Goal: Task Accomplishment & Management: Complete application form

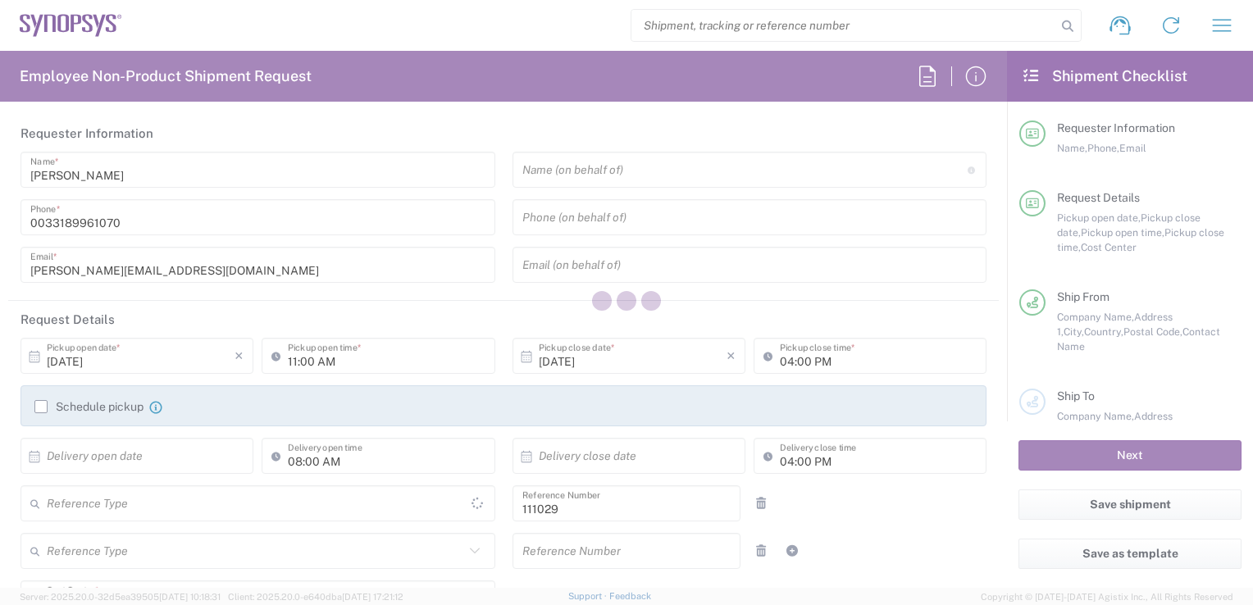
type input "FR65, FAC, FR65, Wissous(EVE) 111029"
type input "France"
type input "Delivered at Place"
type input "Department"
type input "[GEOGRAPHIC_DATA]"
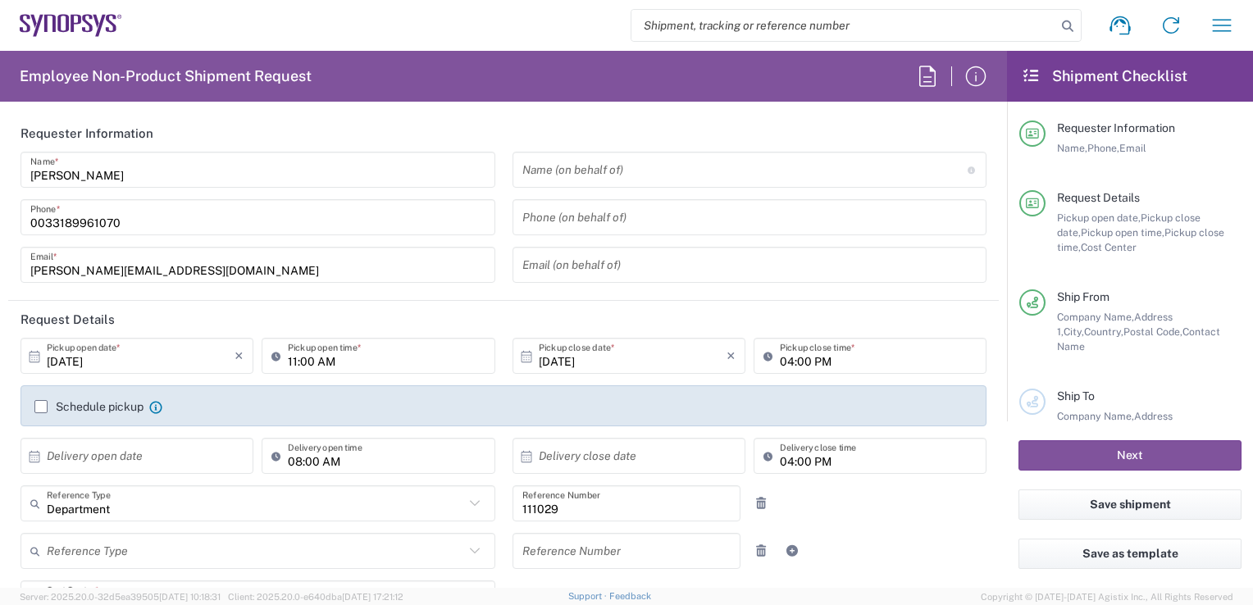
type input "Wissous/Rungis FR65"
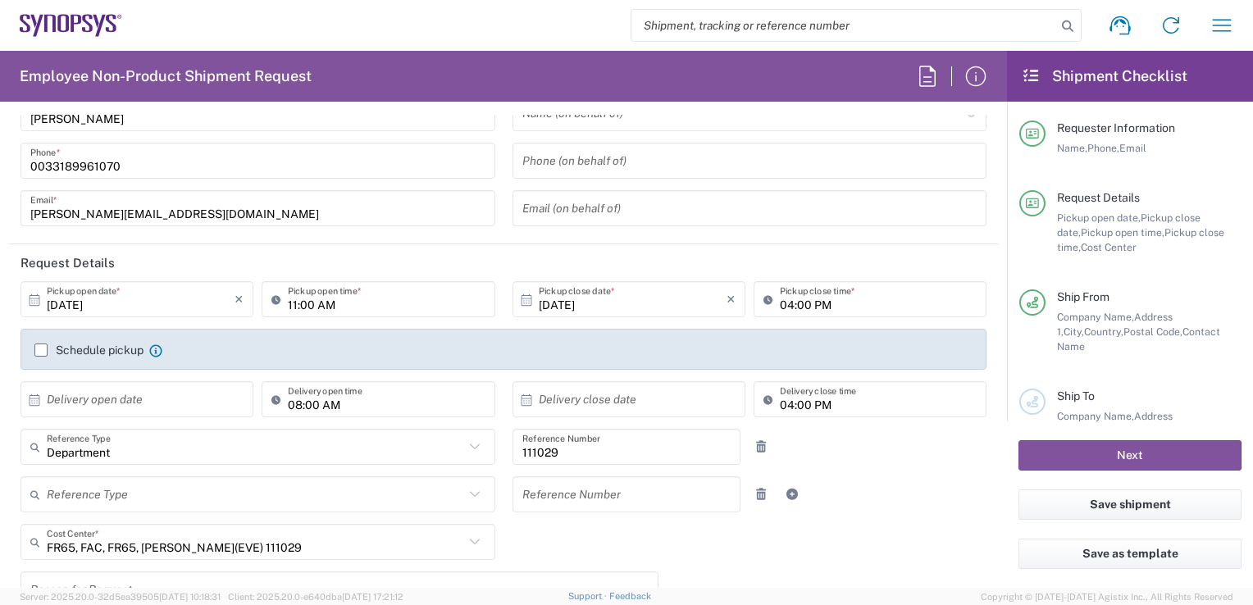
scroll to position [58, 0]
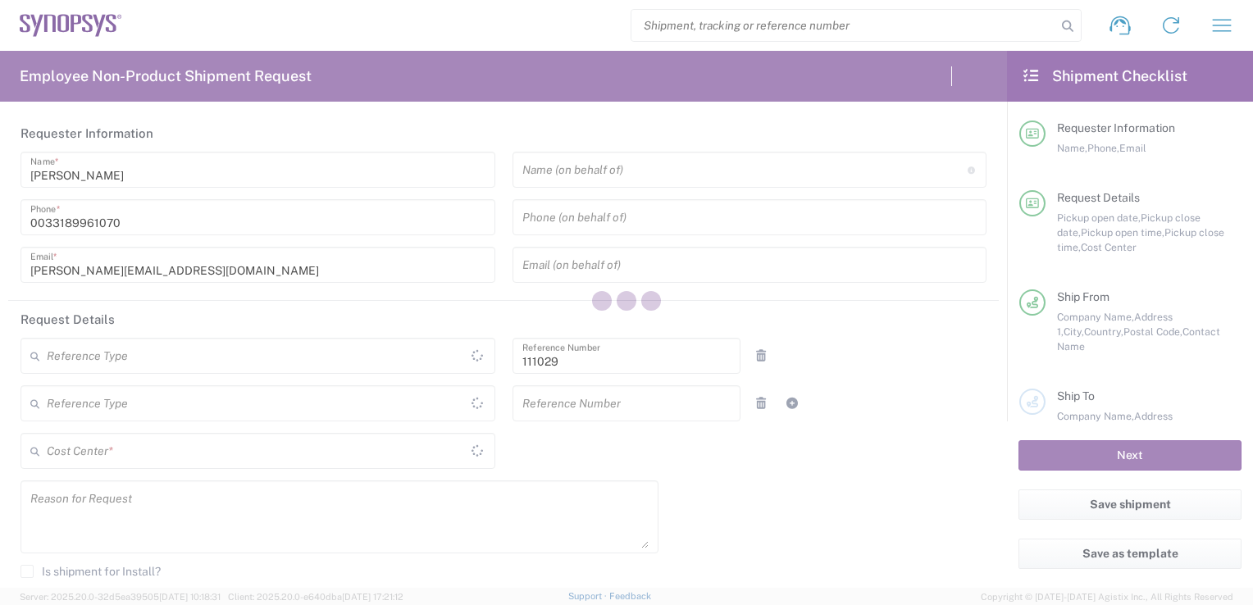
type input "Department"
type input "FR65, FAC, FR65, Wissous(EVE) 111029"
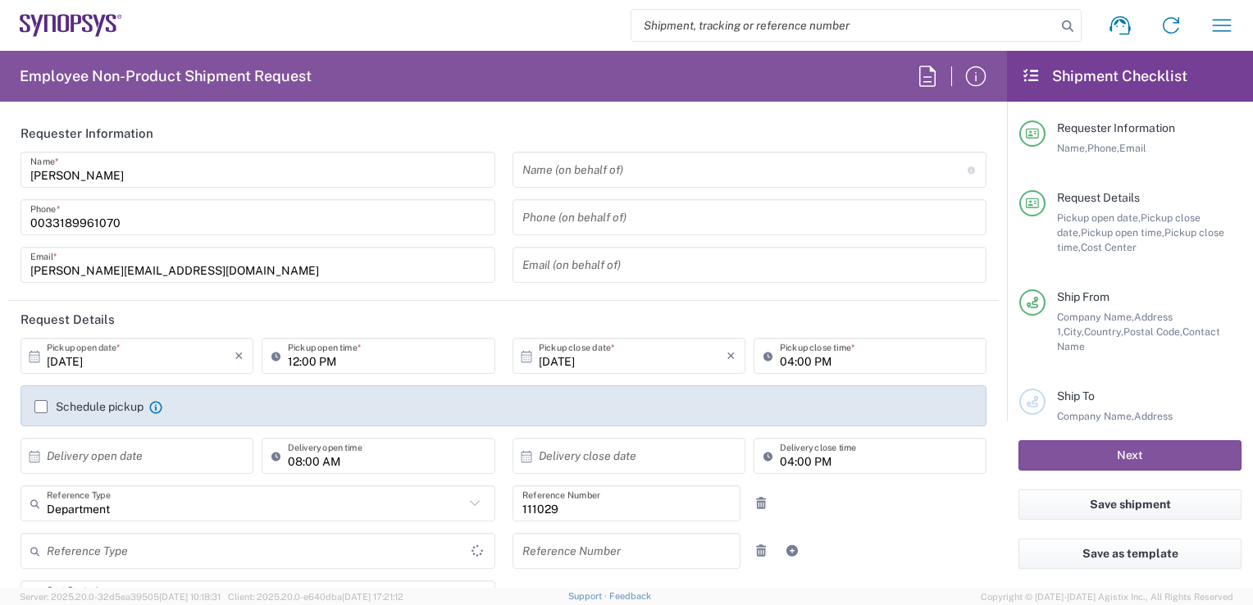
type input "France"
type input "Delivered at Place"
type input "France"
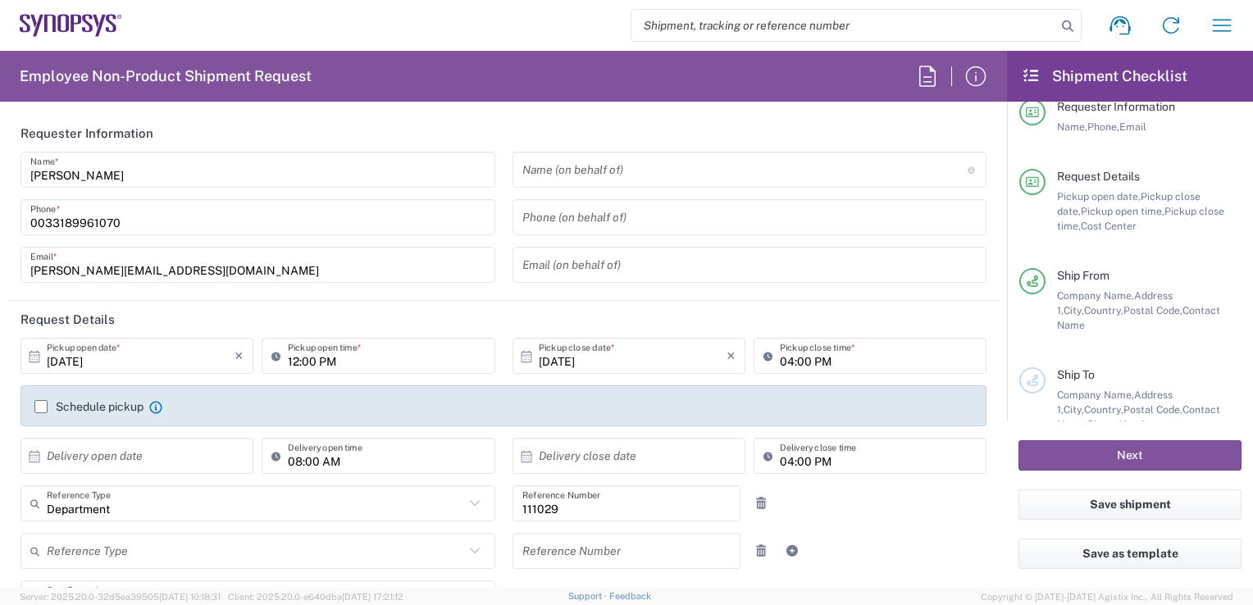
type input "Wissous/Rungis FR65"
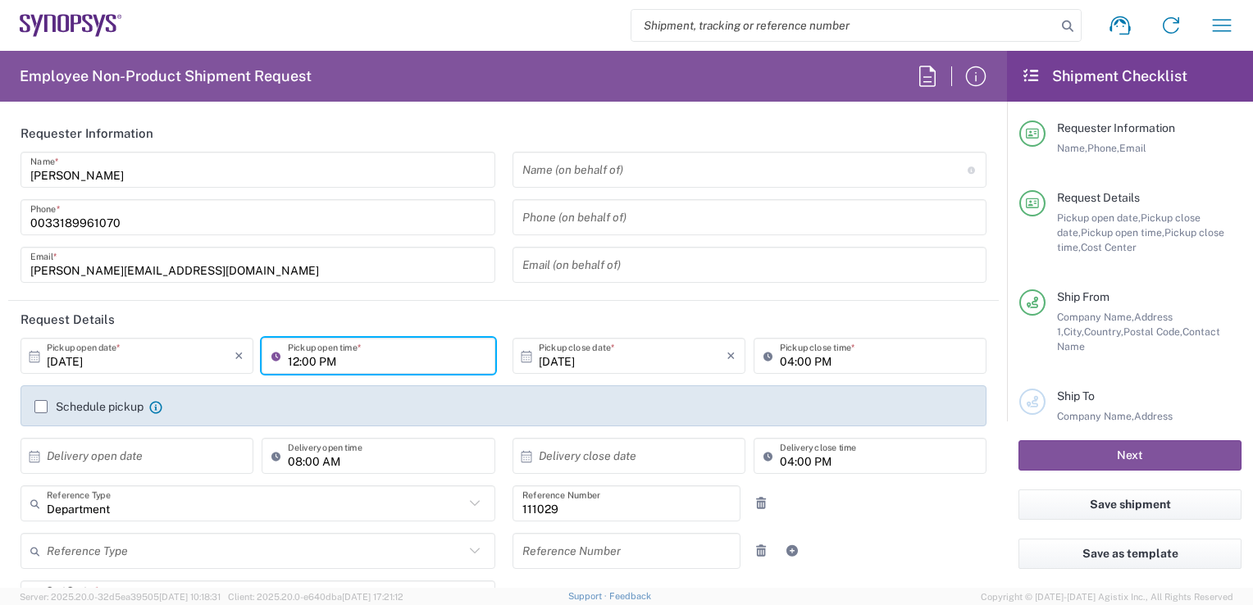
click at [363, 362] on input "12:00 PM" at bounding box center [386, 356] width 197 height 29
click at [275, 353] on icon at bounding box center [279, 356] width 16 height 26
click at [301, 360] on input "12:00 PM" at bounding box center [386, 356] width 197 height 29
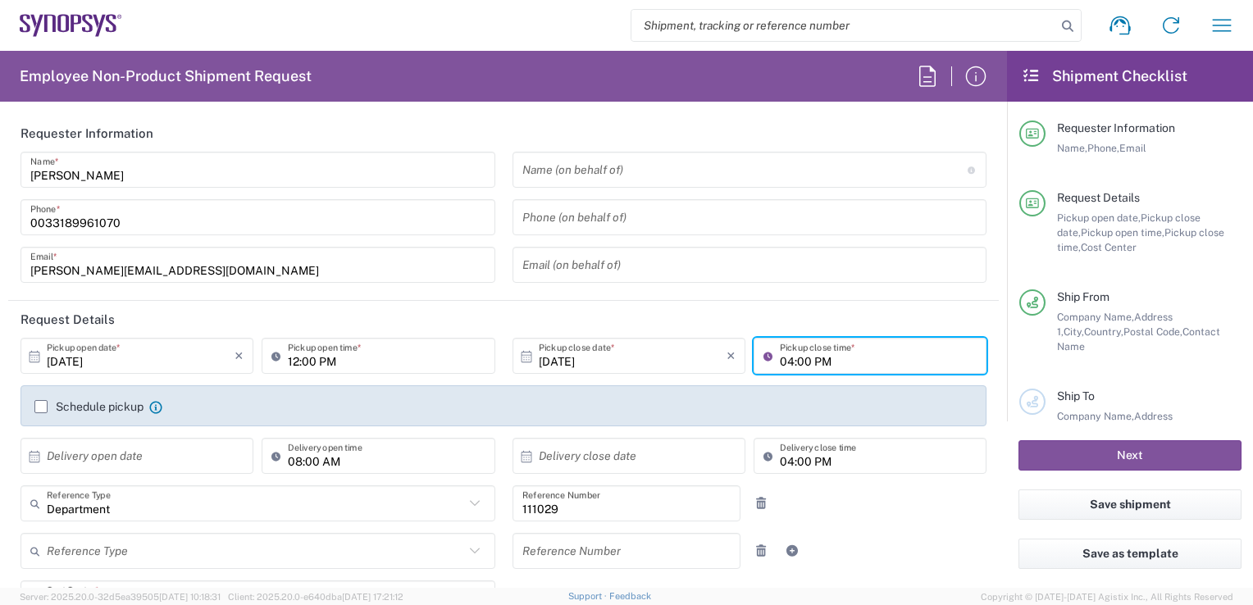
click at [791, 362] on input "04:00 PM" at bounding box center [878, 356] width 197 height 29
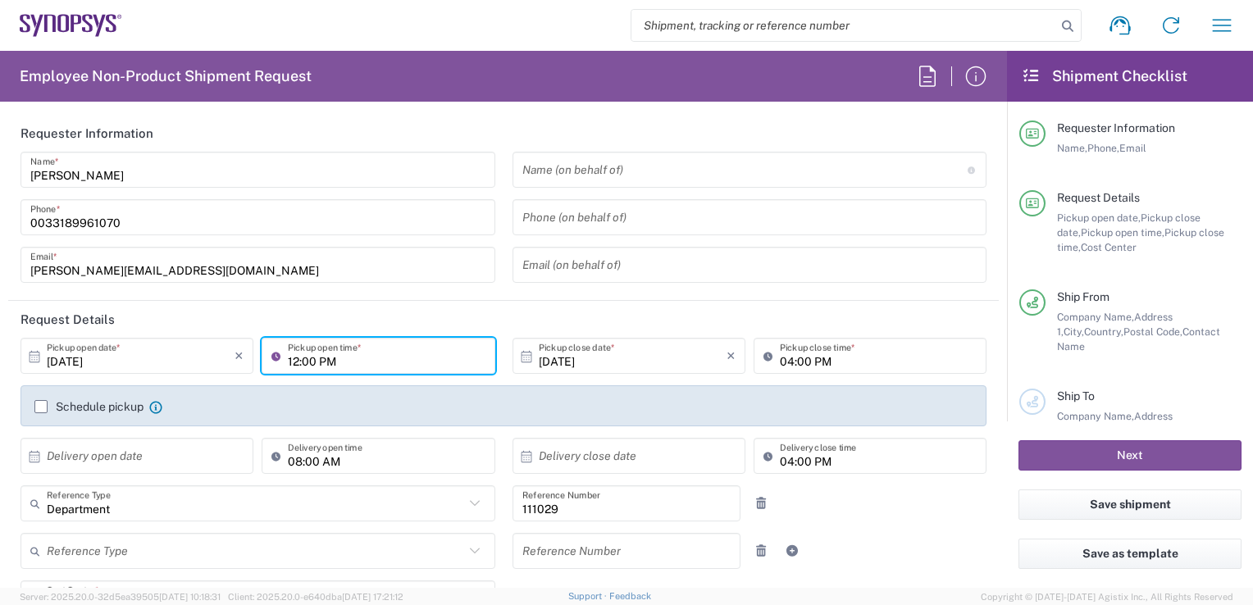
click at [326, 358] on input "12:00 PM" at bounding box center [386, 356] width 197 height 29
type input ":00 PM"
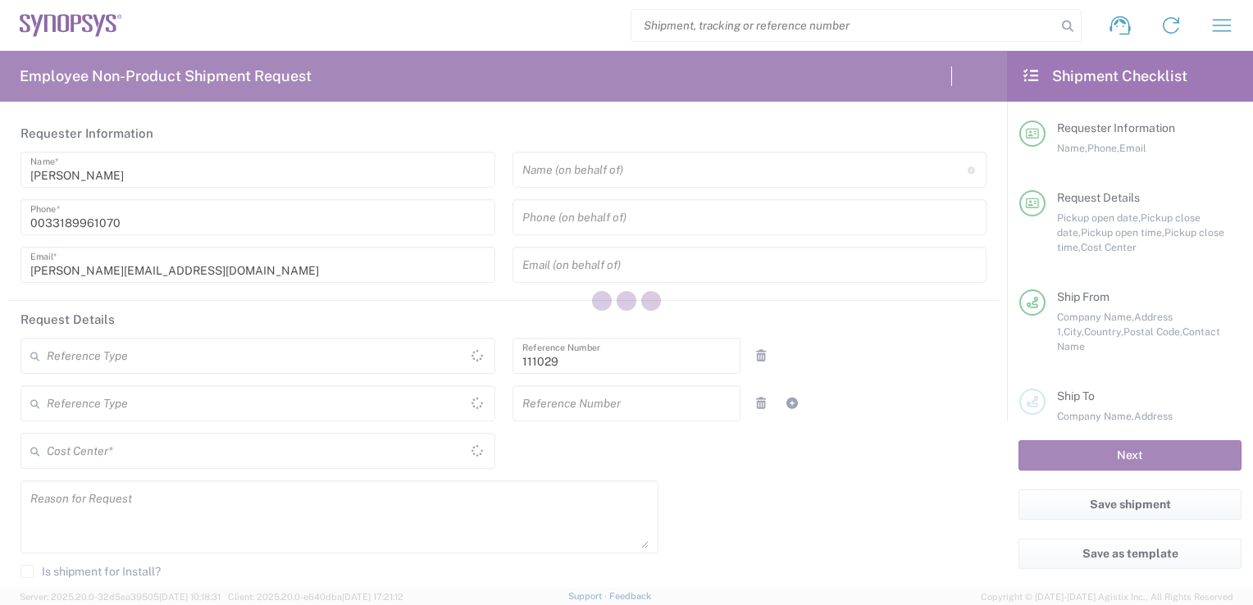
type input "Department"
type input "FR65, FAC, FR65, [PERSON_NAME](EVE) 111029"
type input "[GEOGRAPHIC_DATA]"
type input "Delivered at Place"
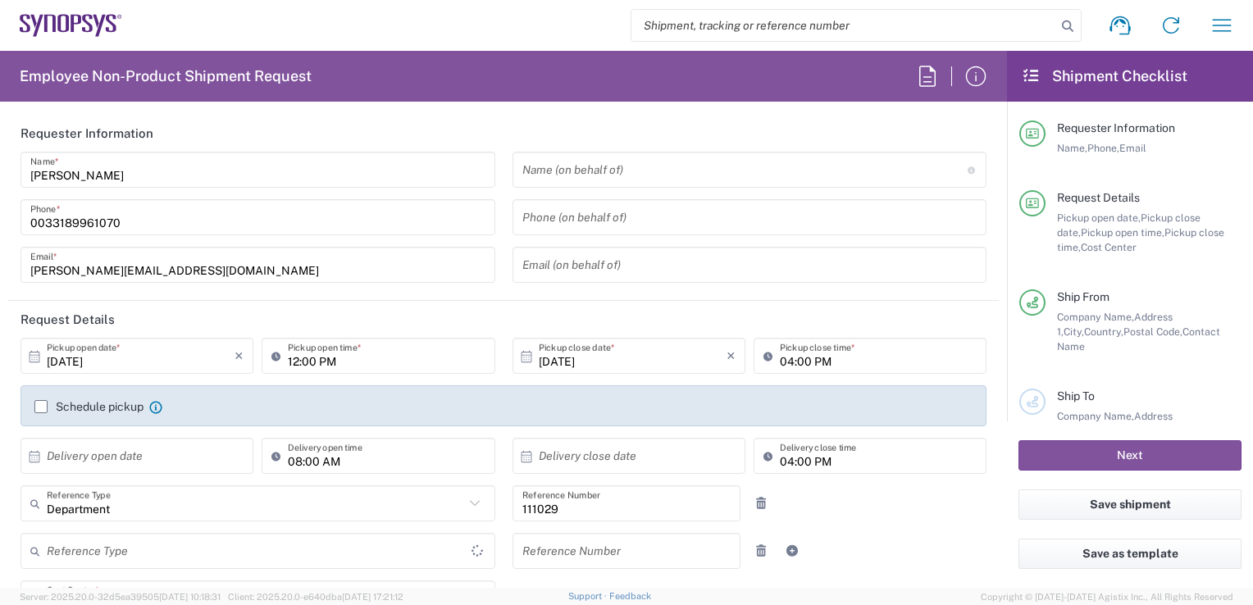
type input "[GEOGRAPHIC_DATA]"
type input "Wissous/Rungis FR65"
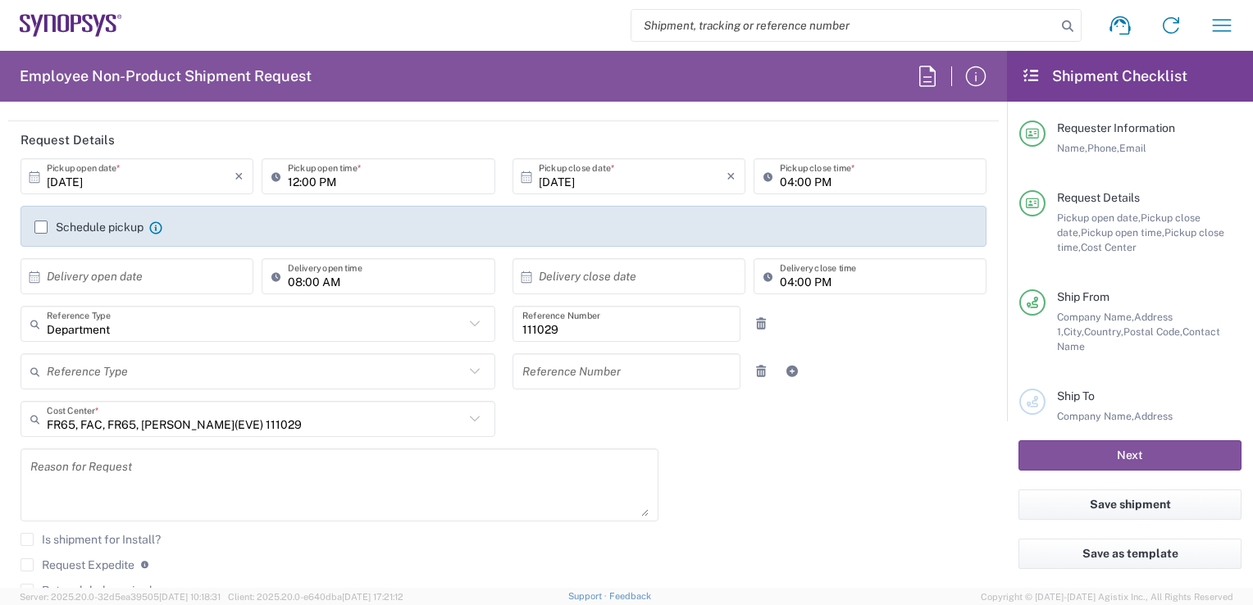
scroll to position [189, 0]
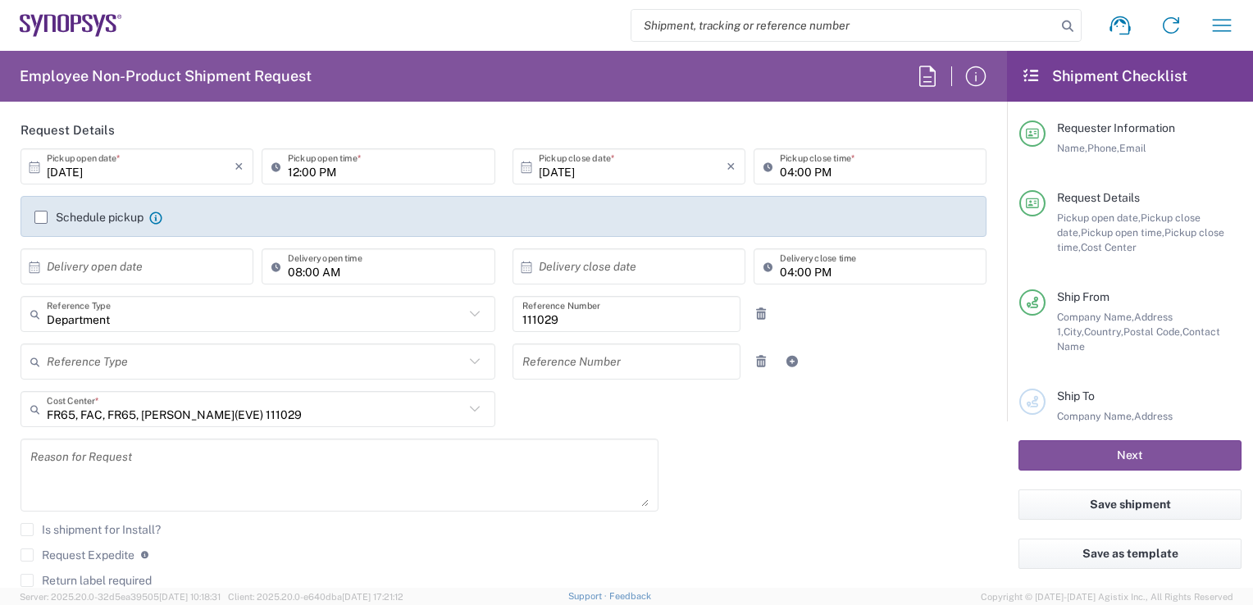
click at [198, 215] on agx-checkbox-control "Schedule pickup When scheduling a pickup please be sure to meet the following c…" at bounding box center [503, 217] width 938 height 15
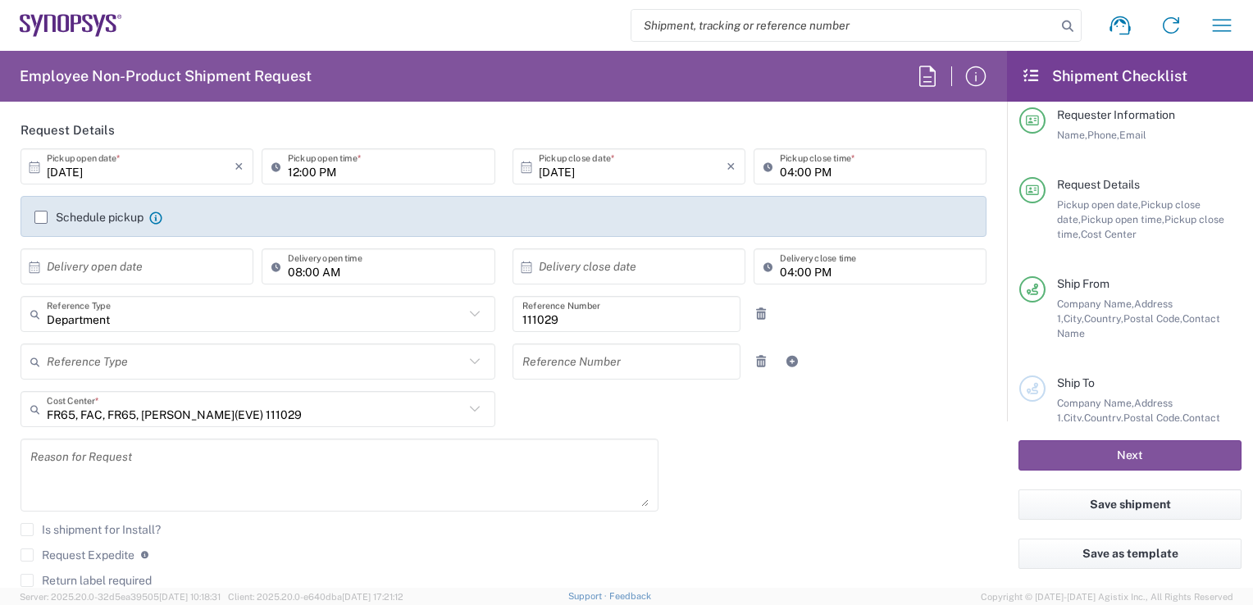
scroll to position [0, 0]
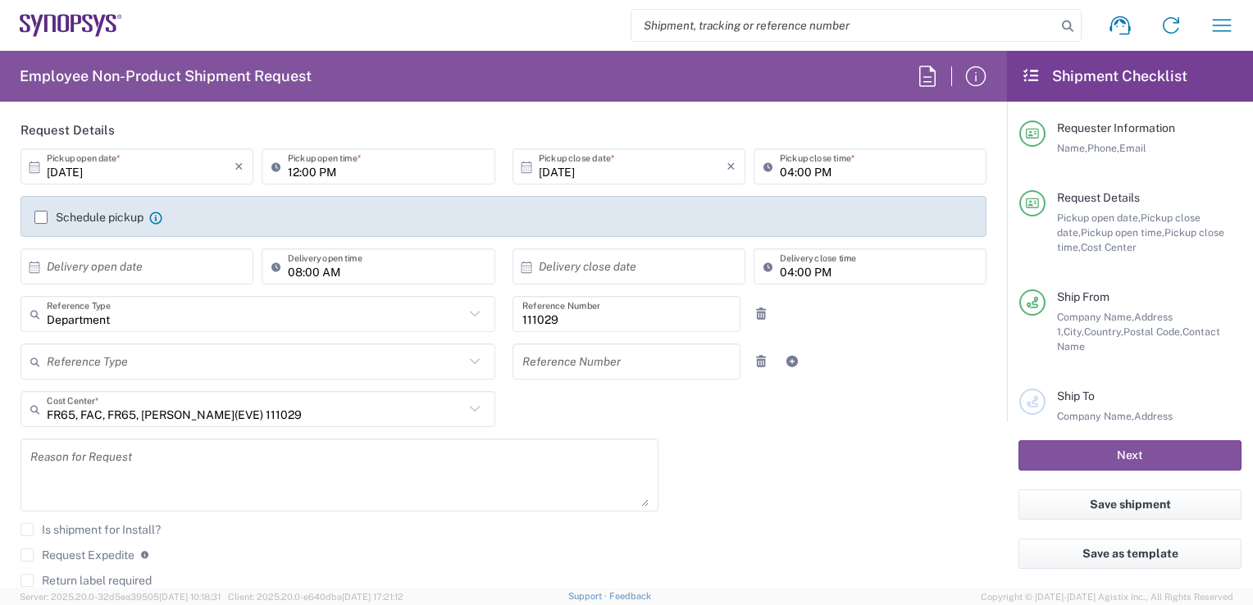
click at [46, 223] on div "Schedule pickup When scheduling a pickup please be sure to meet the following c…" at bounding box center [98, 217] width 128 height 15
click at [45, 218] on label "Schedule pickup" at bounding box center [88, 217] width 109 height 13
click at [41, 217] on input "Schedule pickup" at bounding box center [41, 217] width 0 height 0
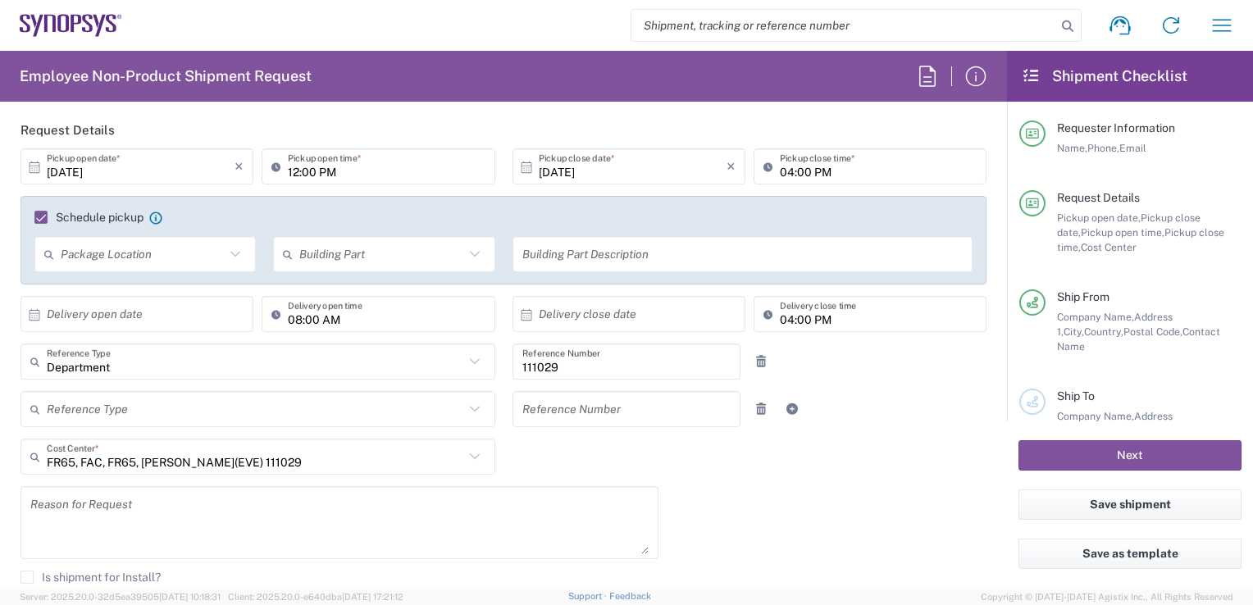
click at [45, 218] on label "Schedule pickup" at bounding box center [88, 217] width 109 height 13
click at [34, 217] on input "Schedule pickup" at bounding box center [34, 217] width 0 height 0
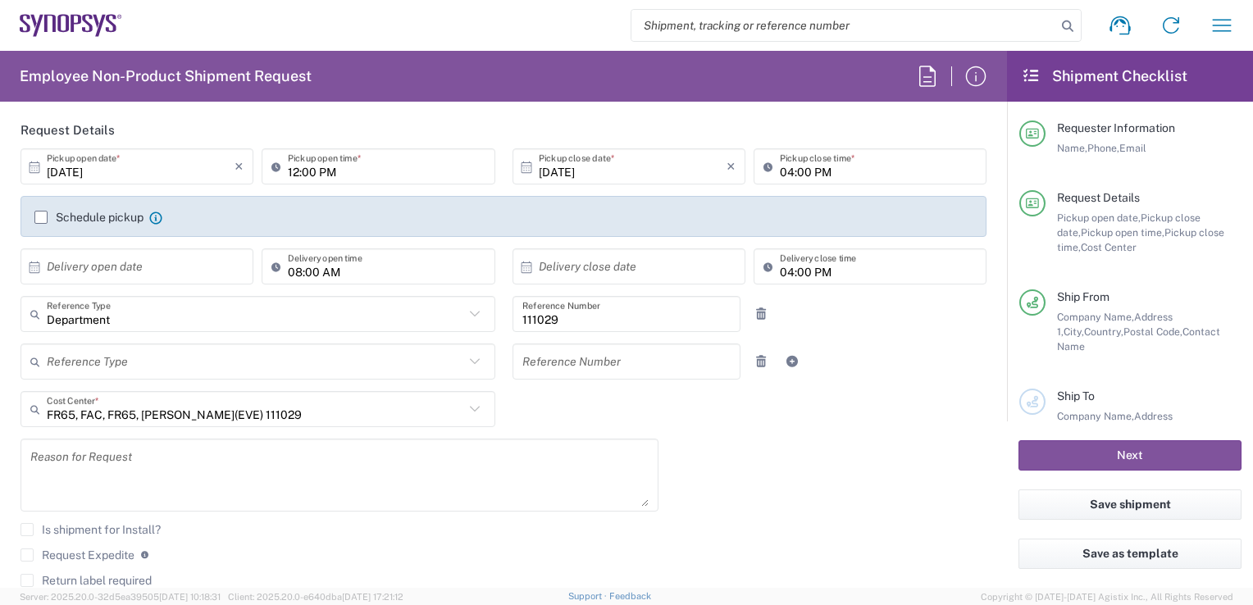
click at [464, 317] on icon at bounding box center [474, 313] width 21 height 21
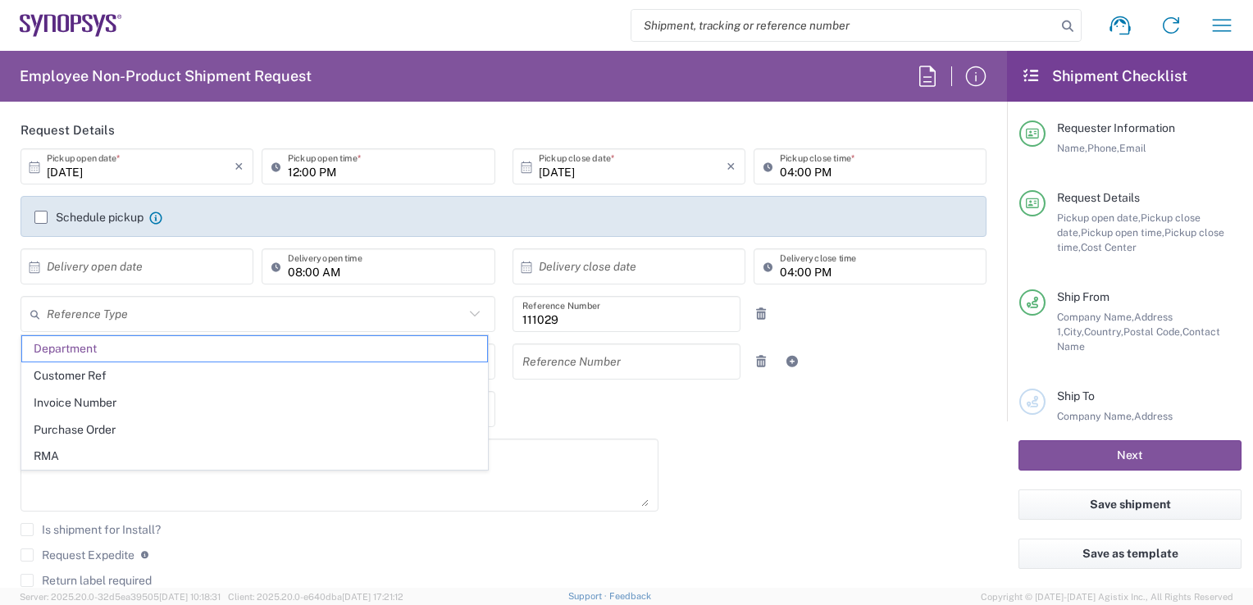
click at [464, 317] on icon at bounding box center [474, 313] width 21 height 21
click at [552, 429] on div "[DATE] × Pickup open date * Cancel Apply 12:00 PM Pickup open time * [DATE] × P…" at bounding box center [503, 398] width 983 height 500
type input "Department"
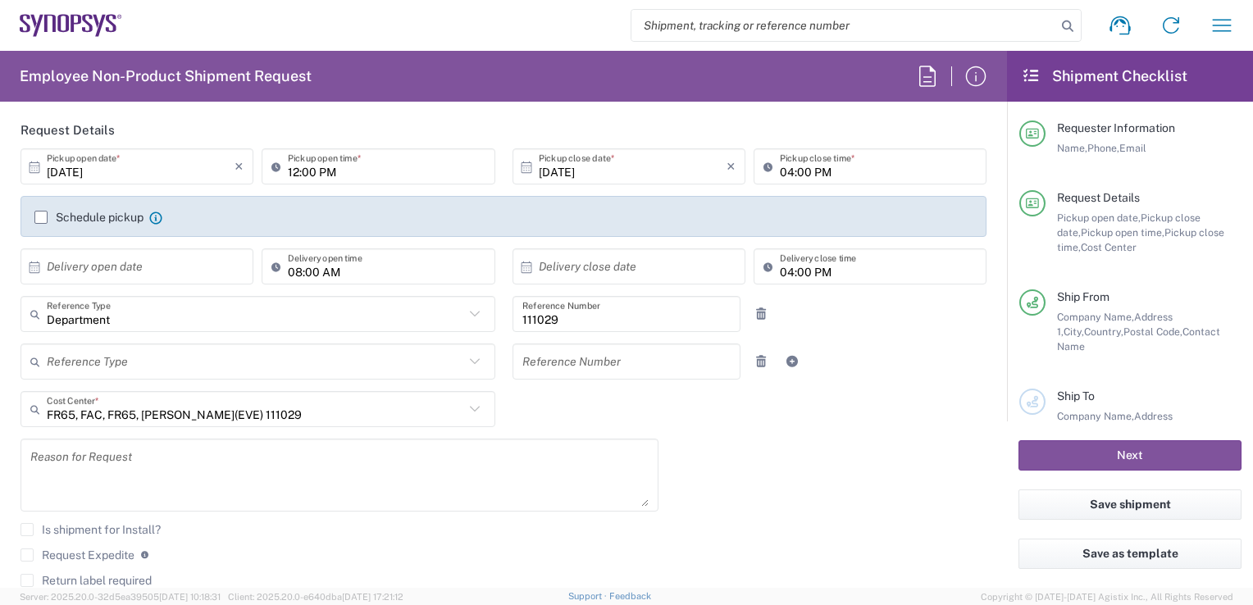
click at [475, 412] on icon at bounding box center [474, 409] width 21 height 21
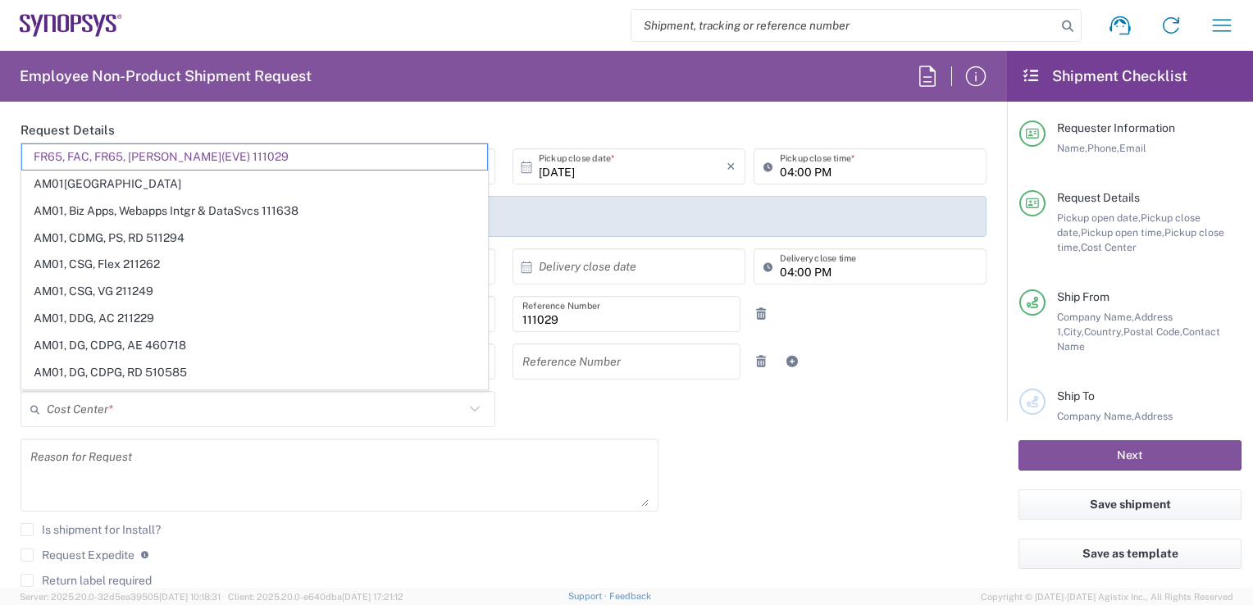
click at [571, 433] on div "[DATE] × Pickup open date * Cancel Apply 12:00 PM Pickup open time * [DATE] × P…" at bounding box center [503, 398] width 983 height 500
type input "FR65, FAC, FR65, [PERSON_NAME](EVE) 111029"
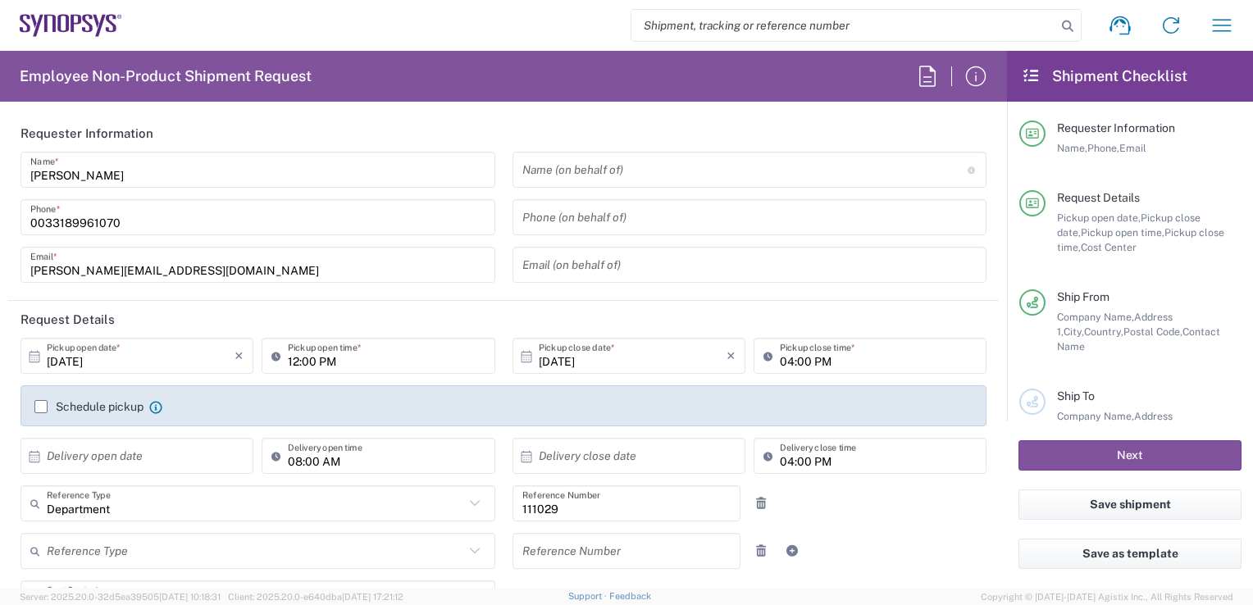
click at [990, 175] on form "Requester Information [PERSON_NAME] Name * [PHONE_NUMBER] Phone * [PERSON_NAME]…" at bounding box center [503, 351] width 1007 height 473
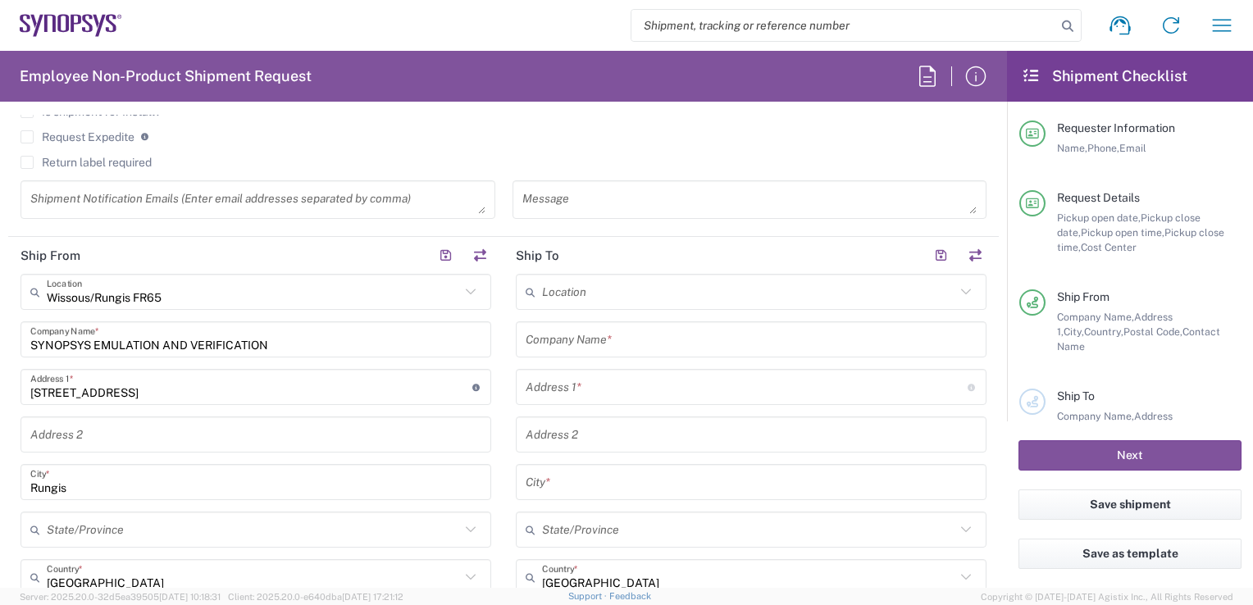
scroll to position [610, 0]
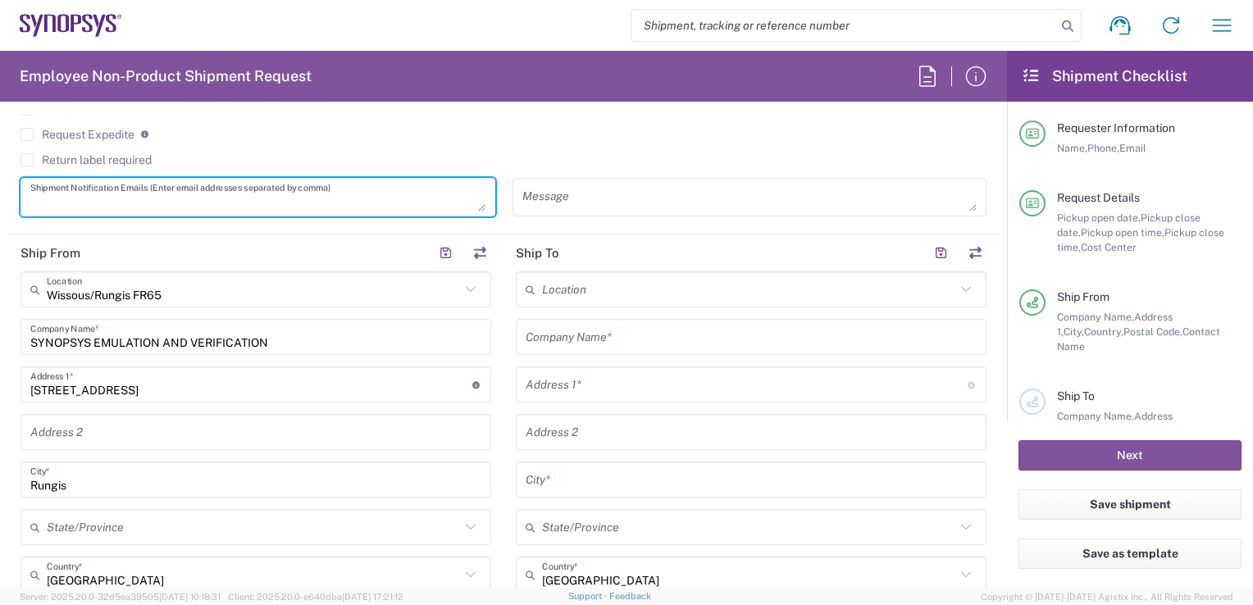
click at [151, 200] on textarea at bounding box center [257, 197] width 455 height 29
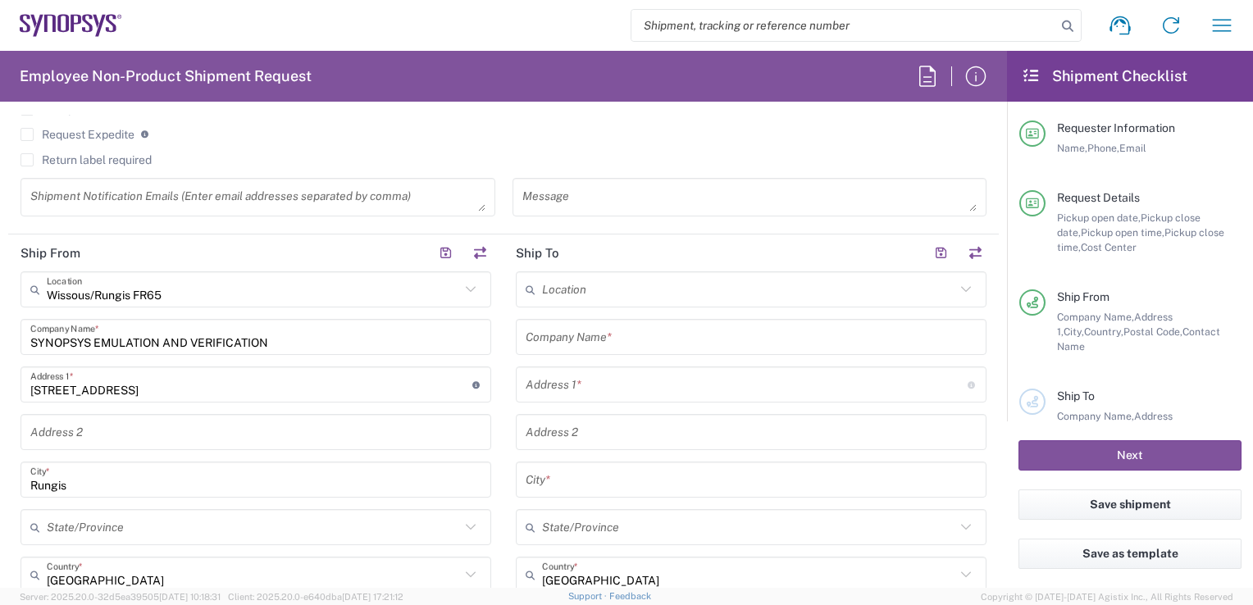
click at [265, 148] on div "Request Expedite If expedite is checked you will be unable to rate and book thi…" at bounding box center [504, 140] width 966 height 26
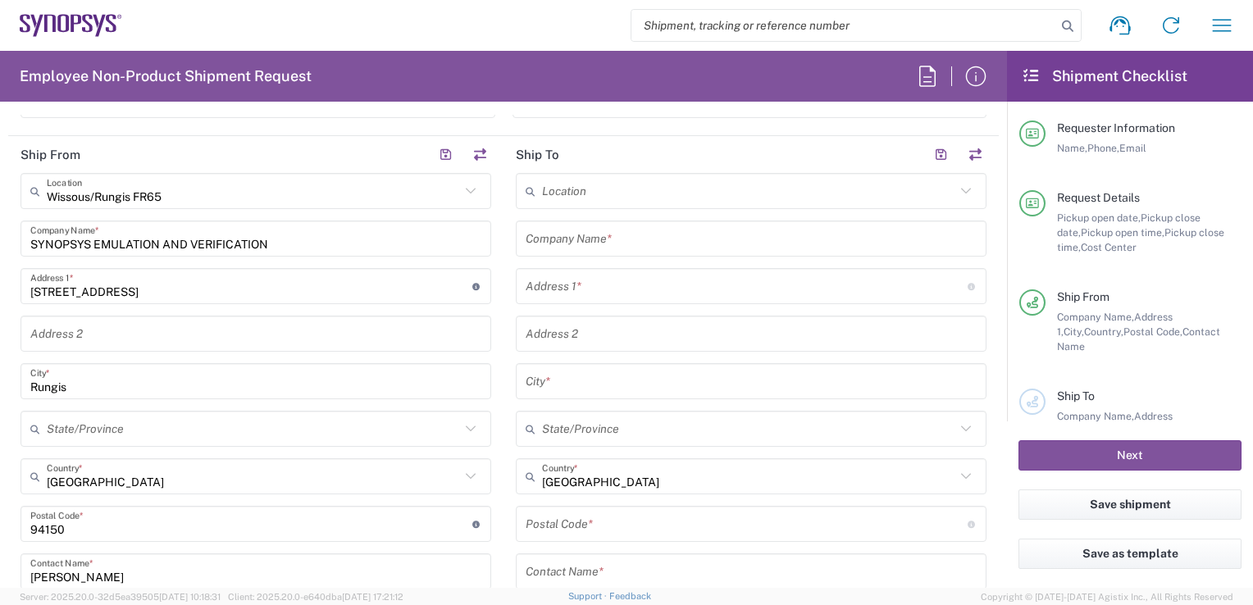
scroll to position [704, 0]
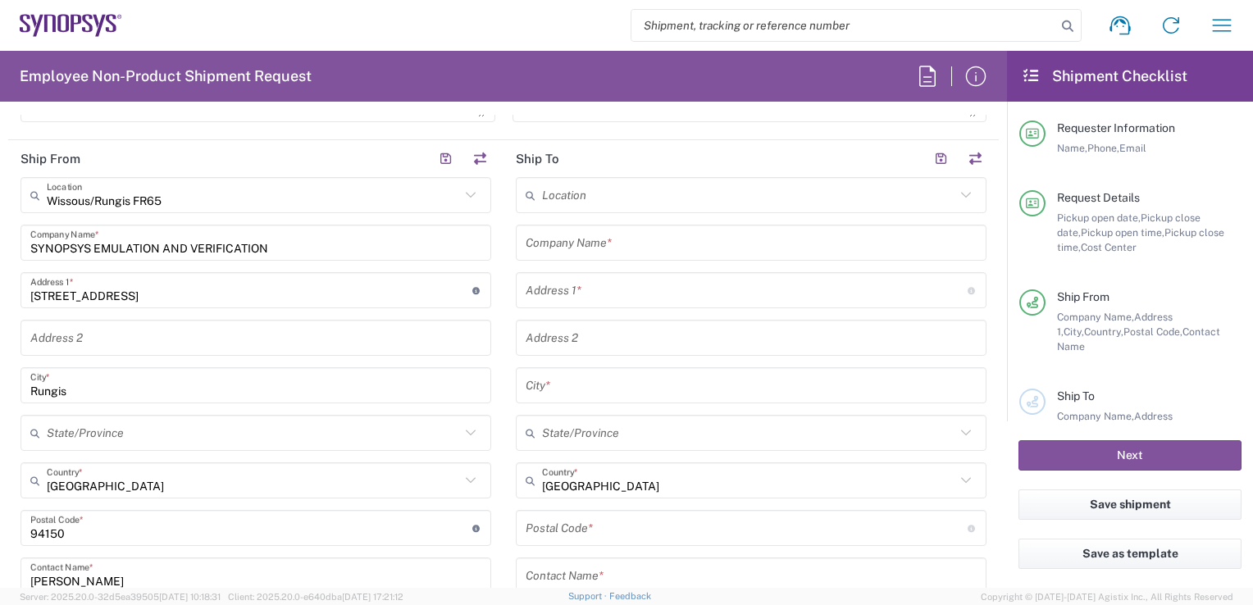
click at [469, 199] on icon at bounding box center [470, 195] width 21 height 21
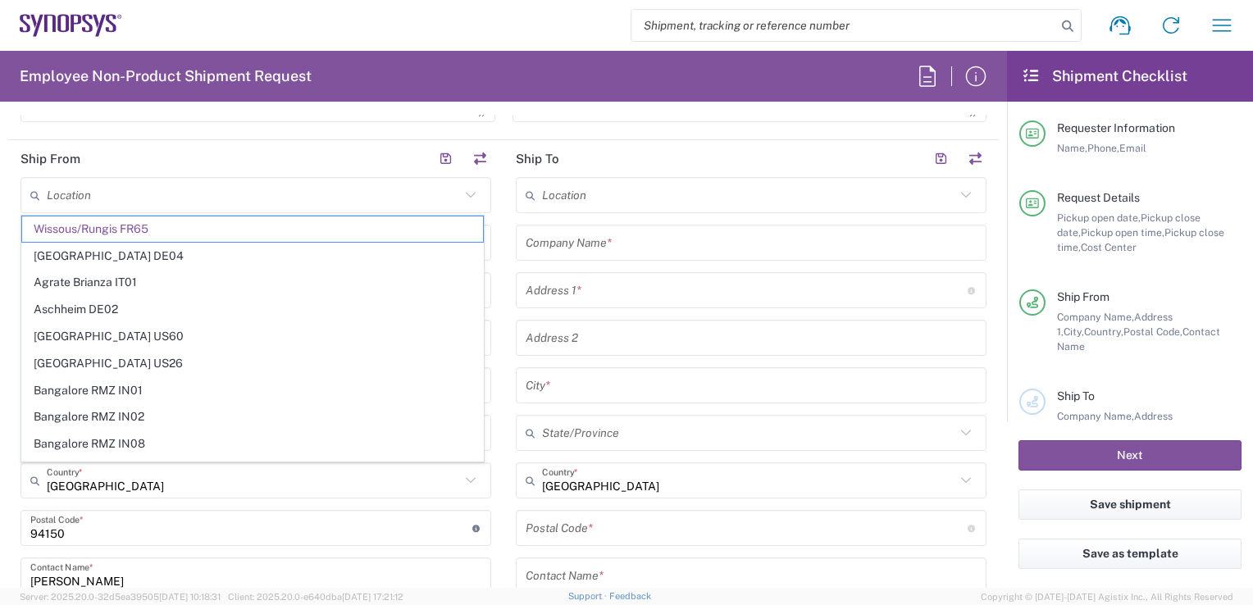
click at [469, 199] on icon at bounding box center [470, 195] width 21 height 21
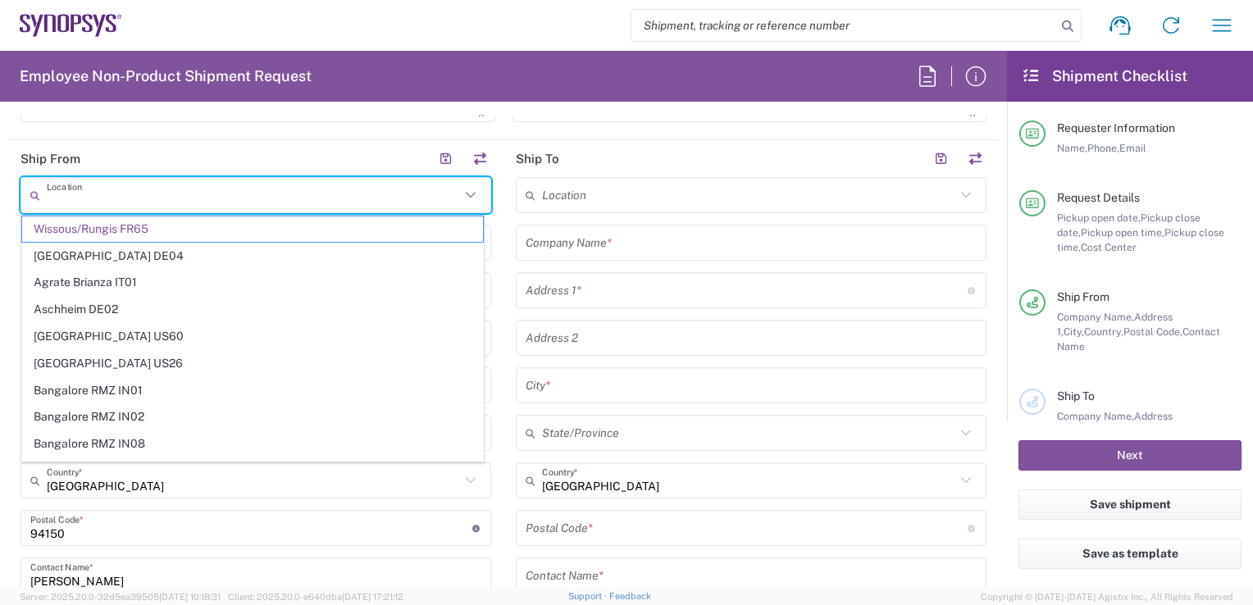
click at [621, 148] on header "Ship To" at bounding box center [751, 158] width 495 height 37
type input "Wissous/Rungis FR65"
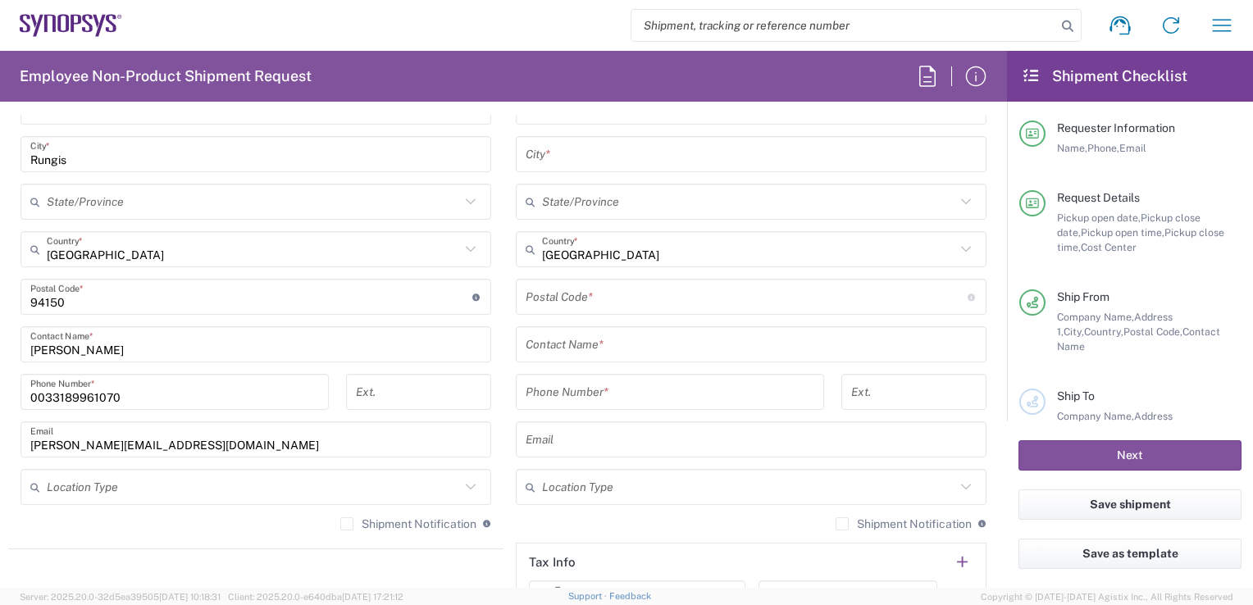
scroll to position [969, 0]
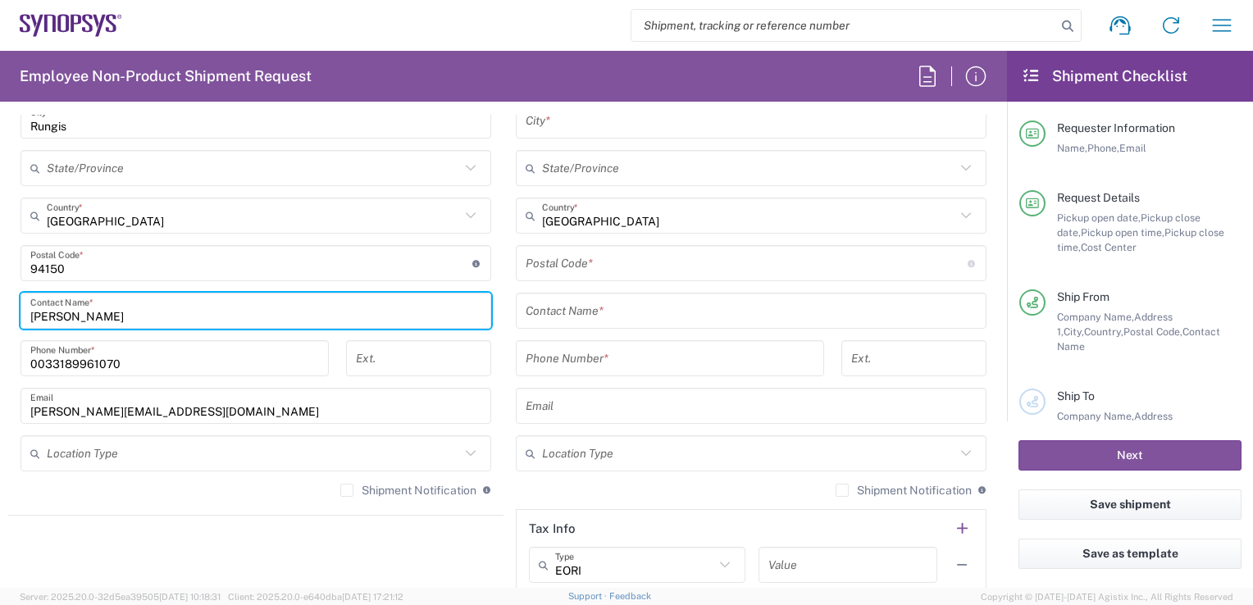
drag, startPoint x: 121, startPoint y: 310, endPoint x: -3, endPoint y: 310, distance: 124.7
click at [0, 310] on html "Shipment request Shipment tracking Employee non-product shipment request My shi…" at bounding box center [626, 302] width 1253 height 605
paste input "[PERSON_NAME]"
type input "[PERSON_NAME]"
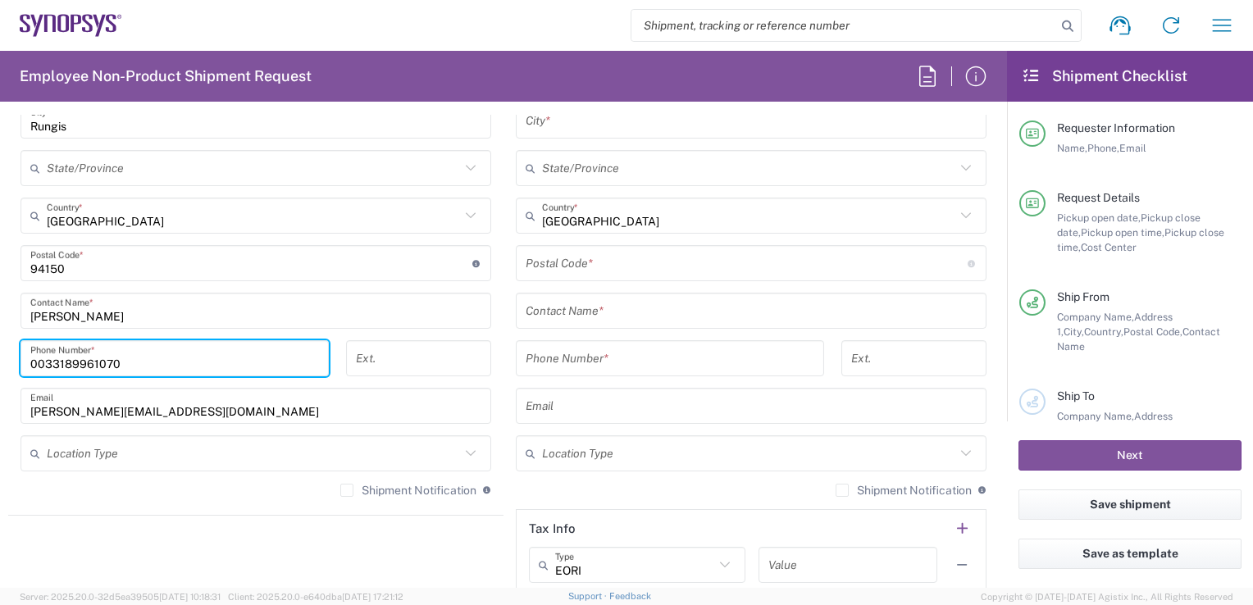
drag, startPoint x: 153, startPoint y: 358, endPoint x: -3, endPoint y: 341, distance: 157.5
click at [0, 341] on html "Shipment request Shipment tracking Employee non-product shipment request My shi…" at bounding box center [626, 302] width 1253 height 605
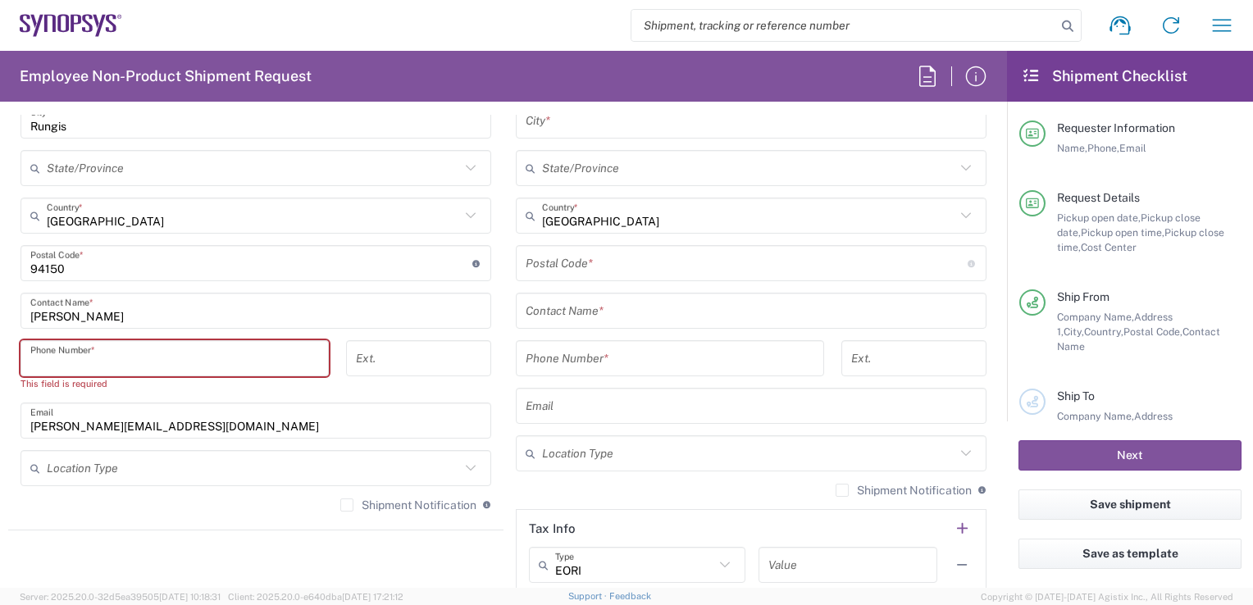
click at [224, 359] on input "tel" at bounding box center [174, 358] width 289 height 29
paste input "06 47 46 00 72"
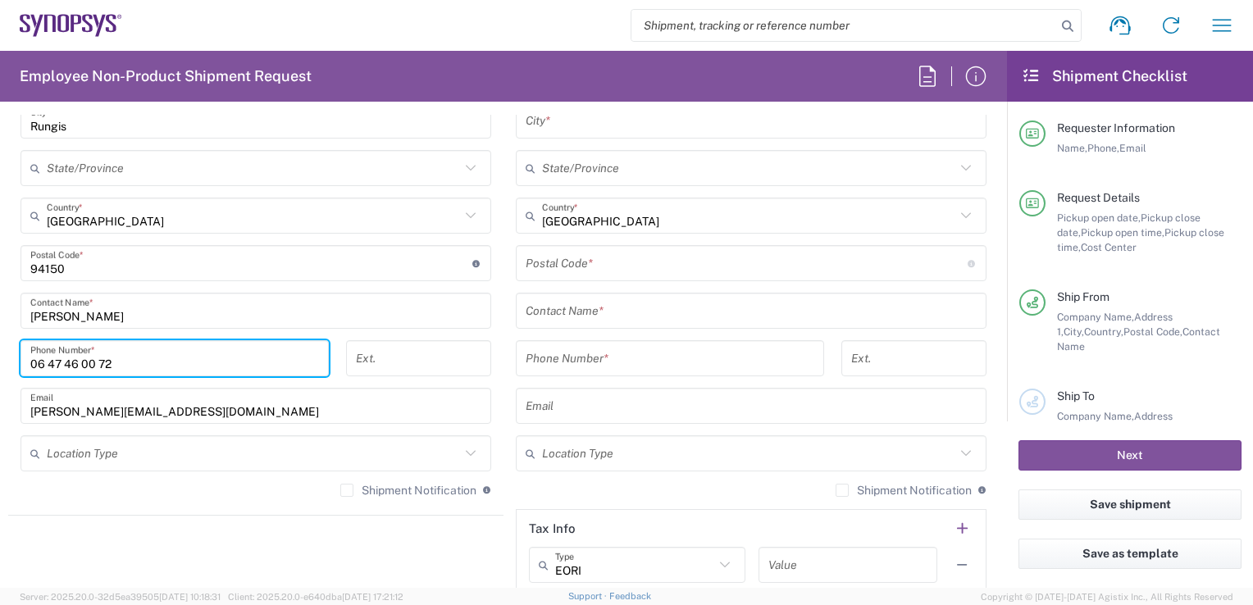
type input "06 47 46 00 72"
drag, startPoint x: 650, startPoint y: 587, endPoint x: 664, endPoint y: 604, distance: 22.2
click at [650, 588] on agx-app-version "Server: 2025.20.0-32d5ea39505 [DATE] 10:18:31 Client: 2025.20.0-e640dba [DATE] …" at bounding box center [626, 596] width 1253 height 17
click at [170, 403] on input "[PERSON_NAME][EMAIL_ADDRESS][DOMAIN_NAME]" at bounding box center [255, 406] width 451 height 29
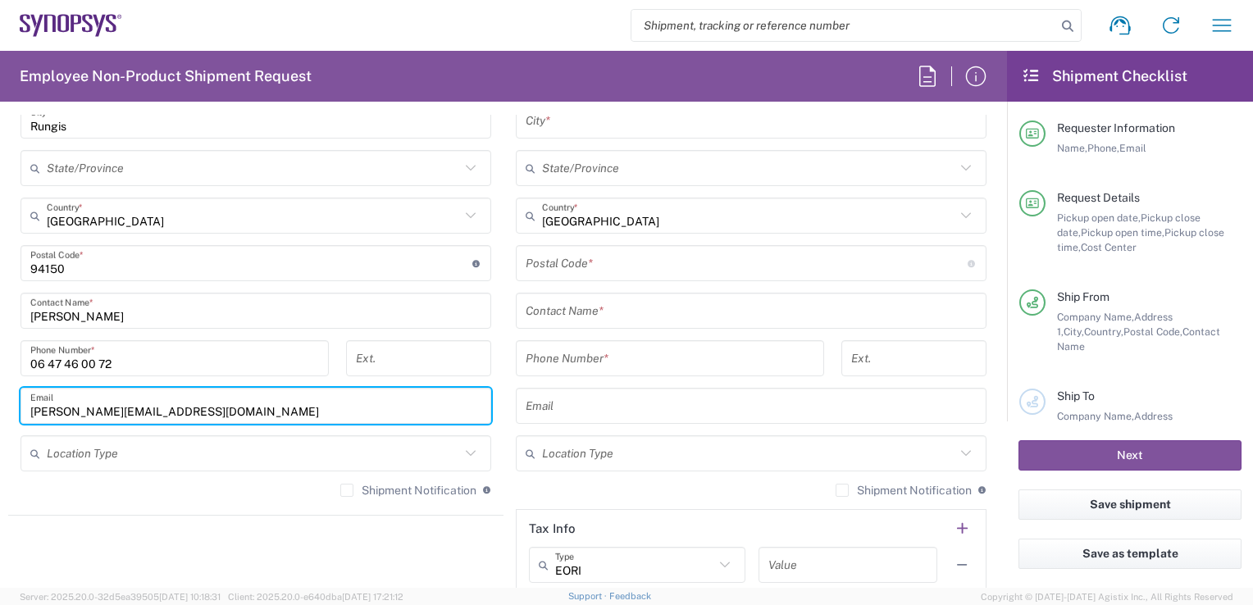
drag, startPoint x: 170, startPoint y: 403, endPoint x: 0, endPoint y: 391, distance: 170.1
click at [0, 391] on html "Shipment request Shipment tracking Employee non-product shipment request My shi…" at bounding box center [626, 302] width 1253 height 605
paste input "[PERSON_NAME]"
type input "[PERSON_NAME][EMAIL_ADDRESS][DOMAIN_NAME]"
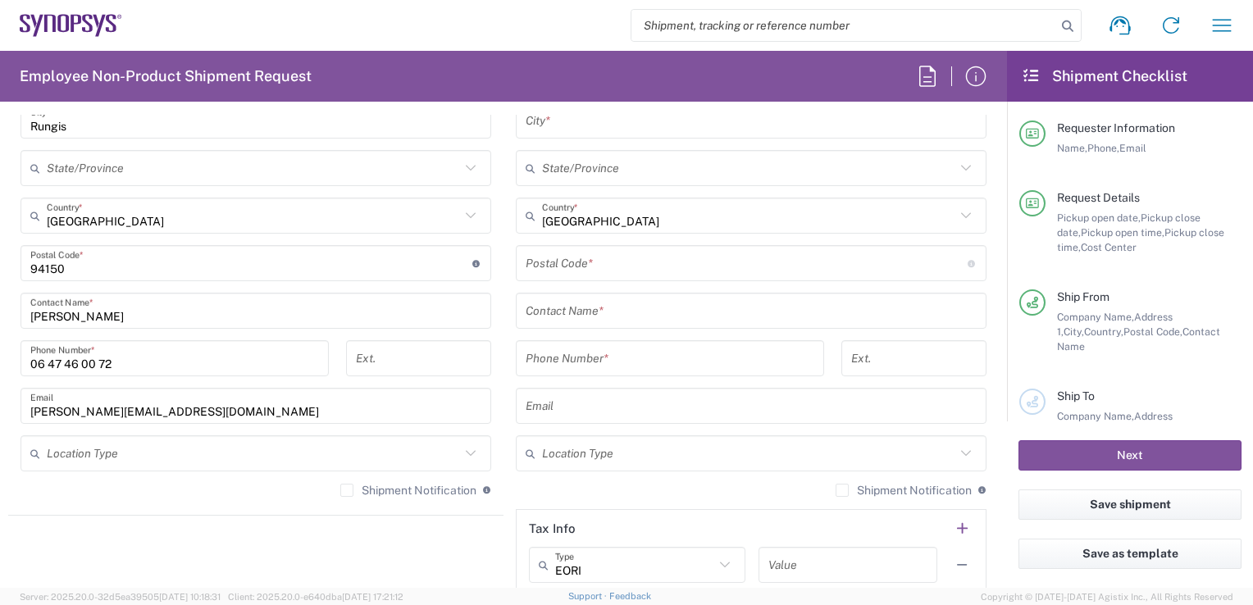
click at [125, 494] on div "Shipment Notification If checked, a shipment notification email will be sent to…" at bounding box center [256, 496] width 471 height 26
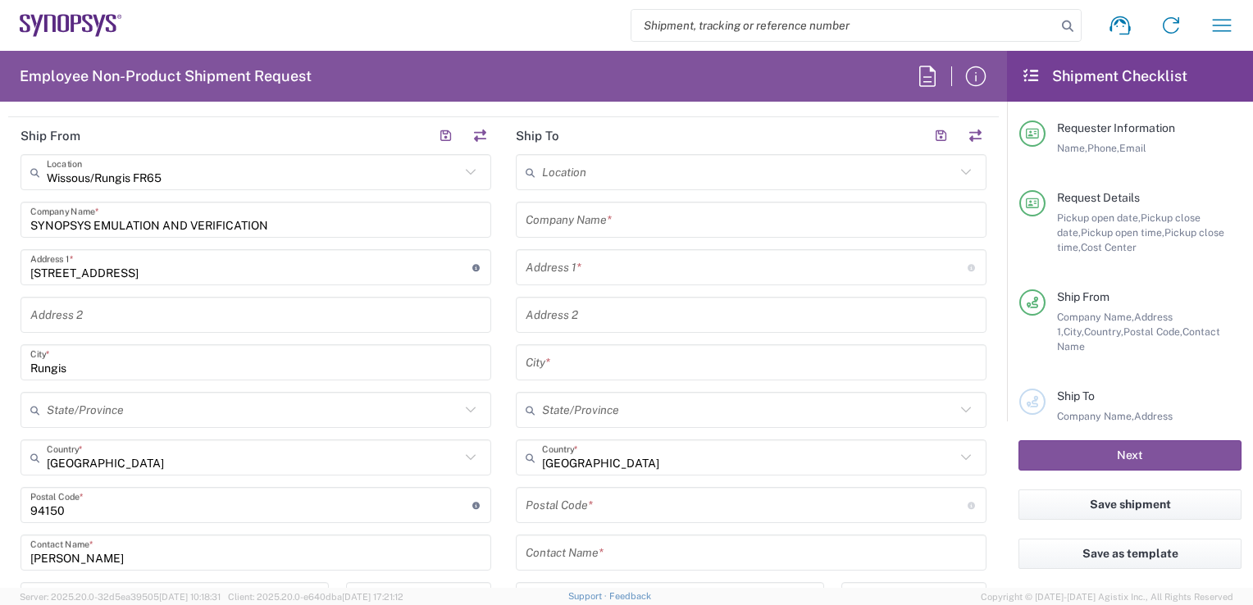
scroll to position [732, 0]
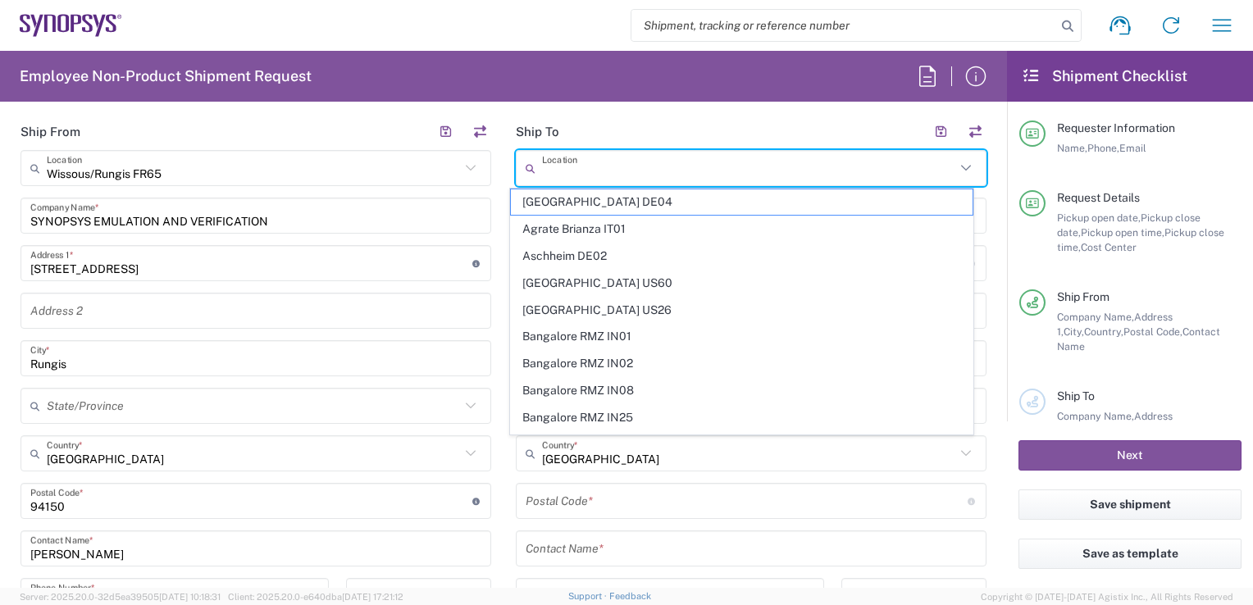
click at [810, 169] on input "text" at bounding box center [748, 168] width 413 height 29
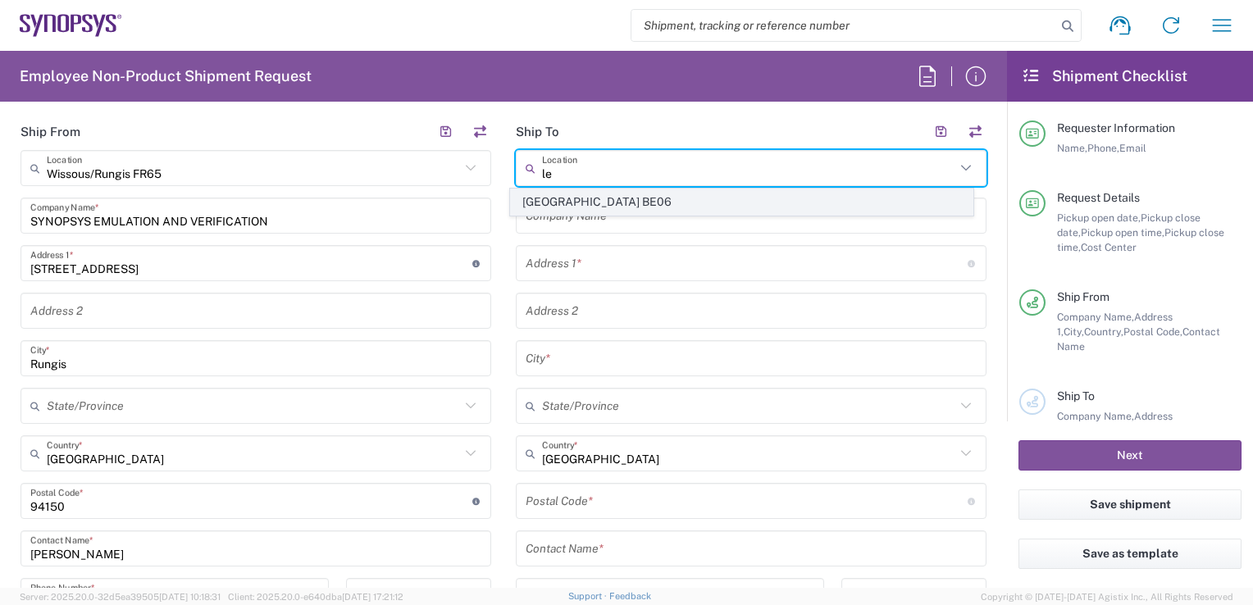
type input "l"
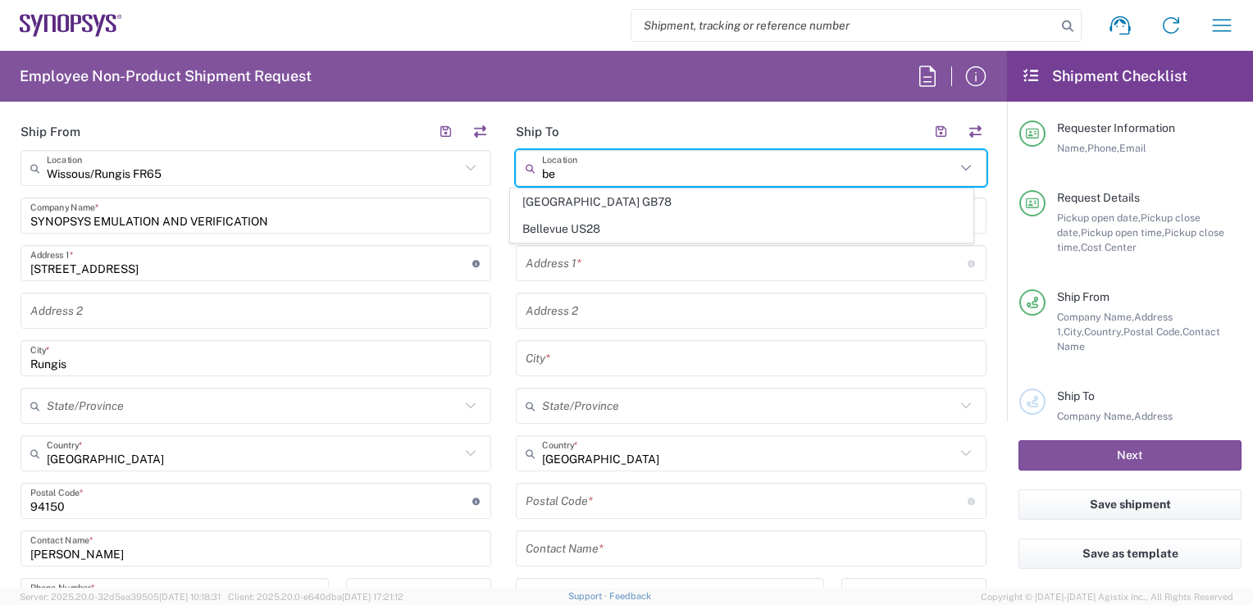
type input "b"
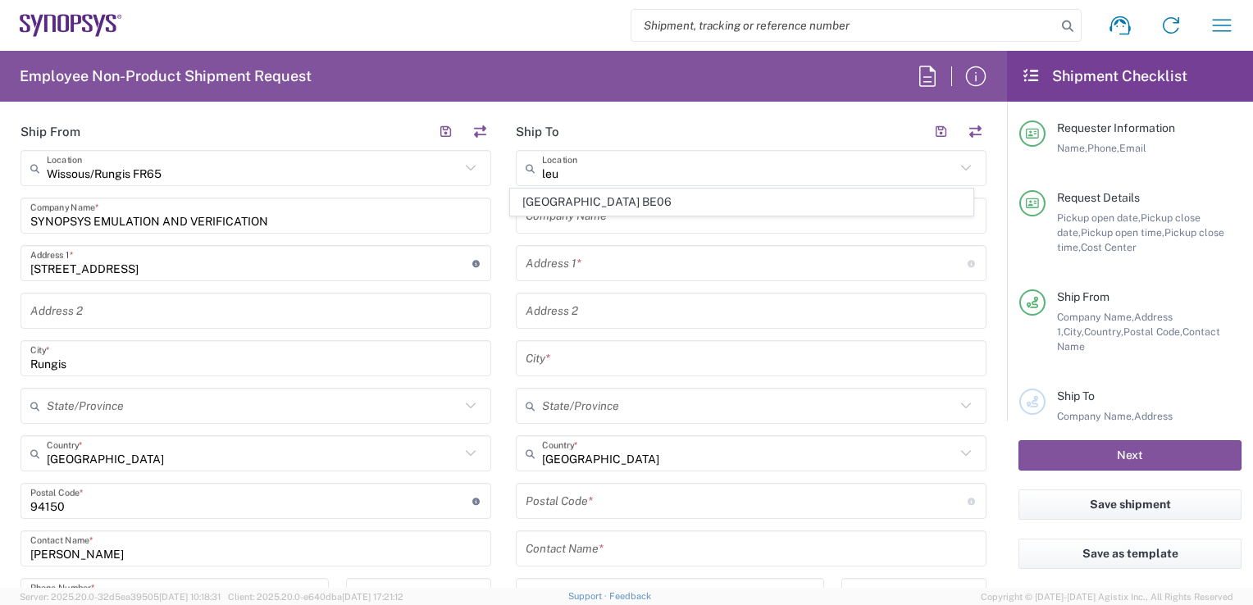
click at [643, 197] on span "[GEOGRAPHIC_DATA] BE06" at bounding box center [741, 201] width 461 height 25
type input "[GEOGRAPHIC_DATA] BE06"
type input "SNPS [GEOGRAPHIC_DATA] [GEOGRAPHIC_DATA]"
type input "[GEOGRAPHIC_DATA]"
type input "[STREET_ADDRESS]"
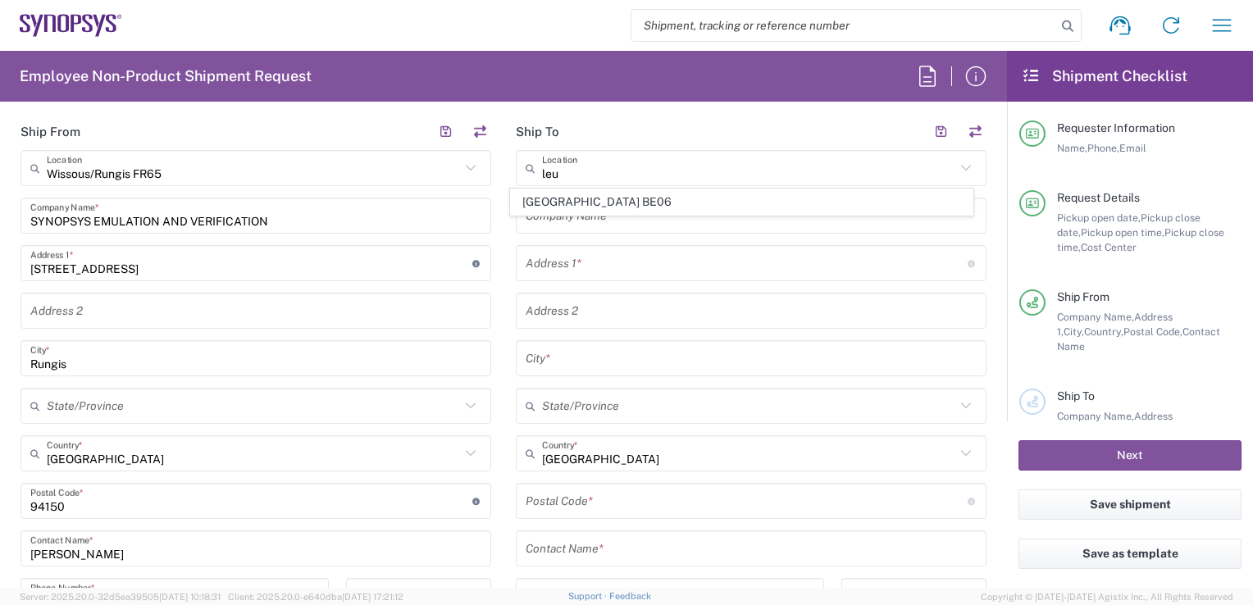
type input "[GEOGRAPHIC_DATA]"
type input "3001"
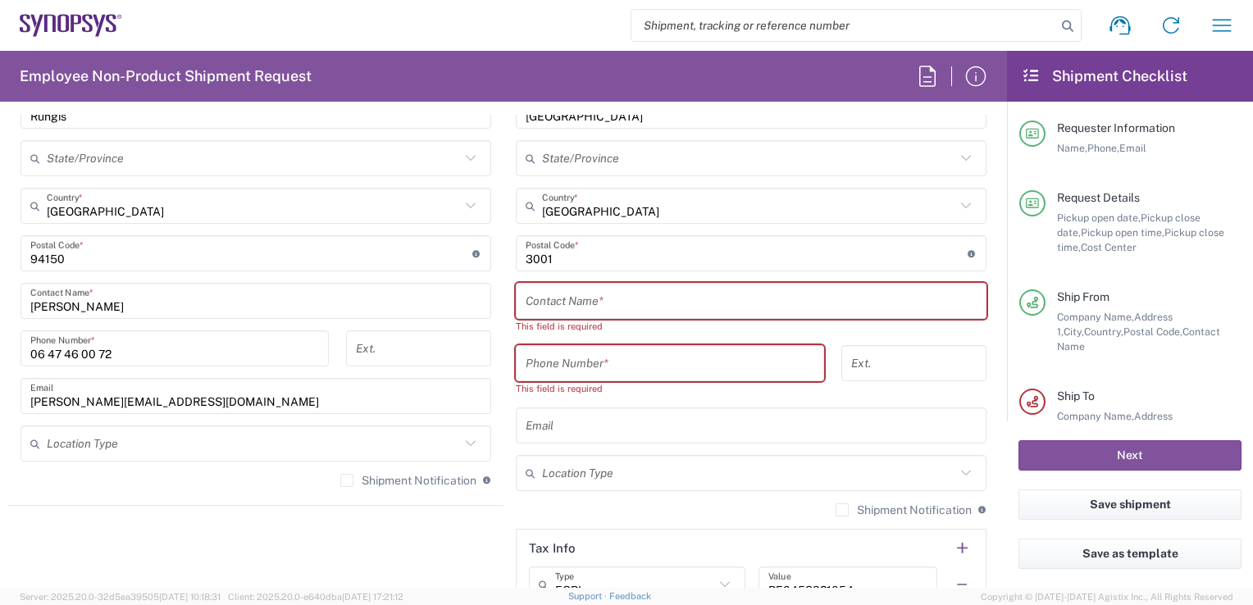
scroll to position [986, 0]
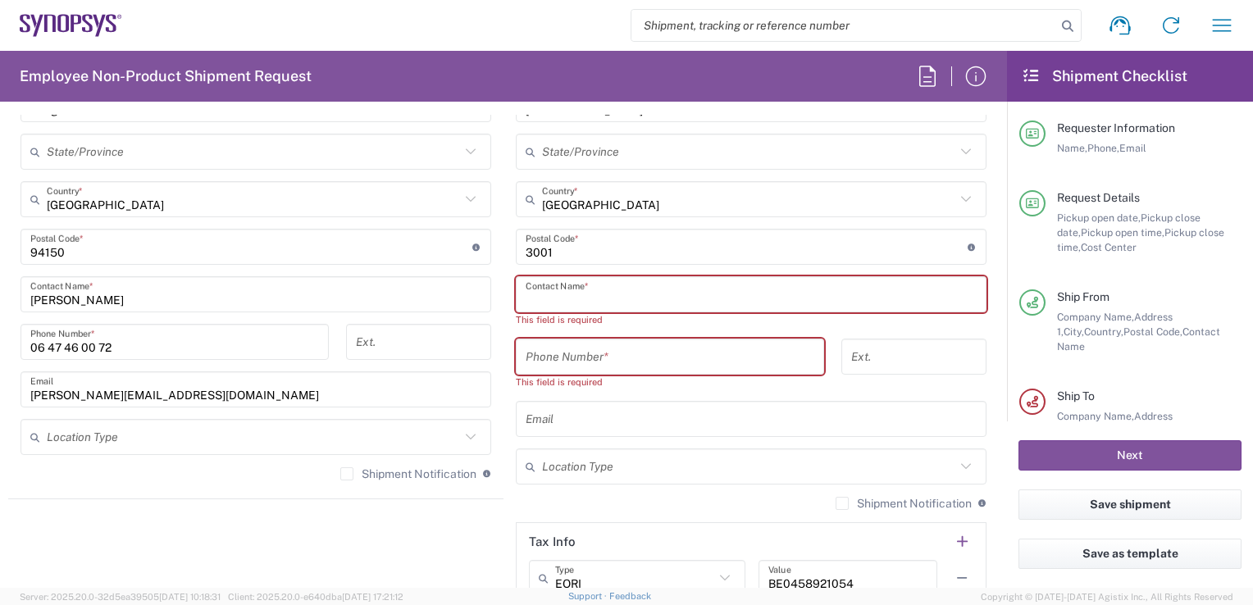
click at [825, 288] on input "text" at bounding box center [751, 294] width 451 height 29
paste input "[PERSON_NAME]"
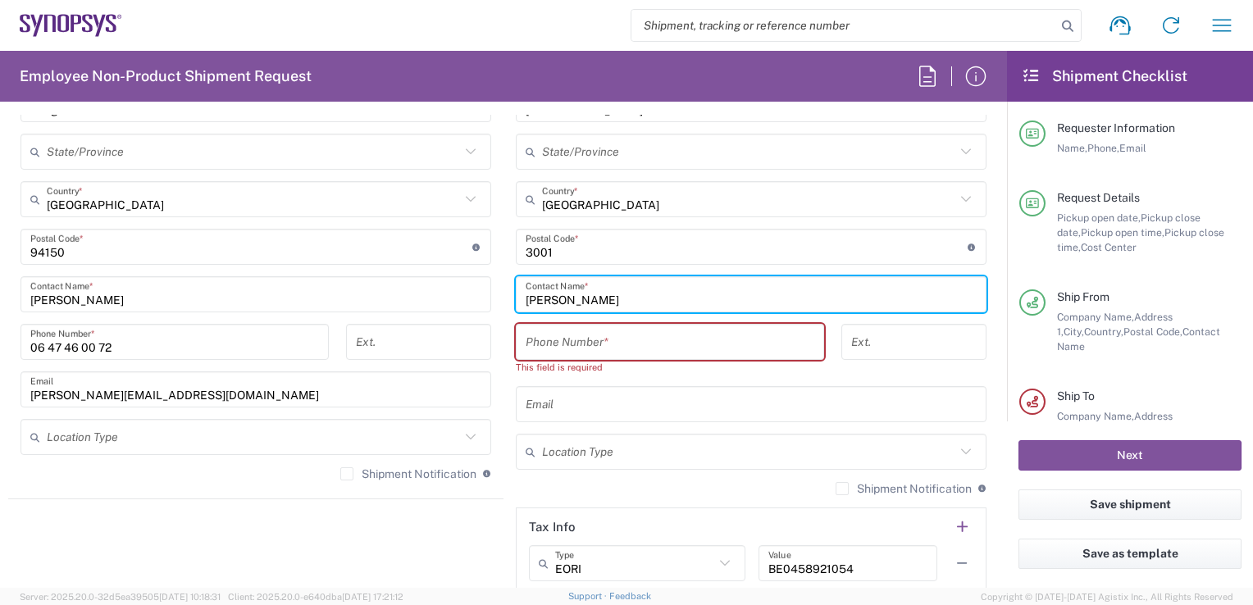
type input "[PERSON_NAME]"
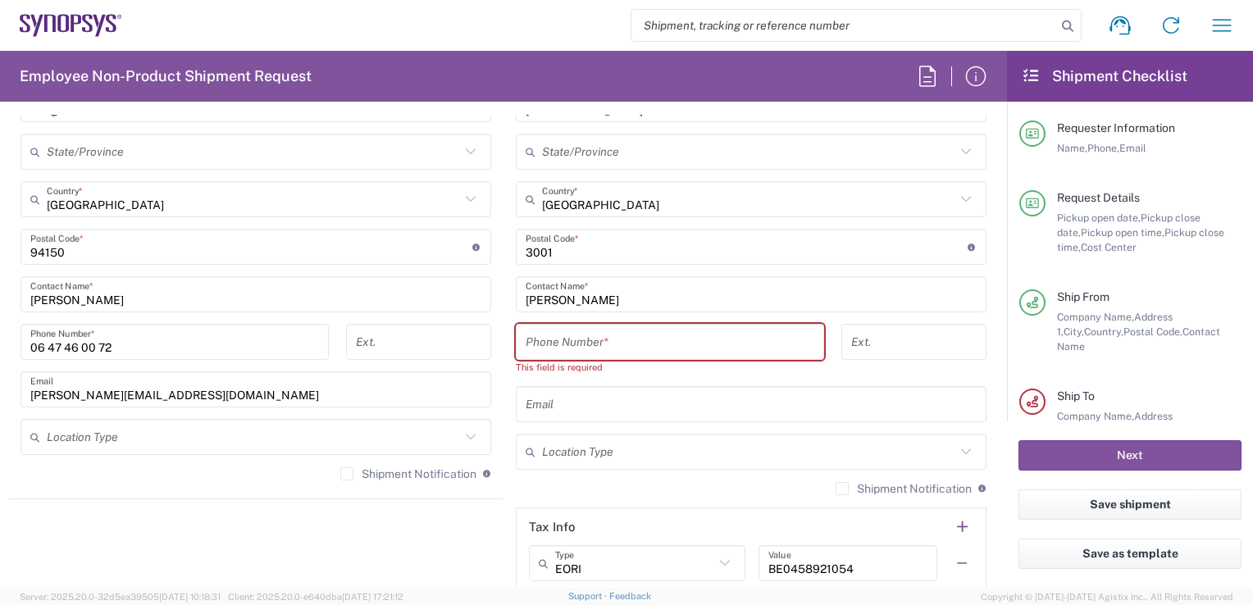
click at [715, 321] on div "[GEOGRAPHIC_DATA] BE06 Location [GEOGRAPHIC_DATA] BE06 [GEOGRAPHIC_DATA] DE04 A…" at bounding box center [751, 248] width 471 height 704
click at [692, 331] on input "tel" at bounding box center [670, 342] width 289 height 29
paste input "[PHONE_NUMBER]"
click at [753, 376] on div "[PHONE_NUMBER] Phone Number * Invalid phone number" at bounding box center [671, 355] width 326 height 62
click at [870, 347] on input "tel" at bounding box center [913, 342] width 125 height 29
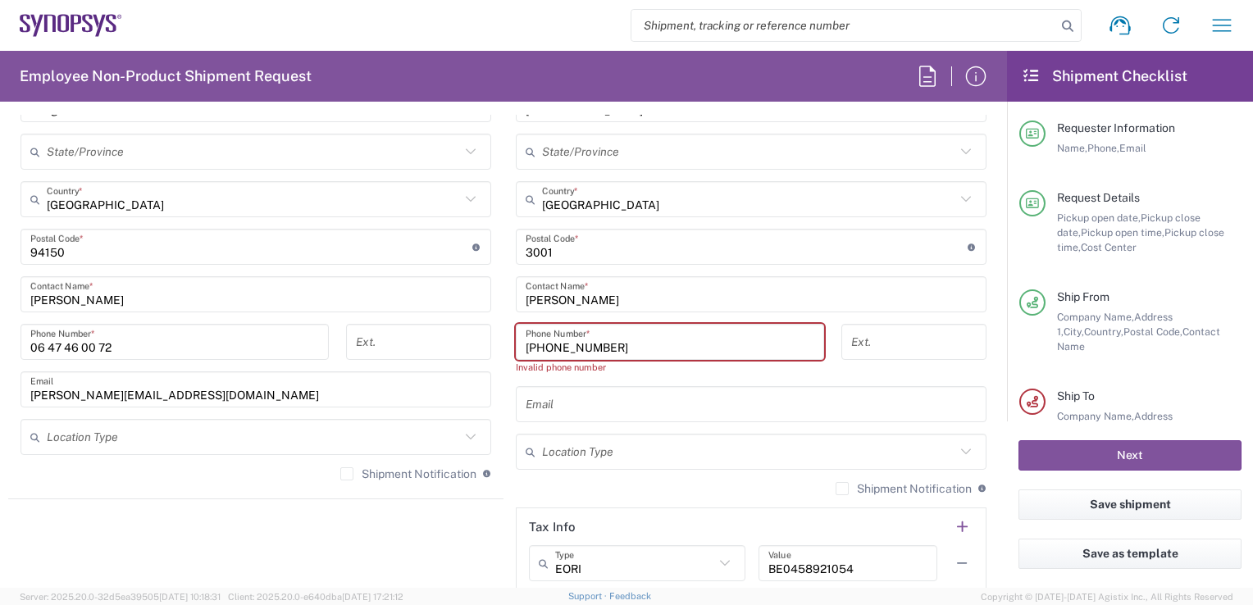
click at [545, 345] on input "[PHONE_NUMBER]" at bounding box center [670, 342] width 289 height 29
click at [565, 346] on input "+32495.500081" at bounding box center [670, 342] width 289 height 29
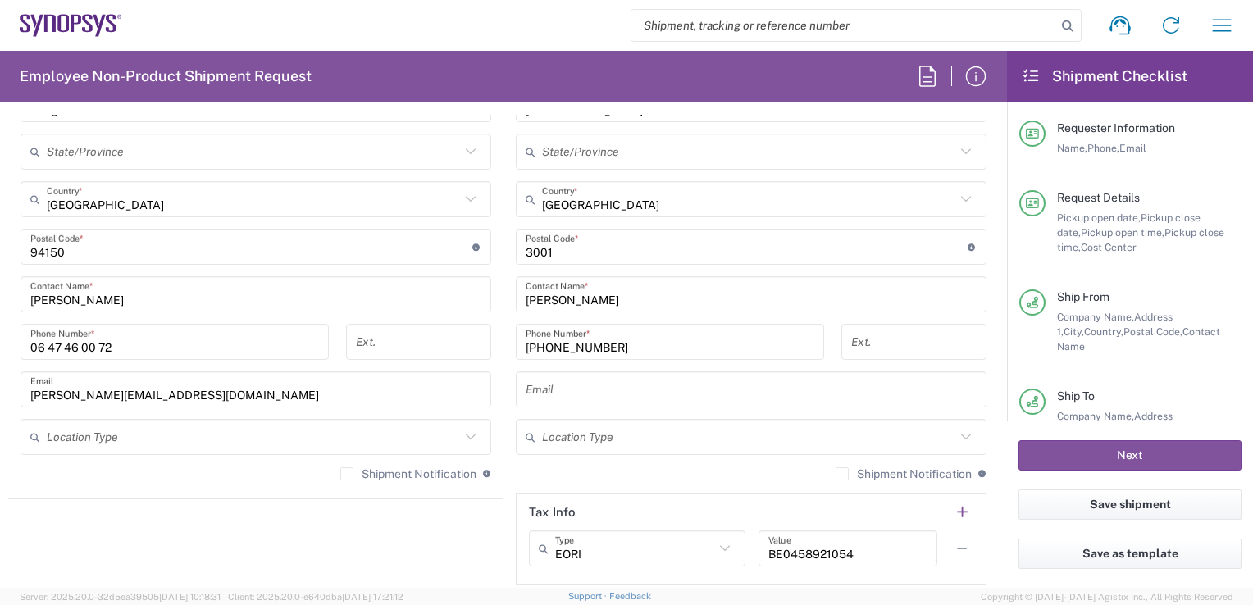
click at [818, 311] on div "[GEOGRAPHIC_DATA] BE06 Location [GEOGRAPHIC_DATA] BE06 [GEOGRAPHIC_DATA] DE04 A…" at bounding box center [751, 240] width 471 height 689
click at [541, 349] on input "[PHONE_NUMBER]" at bounding box center [670, 342] width 289 height 29
click at [557, 341] on input "[PHONE_NUMBER]" at bounding box center [670, 342] width 289 height 29
click at [574, 348] on input "[PHONE_NUMBER]" at bounding box center [670, 342] width 289 height 29
click at [591, 347] on input "[PHONE_NUMBER]" at bounding box center [670, 342] width 289 height 29
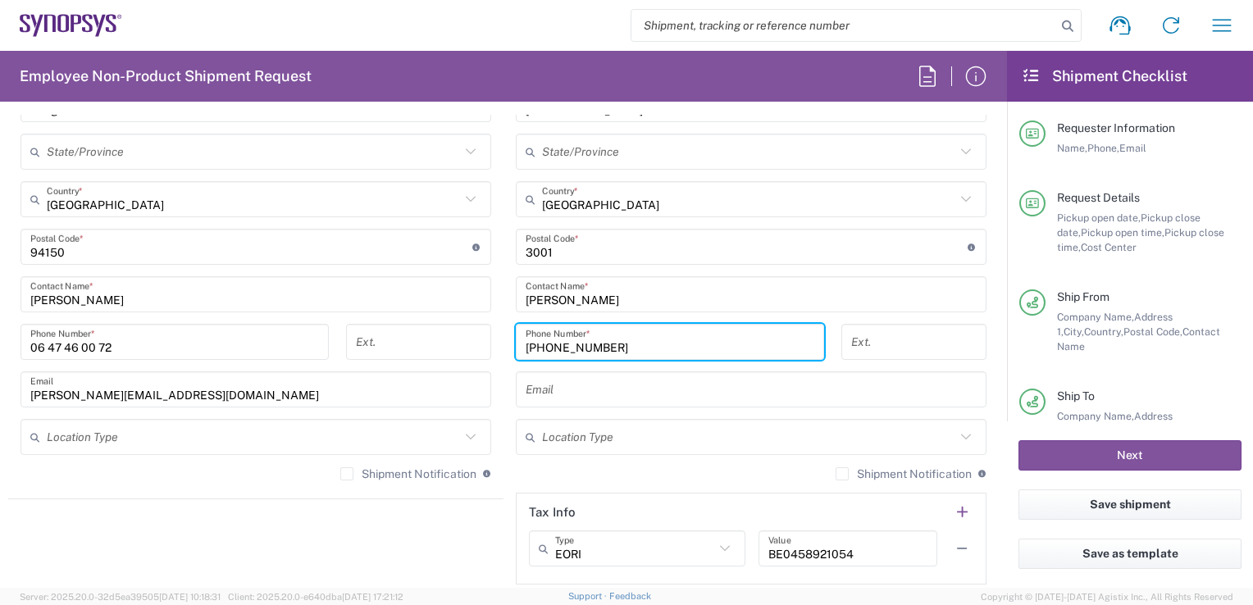
click at [566, 343] on input "[PHONE_NUMBER]" at bounding box center [670, 342] width 289 height 29
click at [565, 348] on input "[PHONE_NUMBER]" at bounding box center [670, 342] width 289 height 29
click at [578, 348] on input "[PHONE_NUMBER]" at bounding box center [670, 342] width 289 height 29
click at [592, 347] on input "[PHONE_NUMBER]" at bounding box center [670, 342] width 289 height 29
click at [571, 349] on input "[PHONE_NUMBER]" at bounding box center [670, 342] width 289 height 29
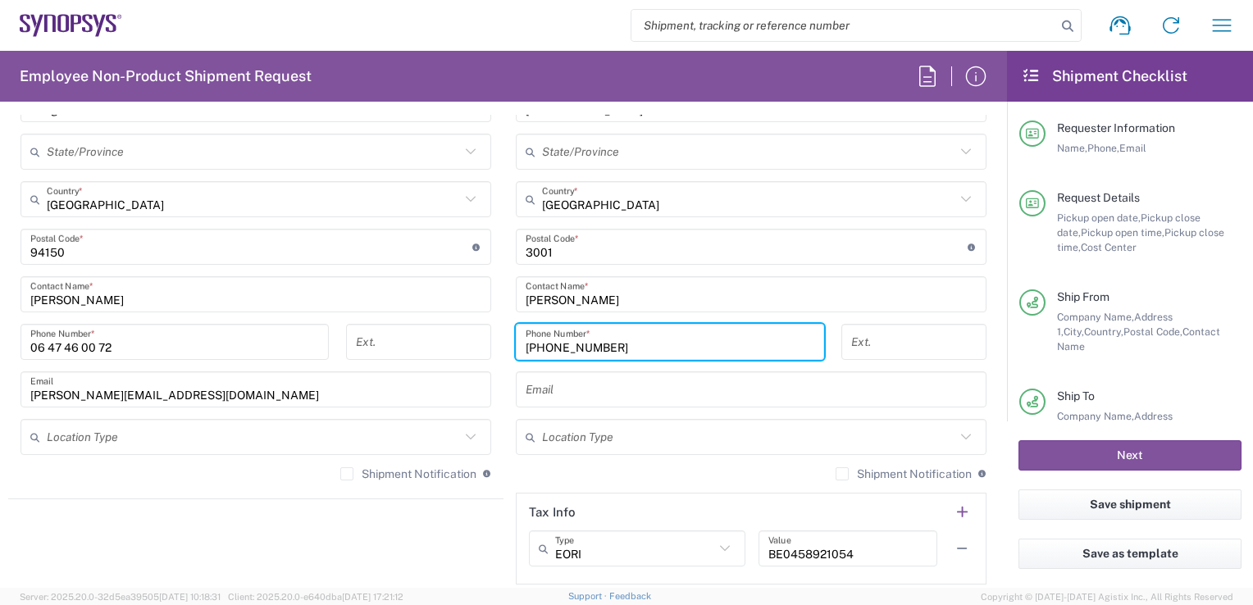
type input "[PHONE_NUMBER]"
click at [567, 371] on div "Email" at bounding box center [751, 389] width 471 height 36
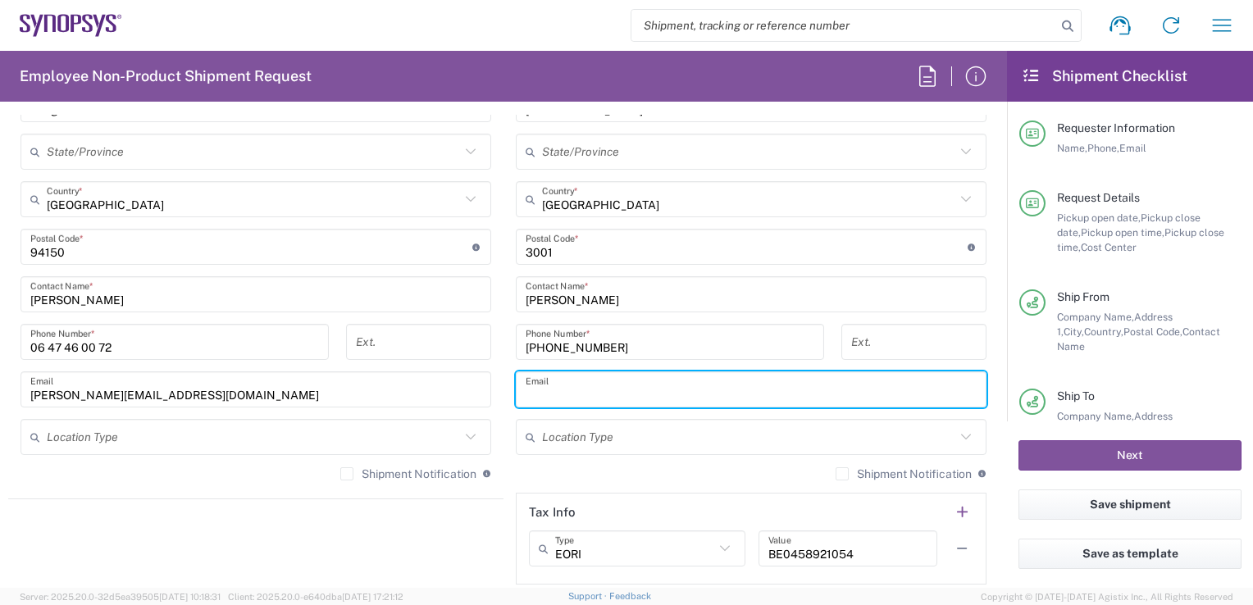
click at [566, 390] on input "text" at bounding box center [751, 390] width 451 height 29
paste input "[EMAIL_ADDRESS][DOMAIN_NAME]"
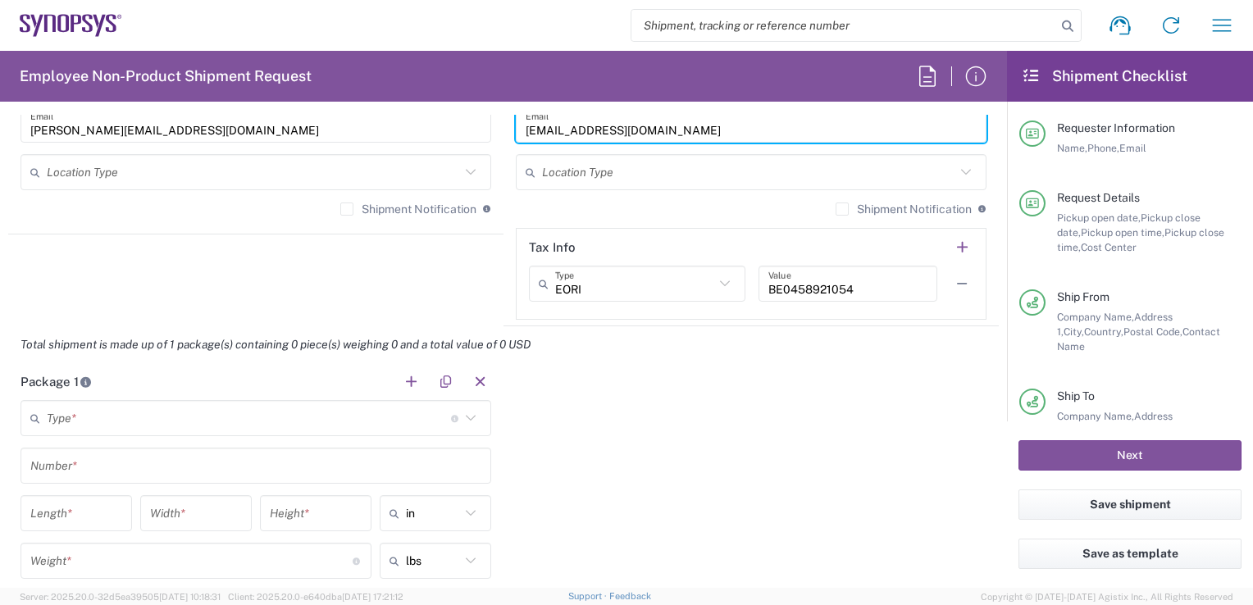
scroll to position [1255, 0]
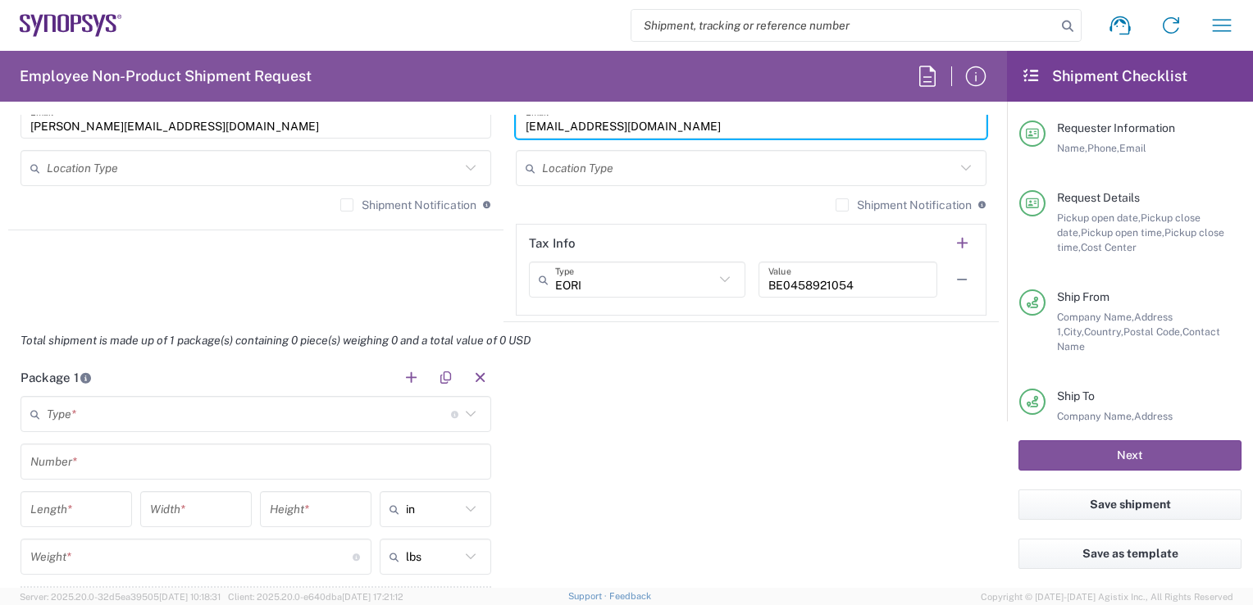
type input "[EMAIL_ADDRESS][DOMAIN_NAME]"
click at [343, 203] on label "Shipment Notification" at bounding box center [408, 204] width 136 height 13
click at [347, 205] on input "Shipment Notification" at bounding box center [347, 205] width 0 height 0
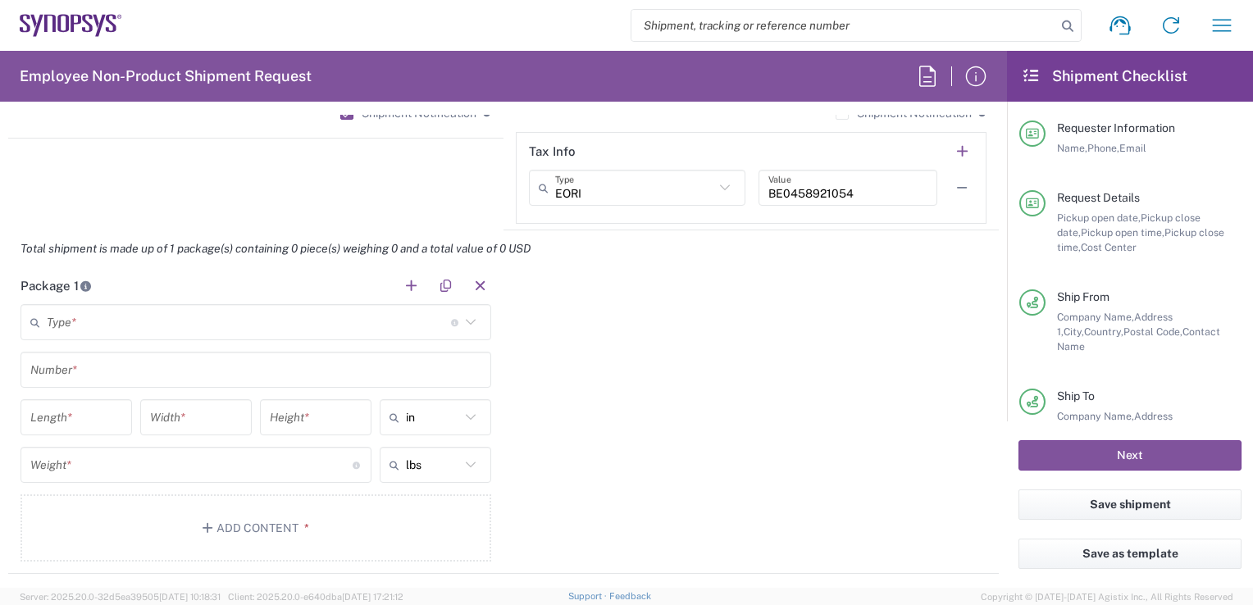
scroll to position [1345, 0]
click at [714, 190] on icon at bounding box center [724, 189] width 21 height 21
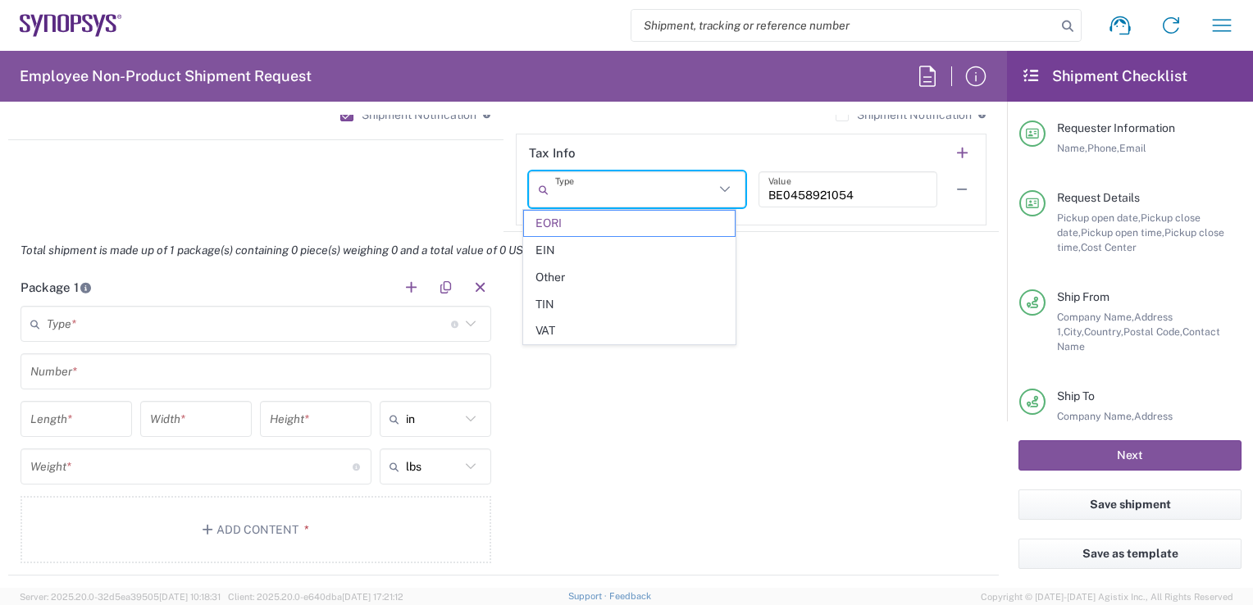
click at [724, 184] on icon at bounding box center [724, 189] width 21 height 21
click at [741, 144] on header "Tax Info" at bounding box center [751, 152] width 469 height 37
type input "EORI"
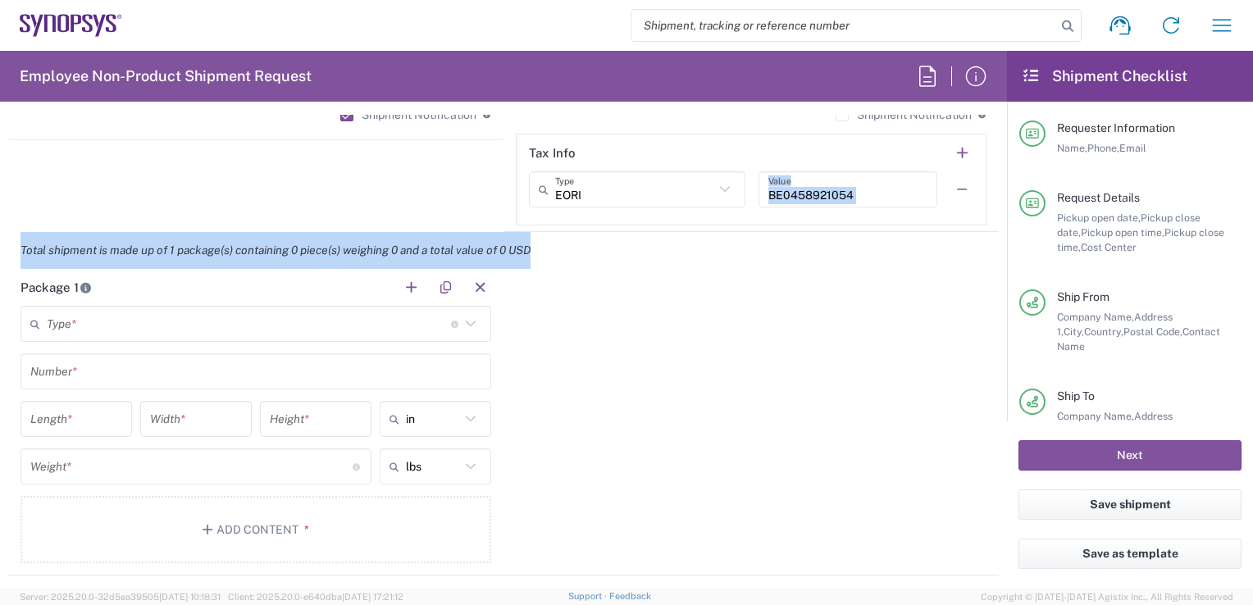
drag, startPoint x: 718, startPoint y: 254, endPoint x: 718, endPoint y: 194, distance: 60.7
click at [718, 194] on form "Requester Information [PERSON_NAME] Name * [PHONE_NUMBER] Phone * [PERSON_NAME]…" at bounding box center [503, 351] width 1007 height 473
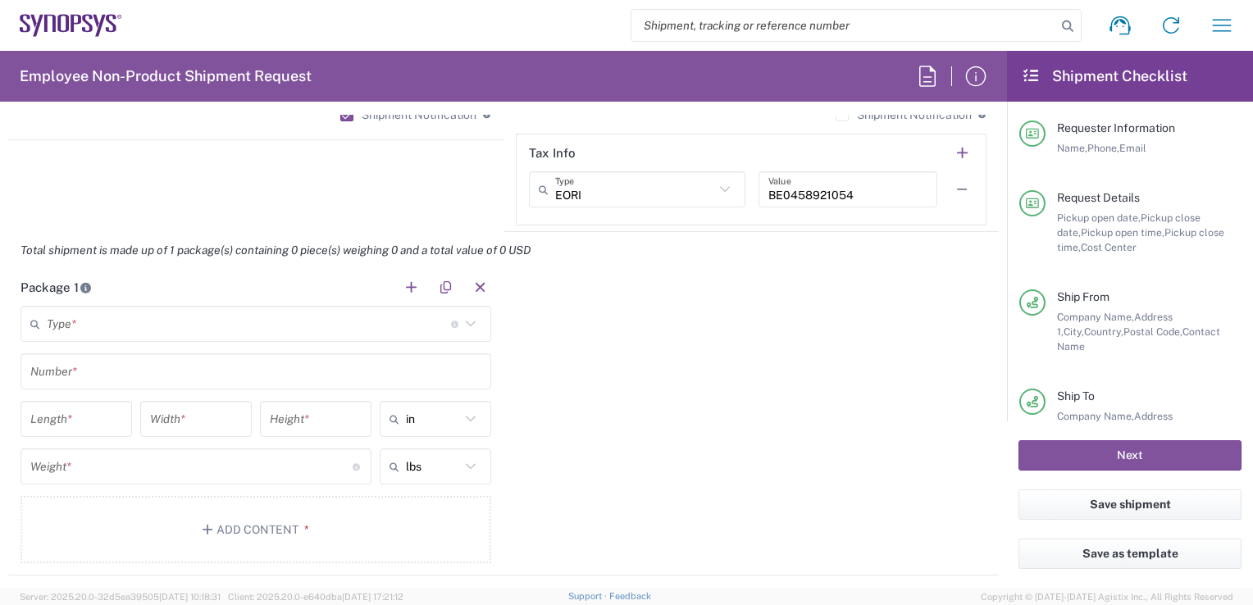
click at [718, 194] on icon at bounding box center [724, 189] width 21 height 21
click at [836, 321] on div "Package 1 Type * Material used to package goods Bale(s) Basket(s) Bolt(s) Bottl…" at bounding box center [503, 422] width 991 height 307
type input "EORI"
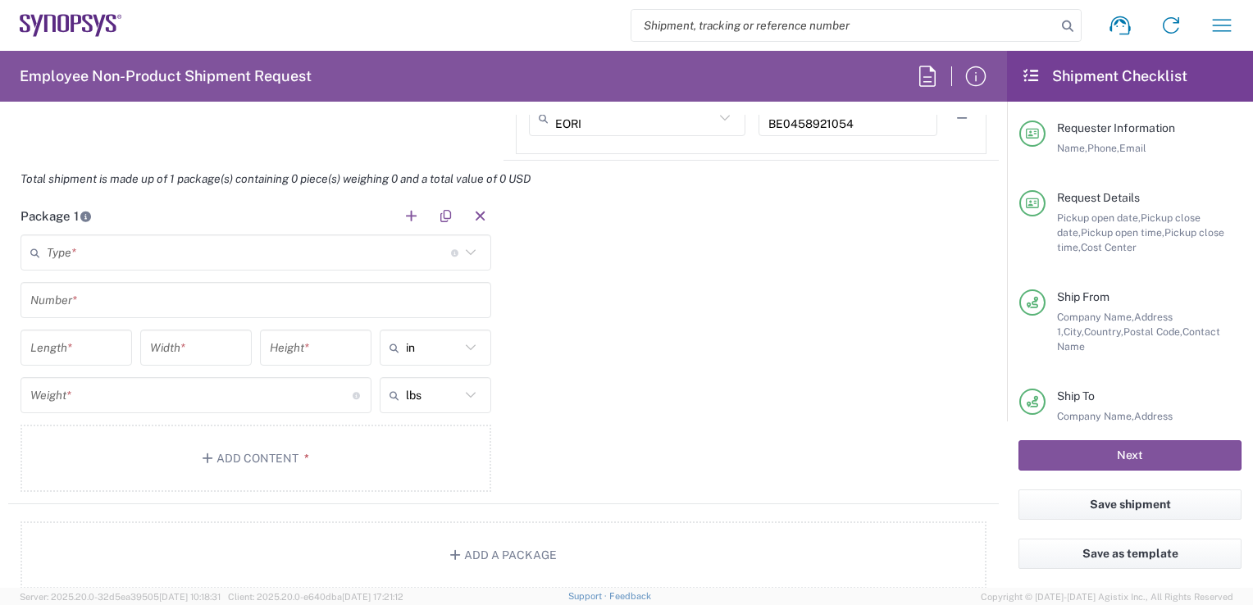
scroll to position [1419, 0]
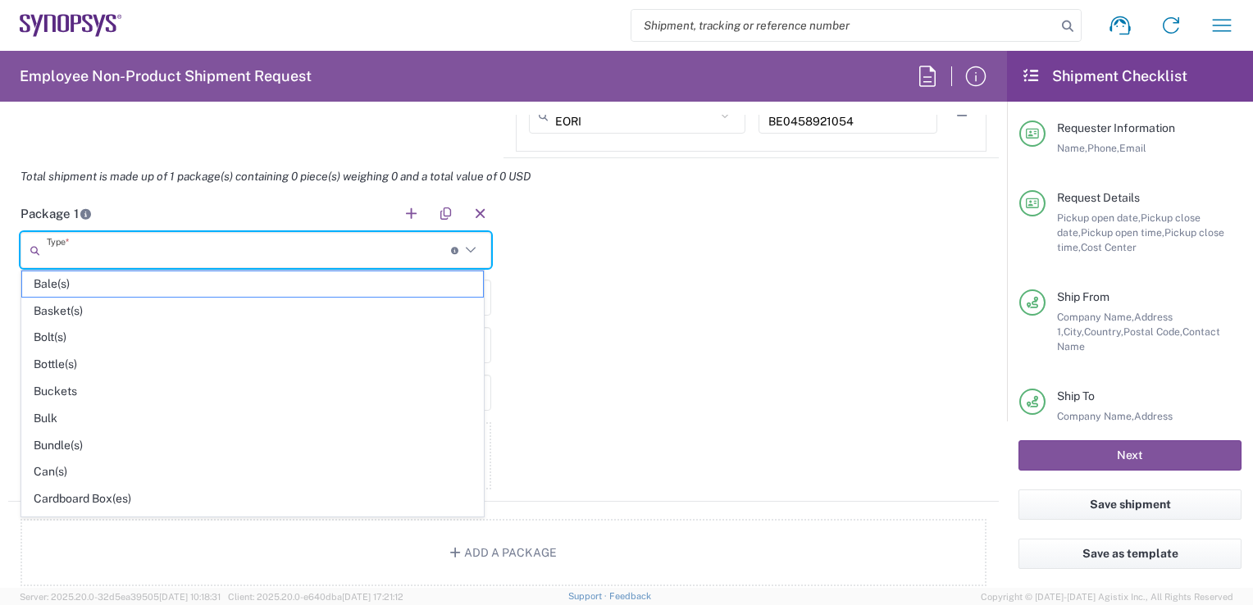
click at [359, 250] on input "text" at bounding box center [249, 250] width 404 height 29
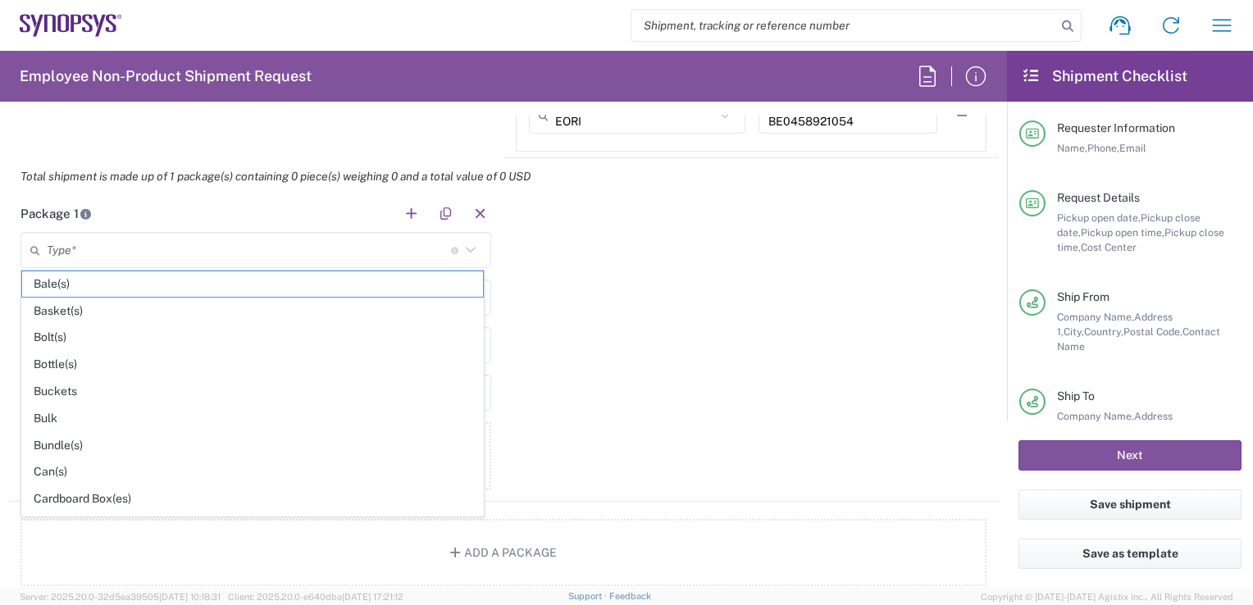
click at [466, 246] on icon at bounding box center [470, 249] width 21 height 21
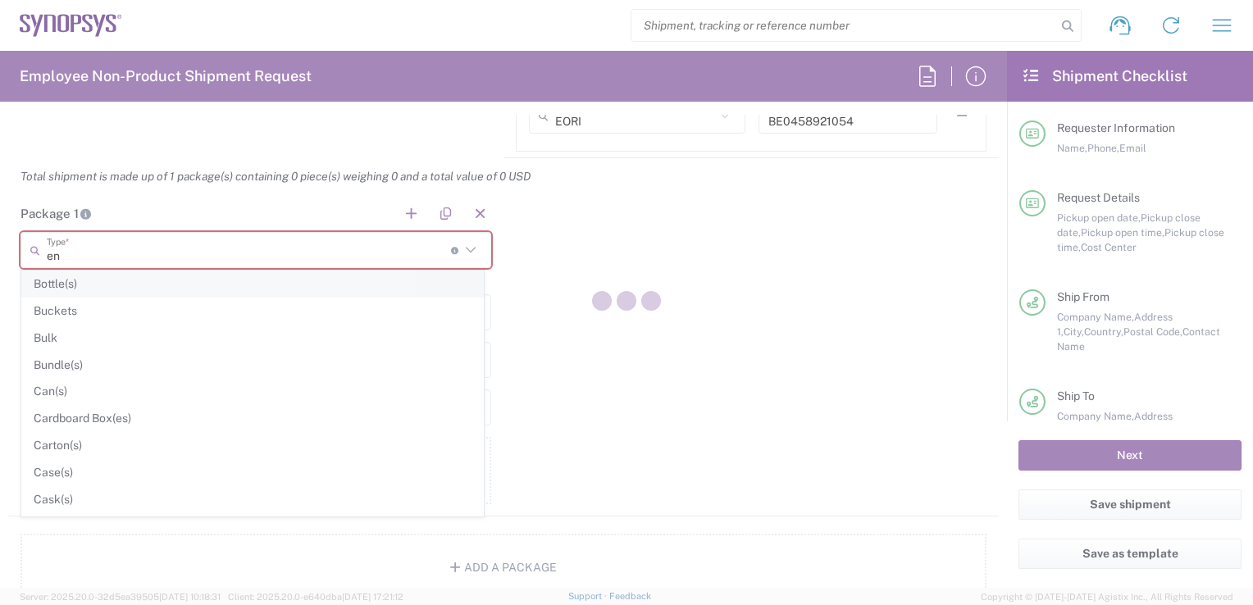
scroll to position [0, 0]
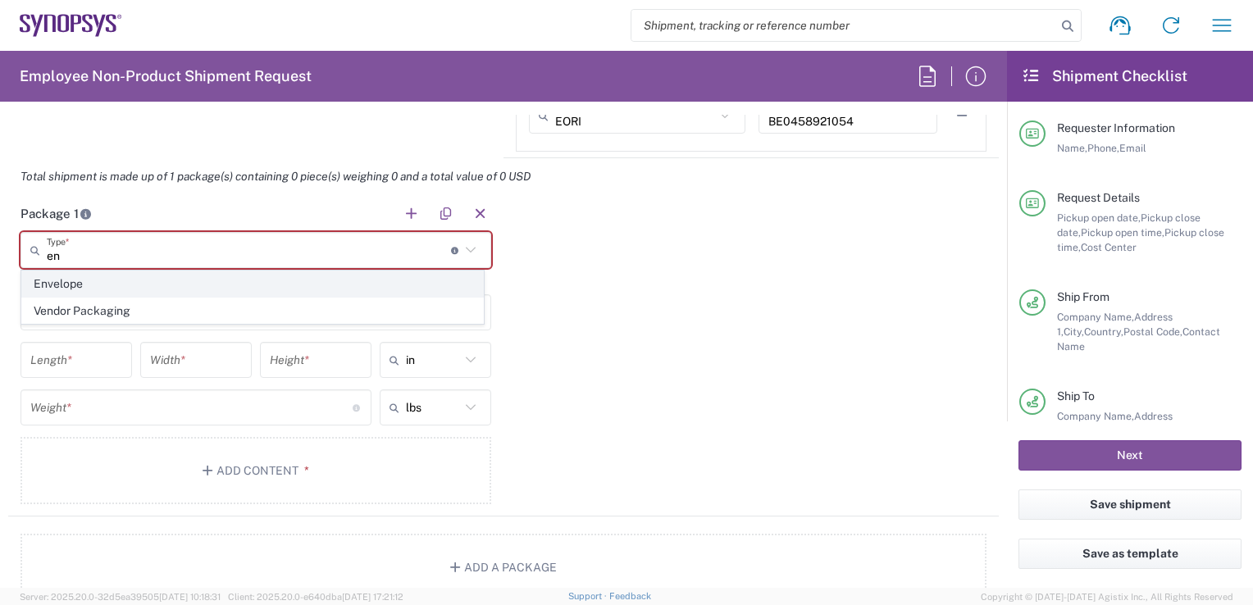
click at [130, 288] on span "Envelope" at bounding box center [252, 283] width 461 height 25
type input "Envelope"
type input "1"
type input "9.5"
type input "12.5"
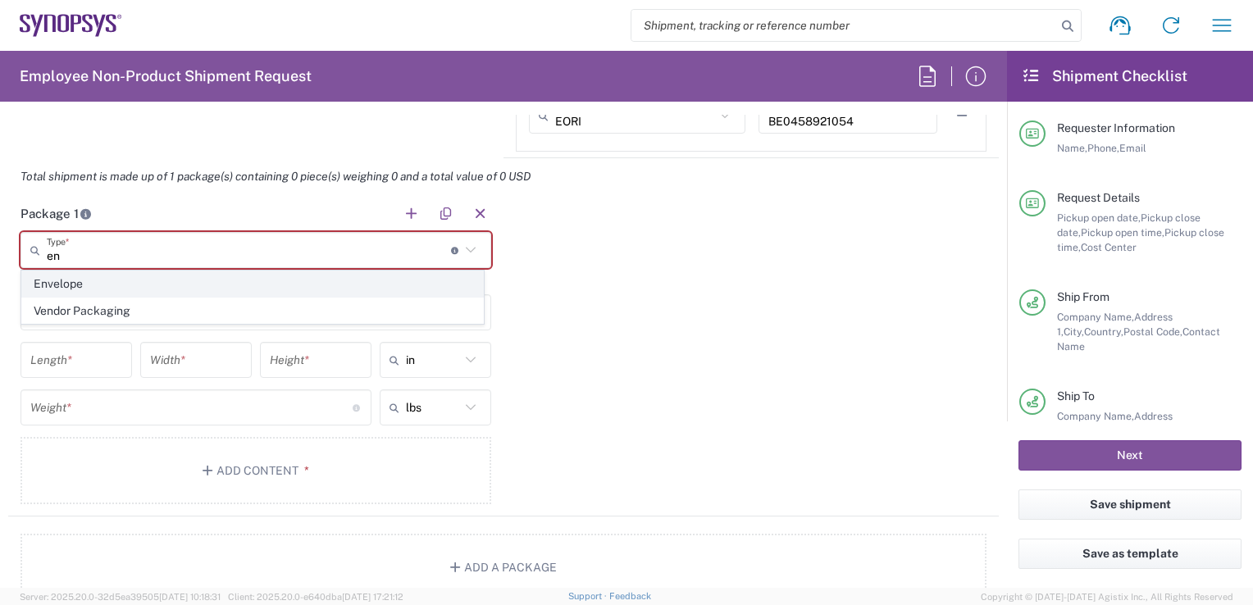
type input "0.25"
type input "1"
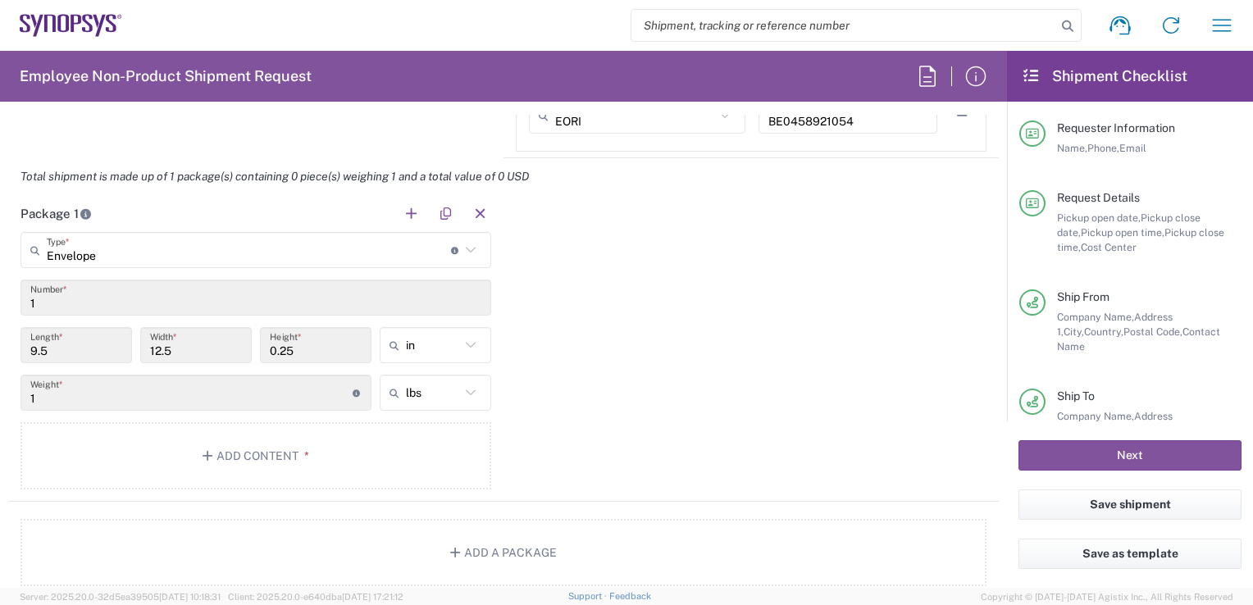
click at [469, 347] on icon at bounding box center [470, 345] width 21 height 21
click at [412, 409] on span "cm" at bounding box center [429, 406] width 107 height 25
type input "24.13"
type input "31.75"
type input "0.64"
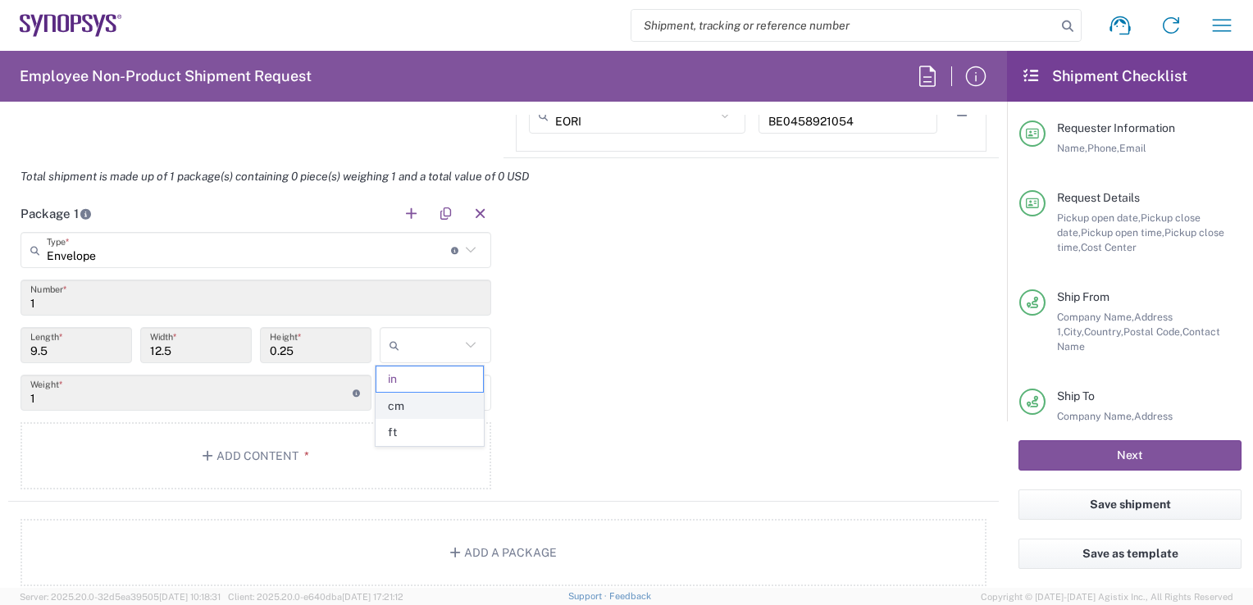
type input "cm"
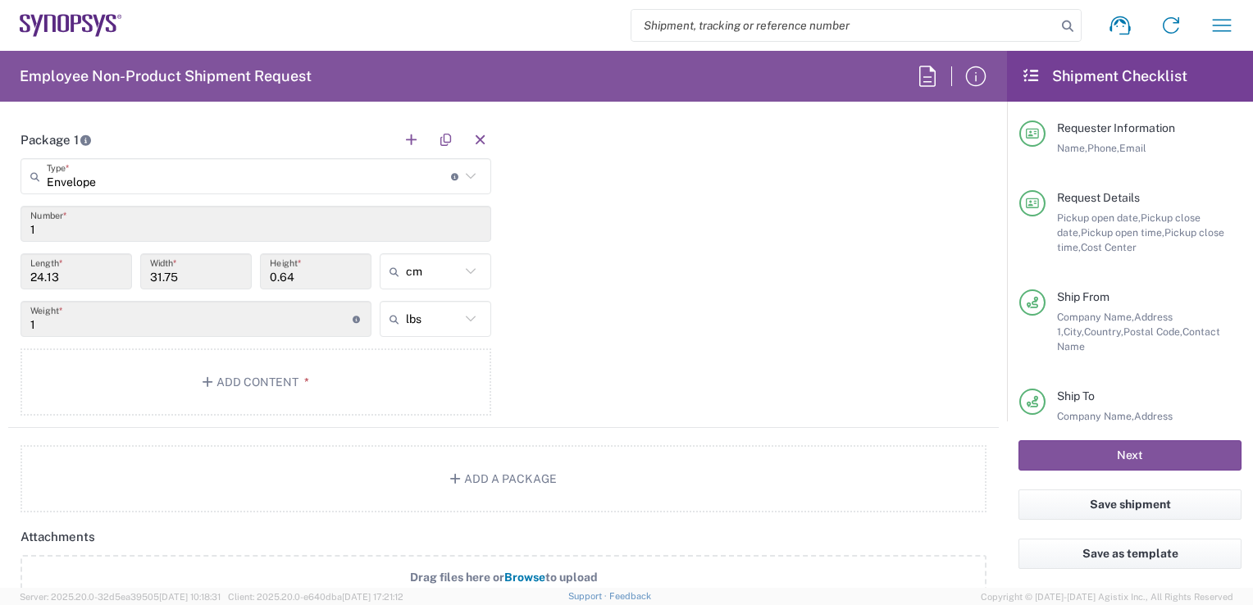
scroll to position [1513, 0]
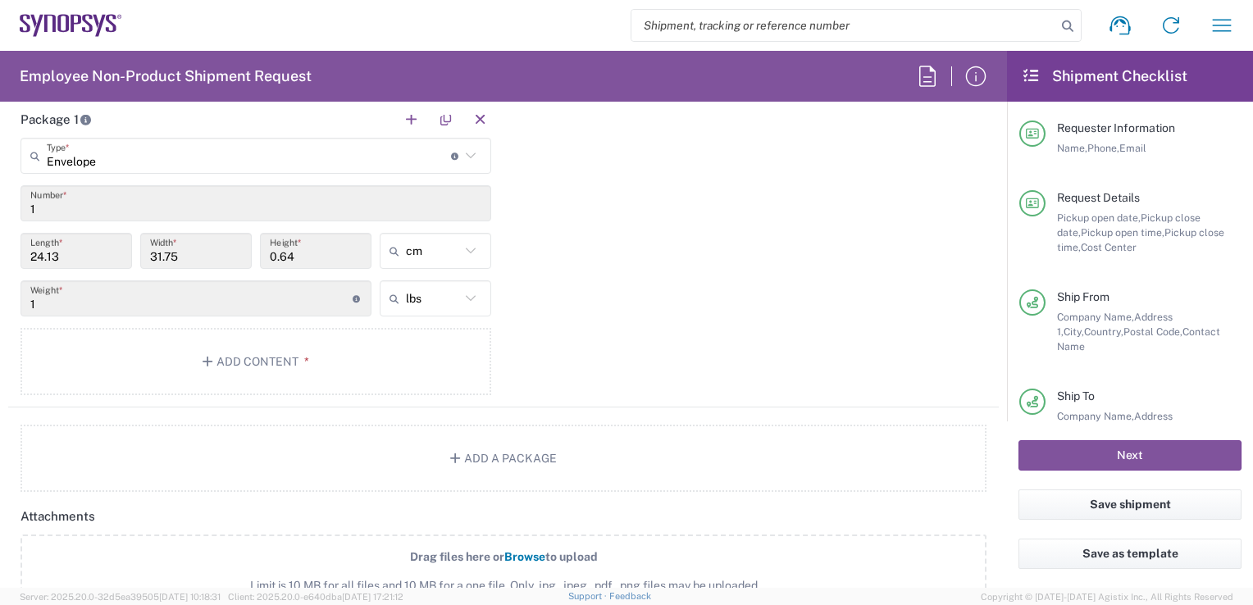
click at [467, 291] on icon at bounding box center [470, 298] width 21 height 21
click at [410, 354] on span "kgs" at bounding box center [429, 358] width 107 height 25
type input "0.45"
type input "kgs"
click at [226, 366] on button "Add Content *" at bounding box center [256, 361] width 471 height 67
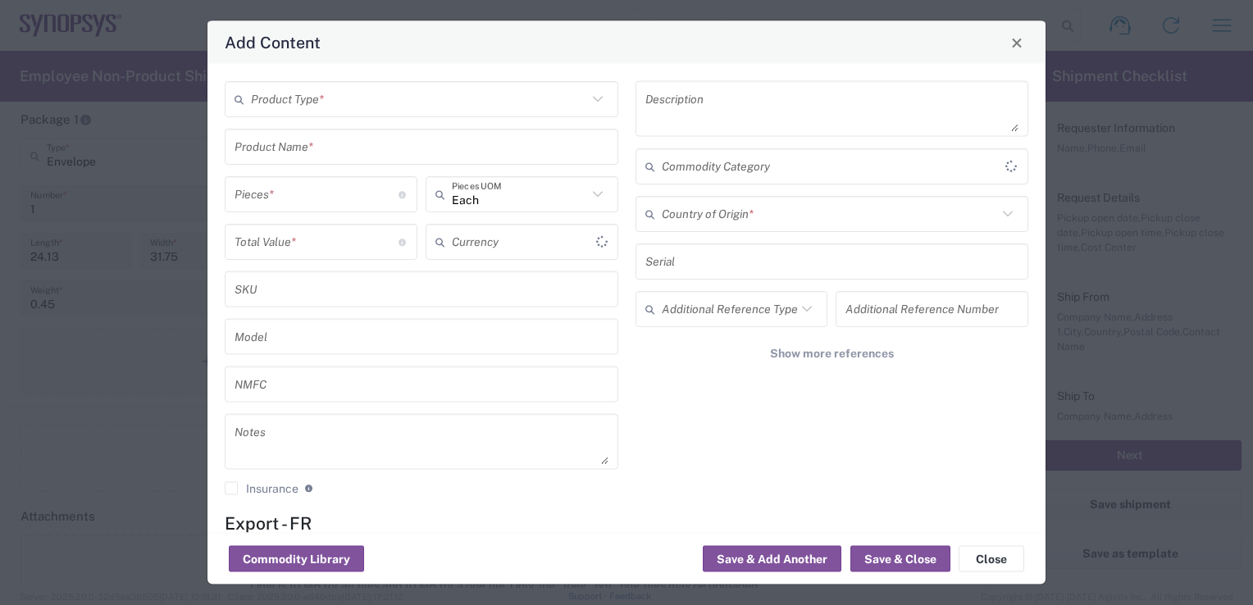
type input "US Dollar"
click at [600, 110] on div "Product Type *" at bounding box center [422, 99] width 394 height 36
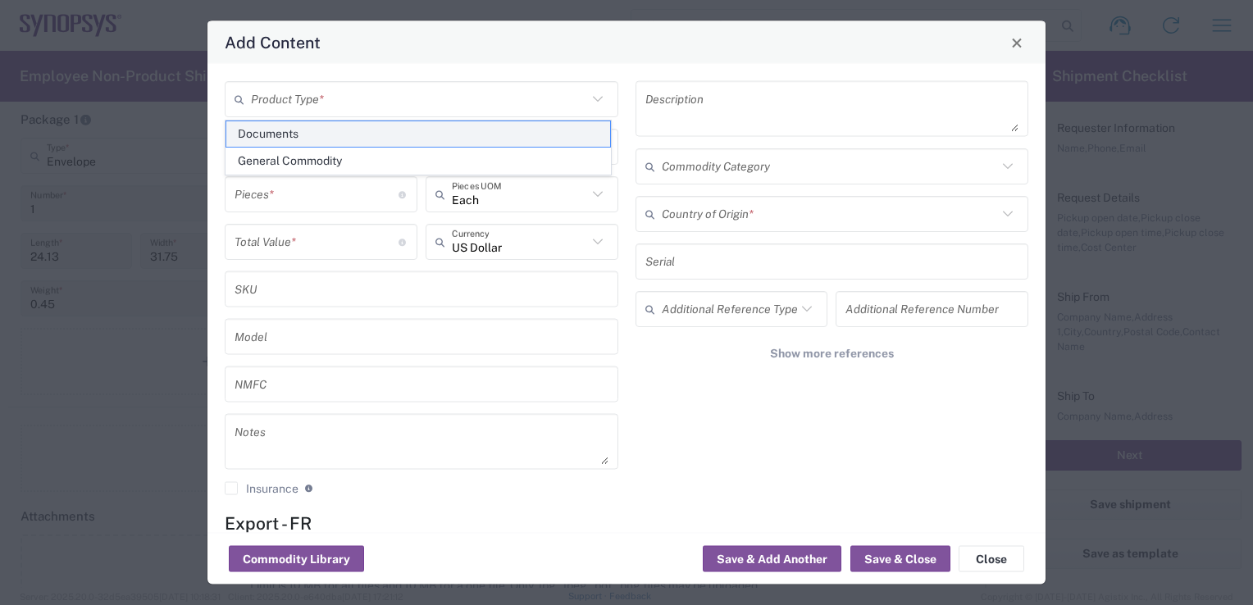
click at [502, 141] on span "Documents" at bounding box center [418, 133] width 384 height 25
type input "Documents"
type input "1"
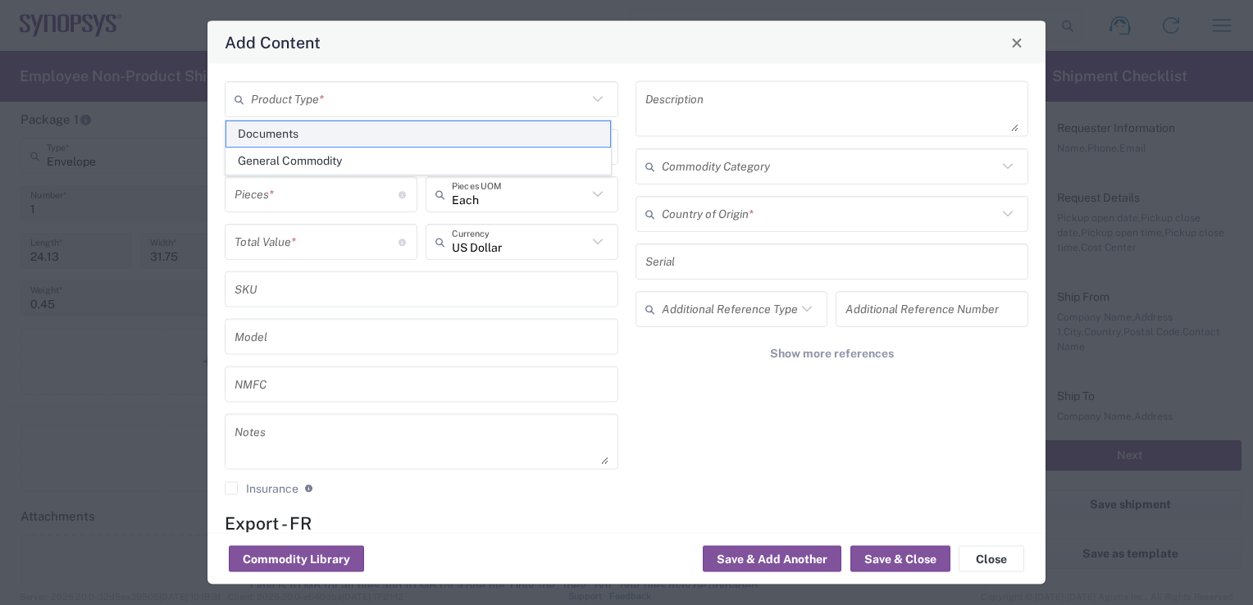
type textarea "Documents"
type input "[GEOGRAPHIC_DATA]"
type input "0000.00.0000"
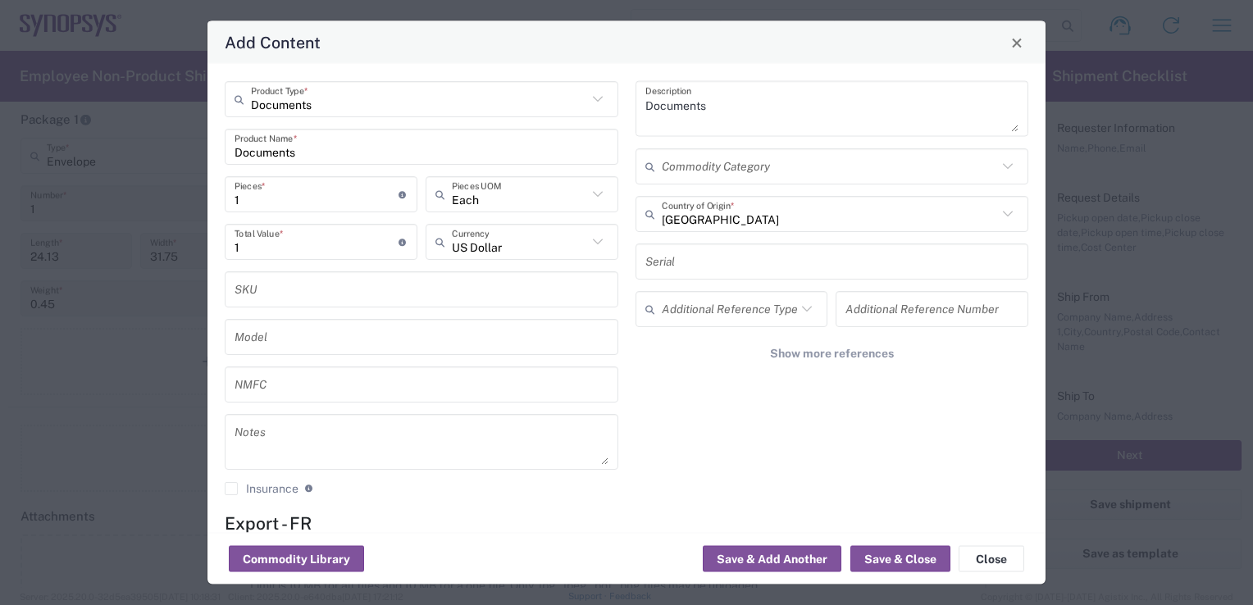
click at [599, 245] on icon at bounding box center [597, 241] width 21 height 21
click at [499, 276] on span "Euro" at bounding box center [517, 276] width 186 height 25
type input "Euro"
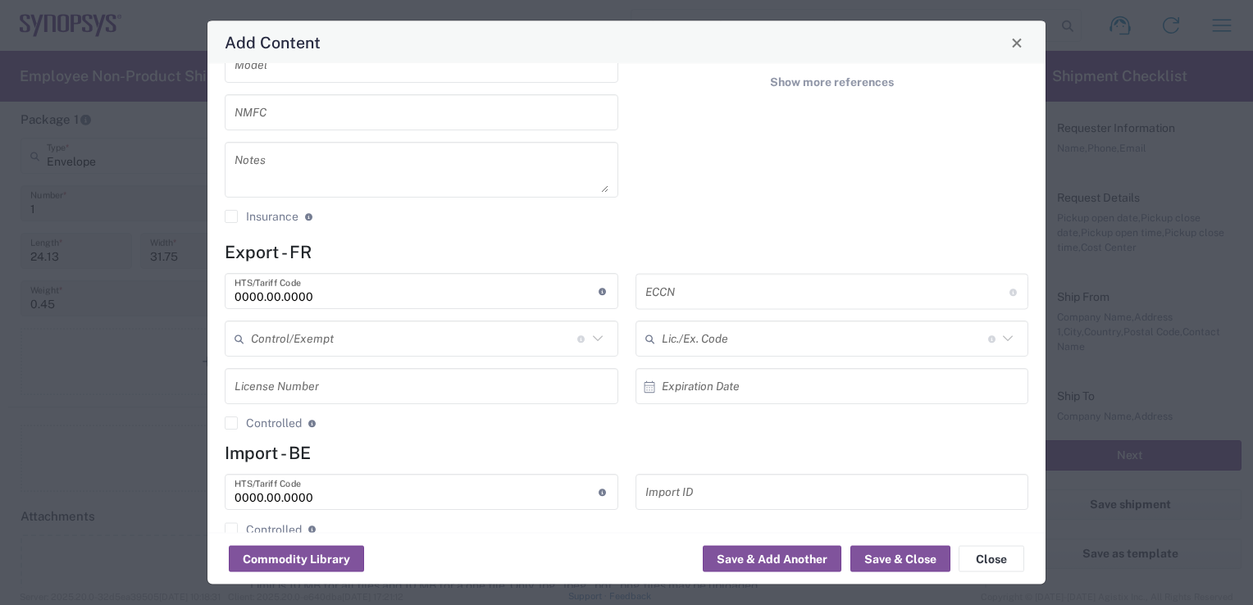
scroll to position [303, 0]
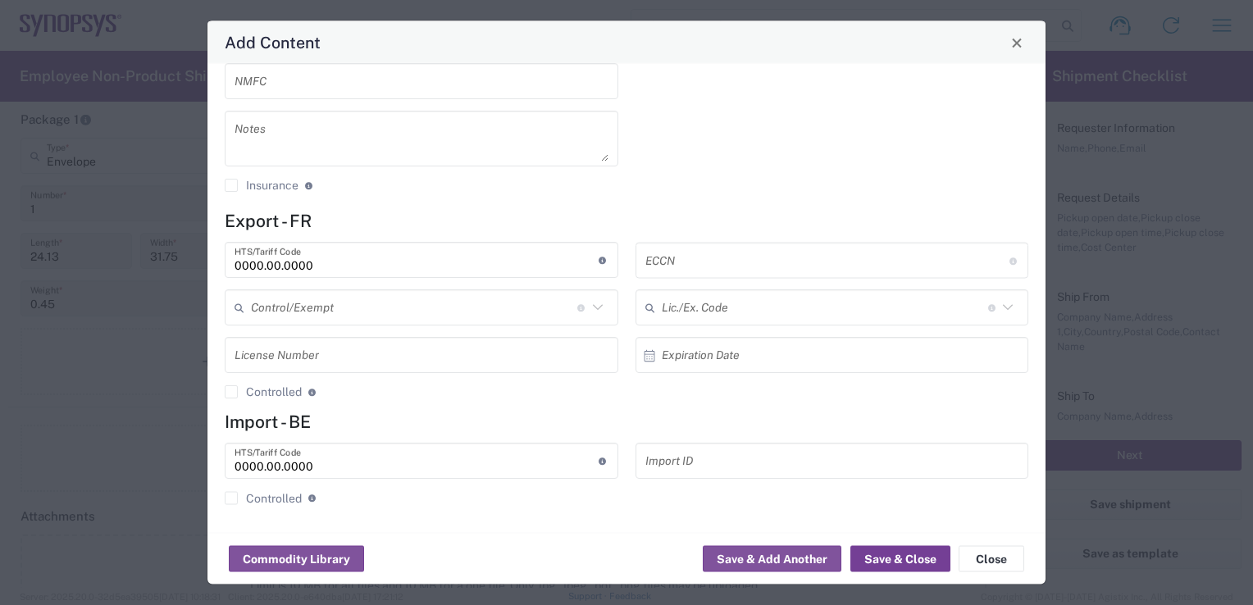
click at [927, 561] on button "Save & Close" at bounding box center [900, 559] width 100 height 26
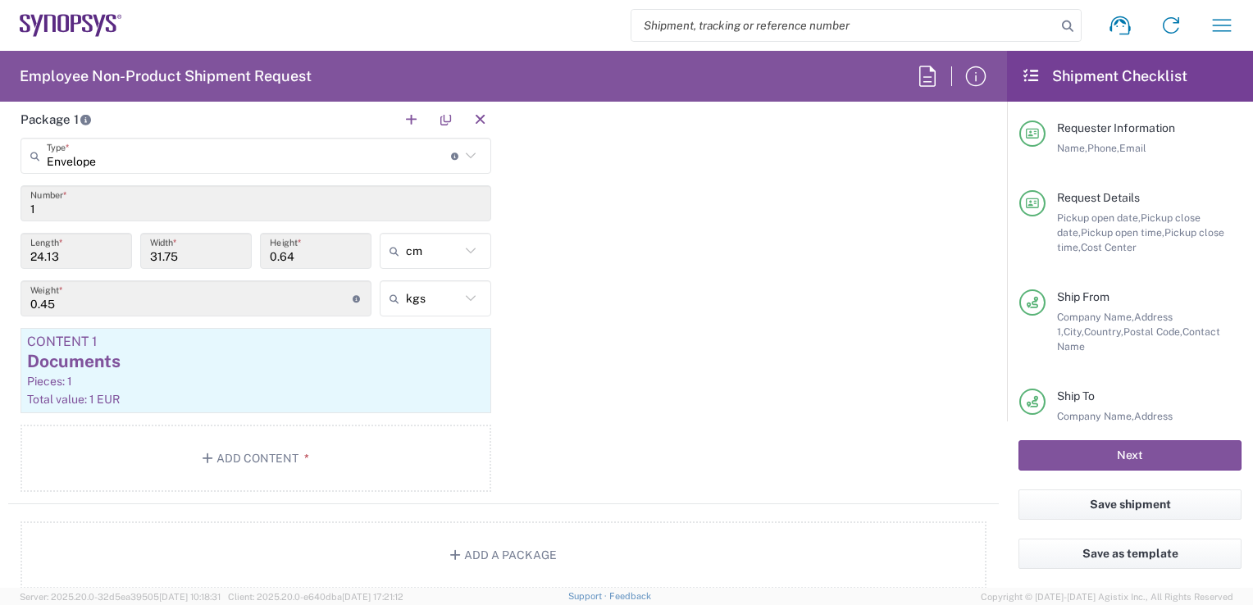
click at [711, 379] on div "Package 1 Envelope Type * Material used to package goods Envelope Vendor Packag…" at bounding box center [503, 302] width 991 height 403
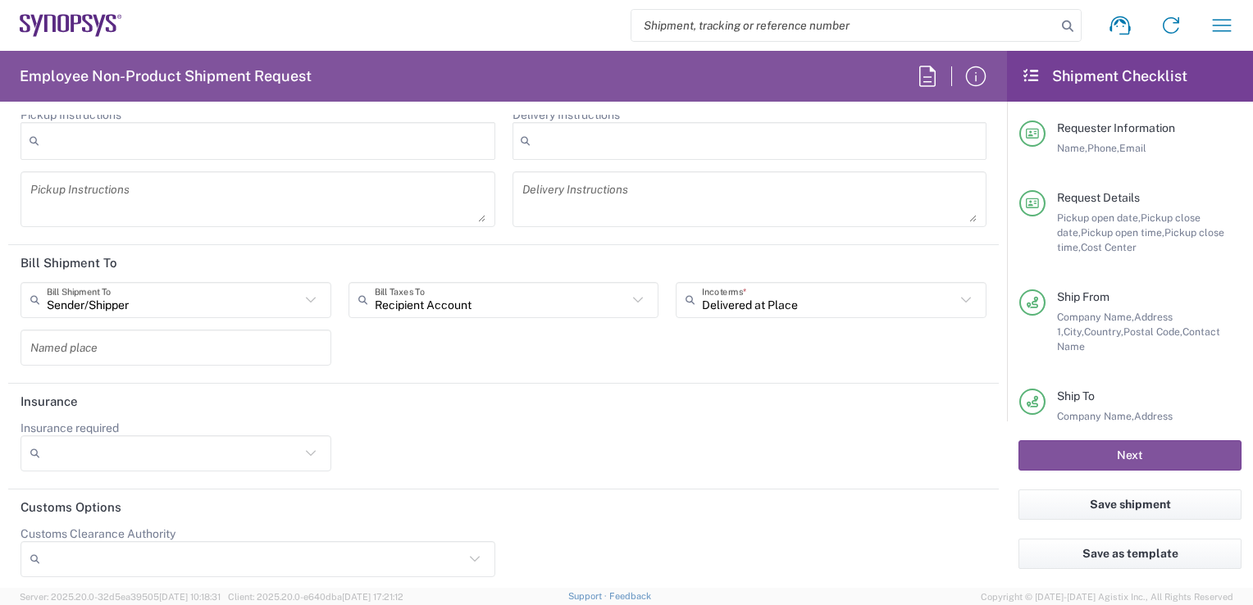
scroll to position [2343, 0]
click at [955, 297] on icon at bounding box center [965, 297] width 21 height 21
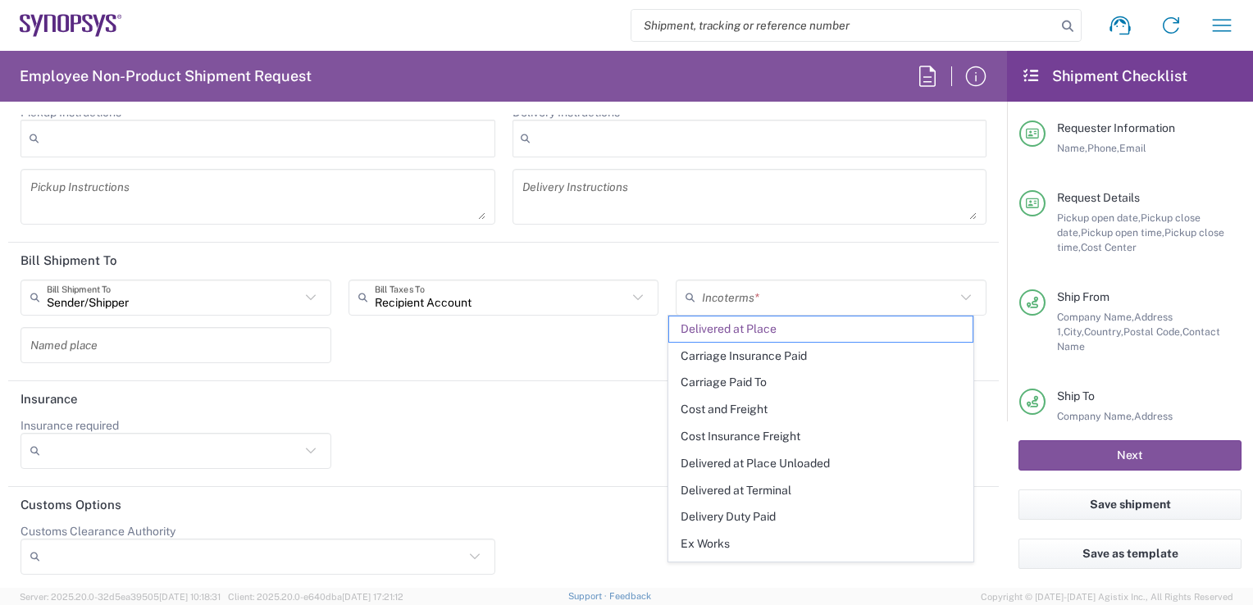
click at [955, 297] on icon at bounding box center [965, 297] width 21 height 21
click at [958, 261] on header "Bill Shipment To" at bounding box center [503, 261] width 991 height 37
type input "Delivered at Place"
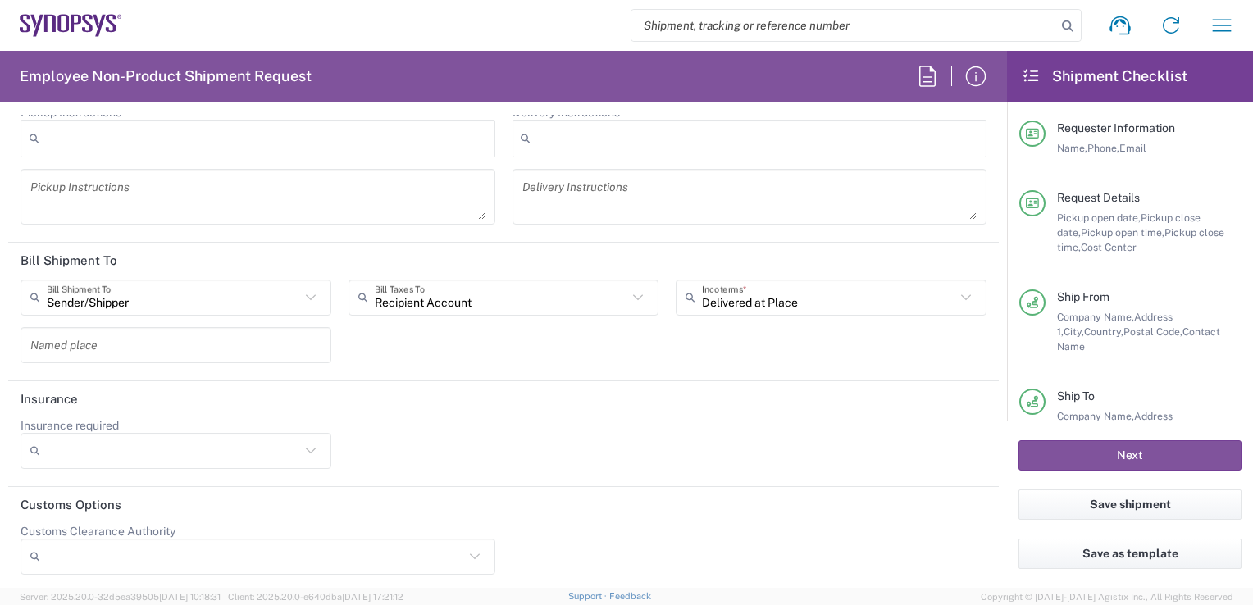
drag, startPoint x: 992, startPoint y: 526, endPoint x: 994, endPoint y: 546, distance: 20.6
click at [994, 546] on form "Requester Information [PERSON_NAME] Name * [PHONE_NUMBER] Phone * [PERSON_NAME]…" at bounding box center [503, 351] width 1007 height 473
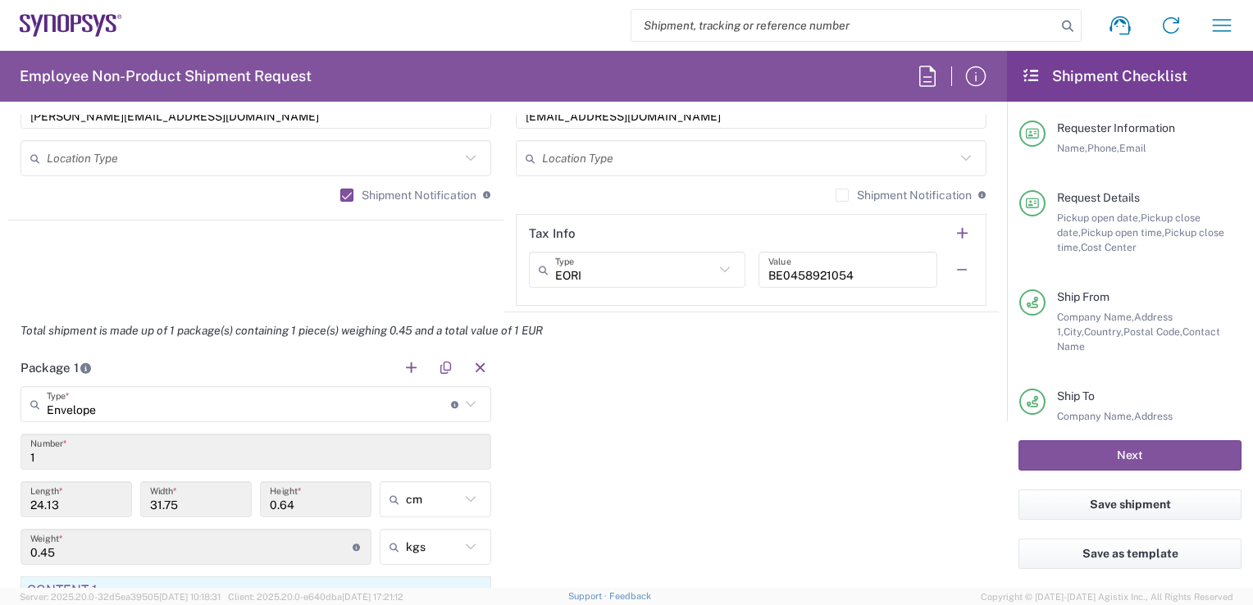
scroll to position [1212, 0]
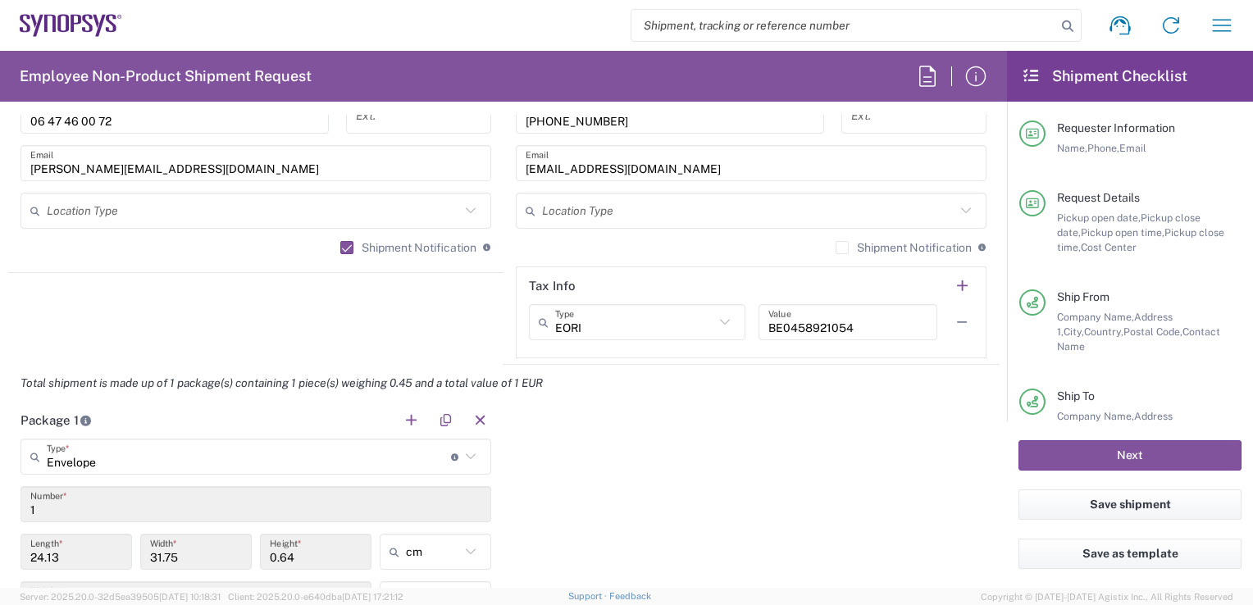
click at [722, 321] on icon at bounding box center [724, 322] width 21 height 21
click at [897, 386] on div "Total shipment is made up of 1 package(s) containing 1 piece(s) weighing 0.45 a…" at bounding box center [504, 383] width 1008 height 37
type input "EORI"
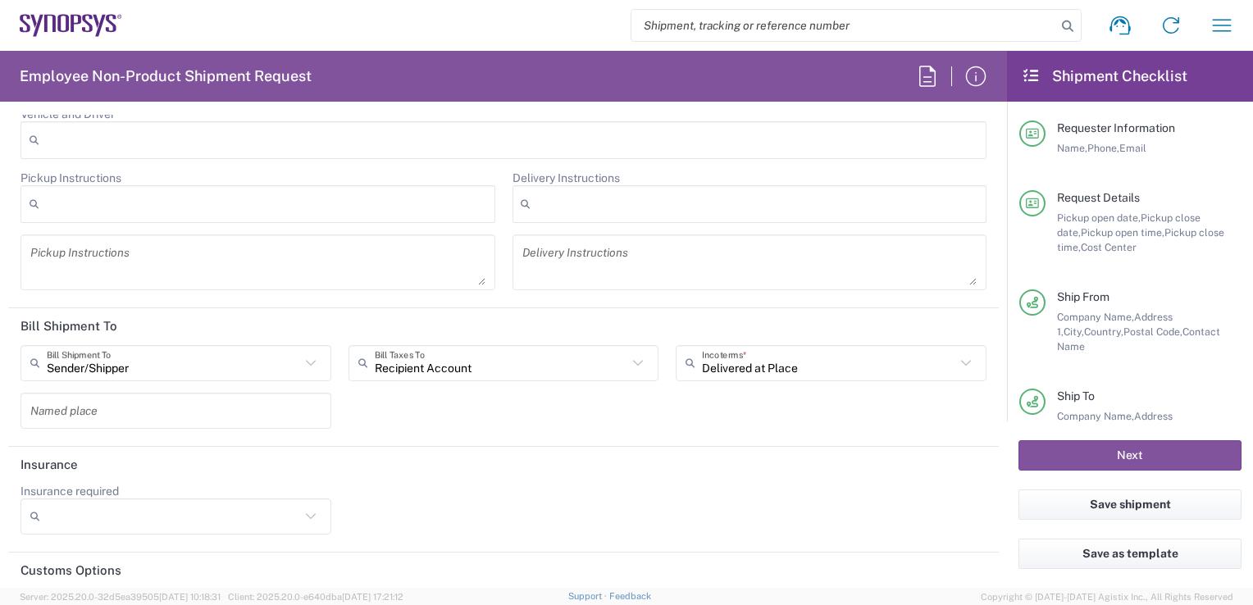
scroll to position [2343, 0]
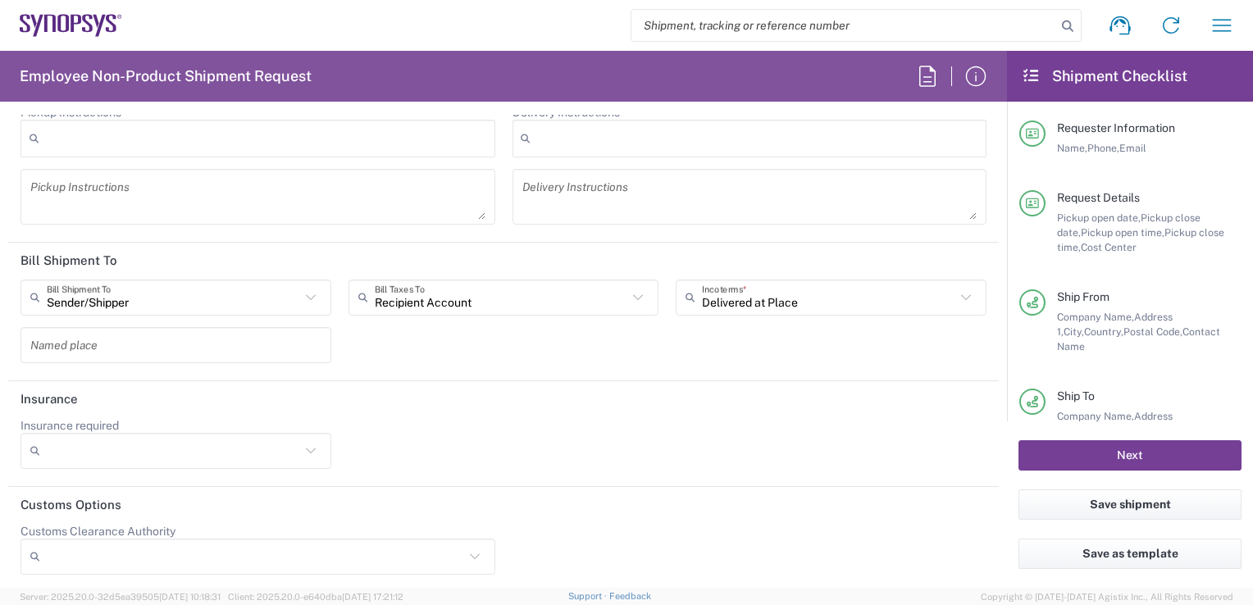
click at [1130, 463] on button "Next" at bounding box center [1130, 455] width 223 height 30
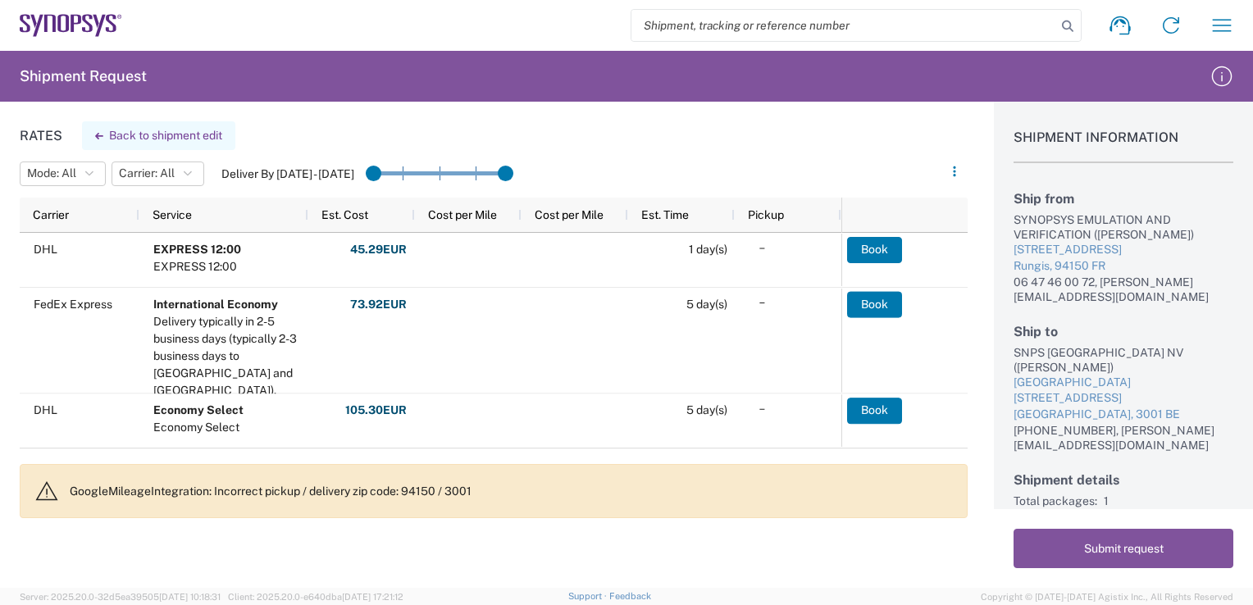
click at [207, 140] on button "Back to shipment edit" at bounding box center [158, 135] width 153 height 29
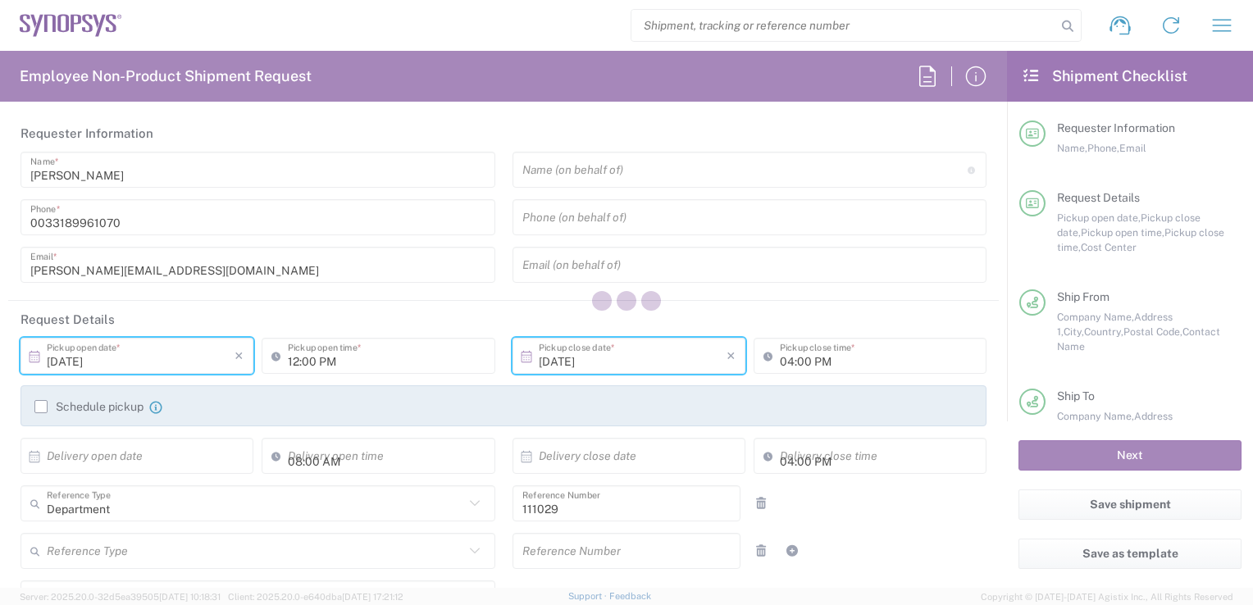
type input "FR65, FAC, FR65, [PERSON_NAME](EVE) 111029"
type input "Envelope"
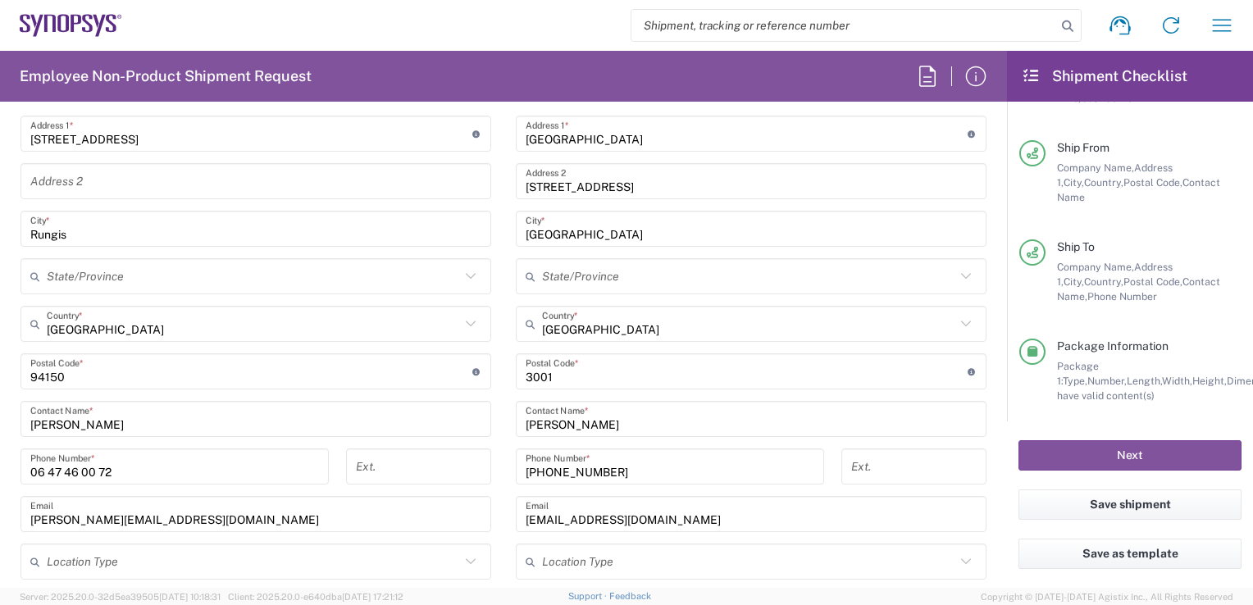
scroll to position [868, 0]
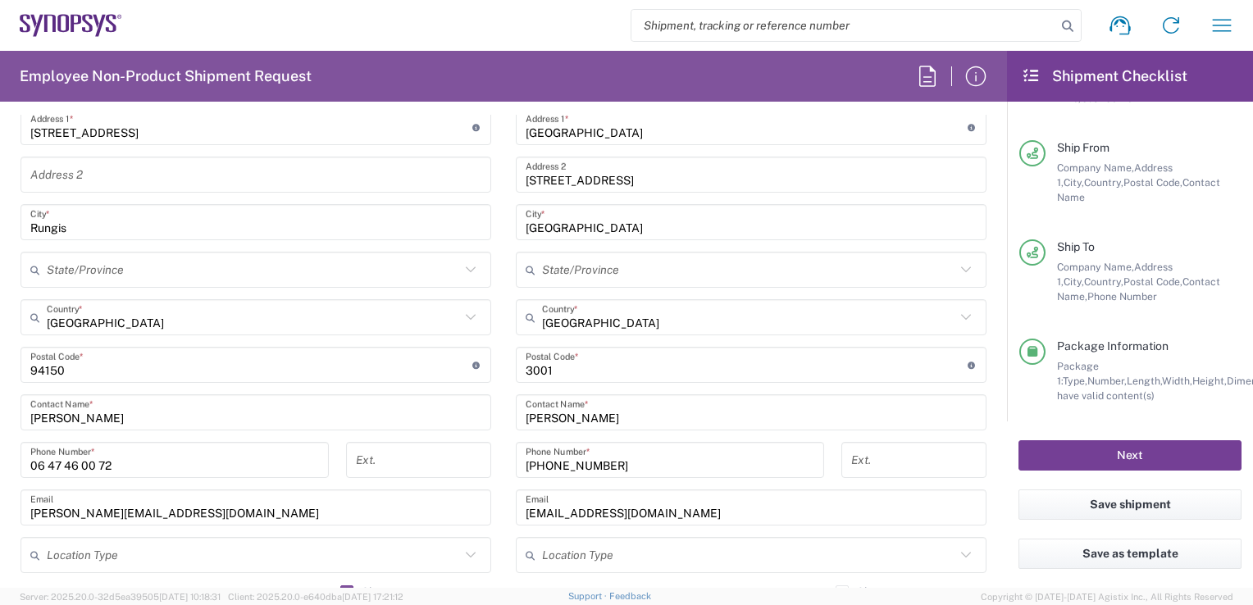
click at [1119, 453] on button "Next" at bounding box center [1130, 455] width 223 height 30
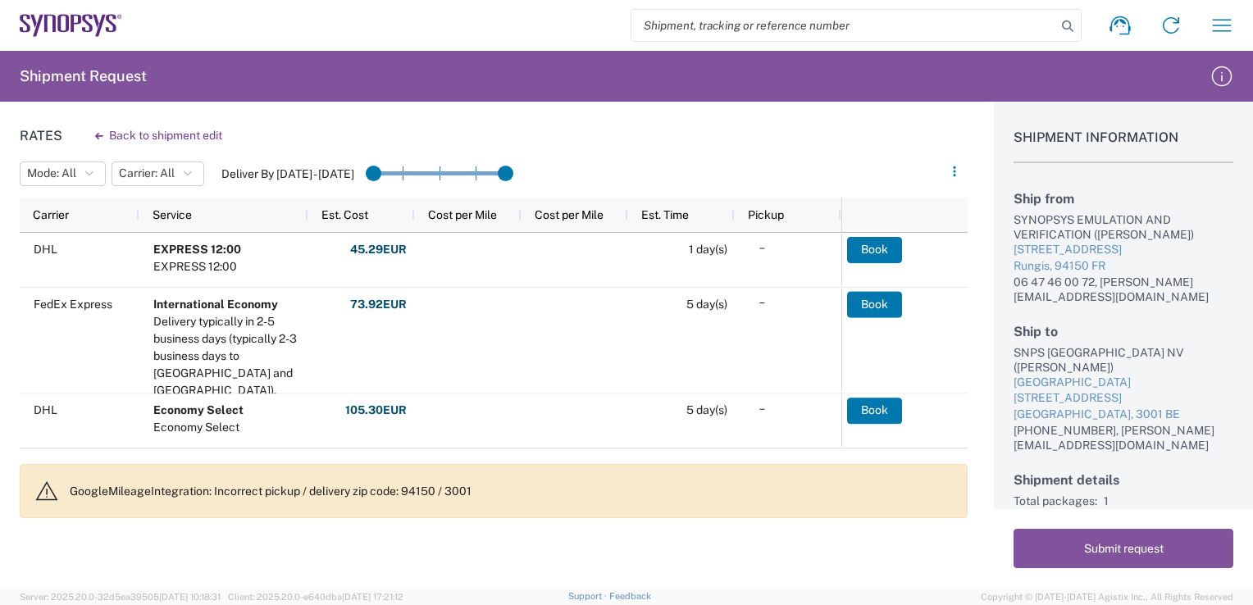
scroll to position [28, 0]
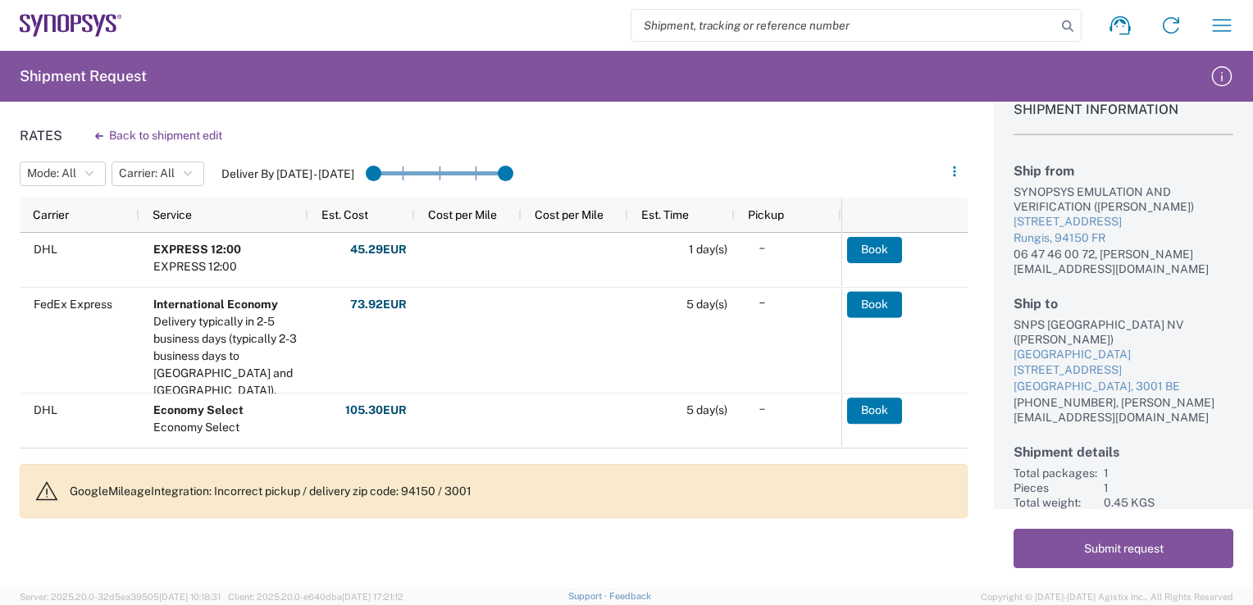
click at [189, 500] on agx-banner "GoogleMileageIntegration: Incorrect pickup / delivery zip code: 94150 / 3001" at bounding box center [494, 491] width 948 height 54
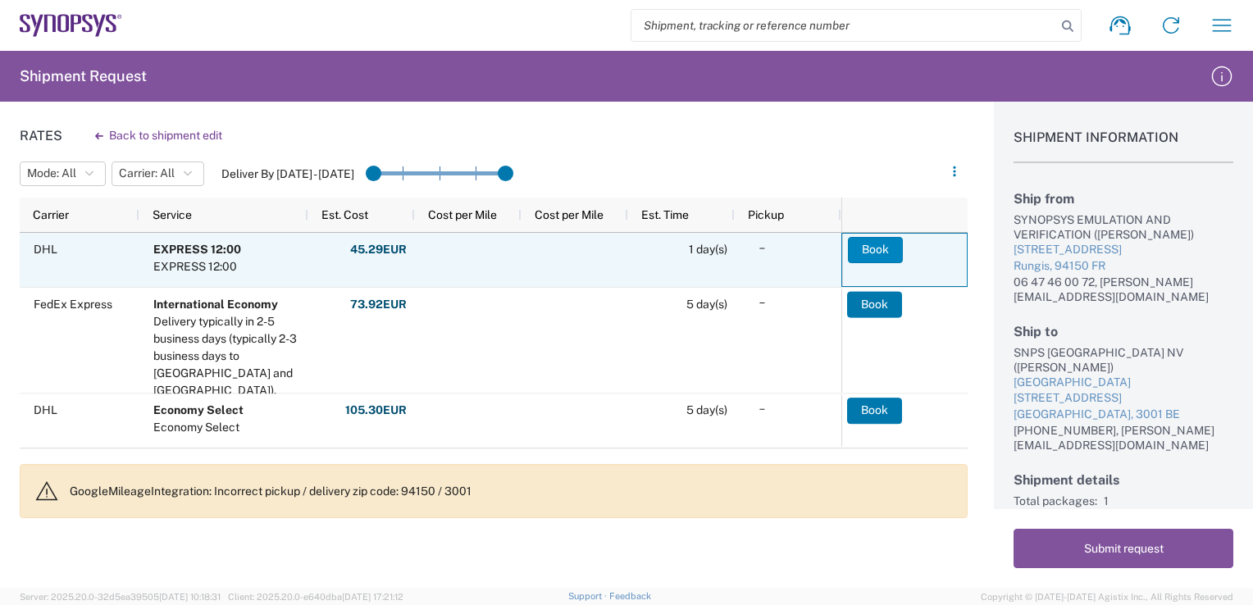
click at [877, 254] on button "Book" at bounding box center [875, 250] width 55 height 26
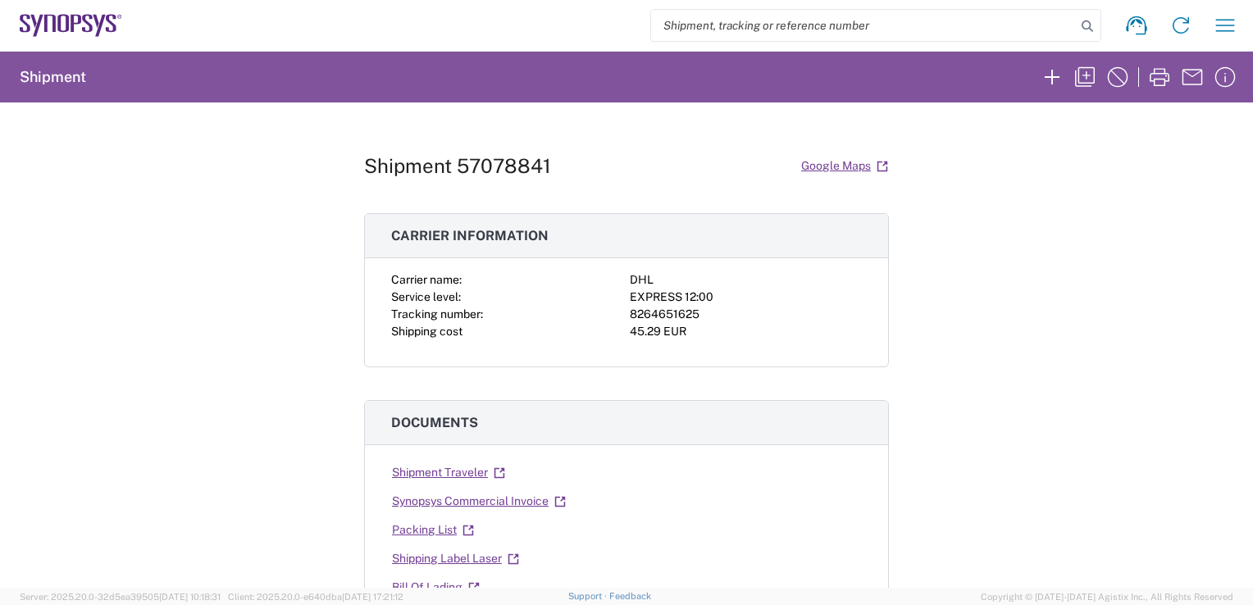
click at [923, 384] on div "Shipment 57078841 Google Maps Carrier information Carrier name: DHL Service lev…" at bounding box center [626, 345] width 1253 height 485
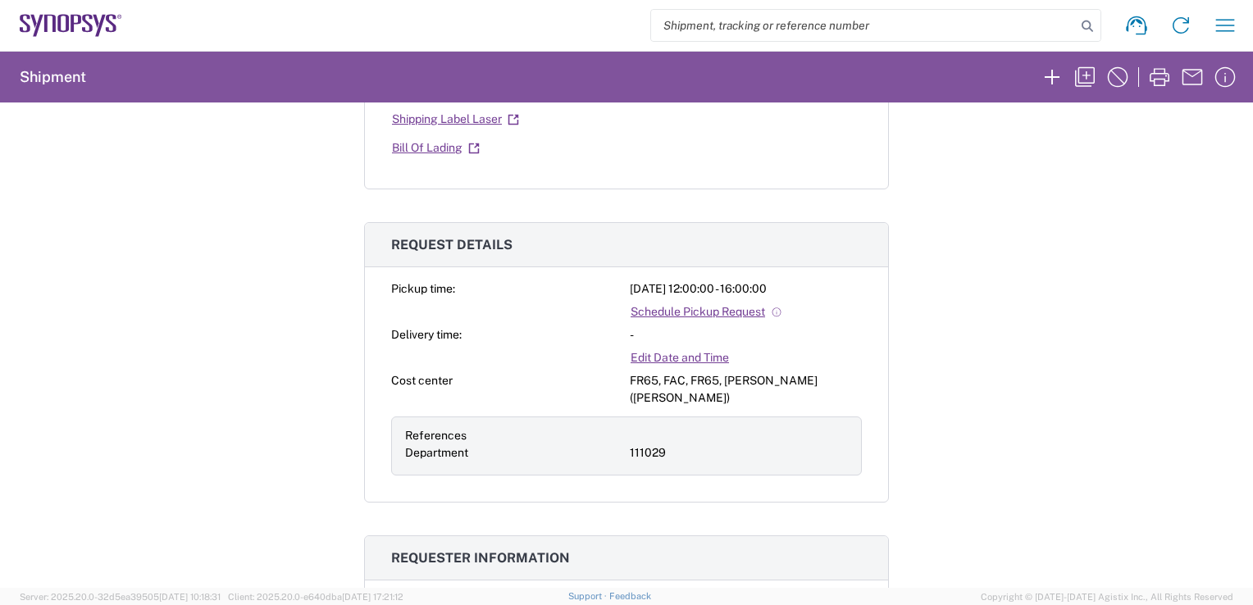
scroll to position [447, 0]
